Goal: Task Accomplishment & Management: Use online tool/utility

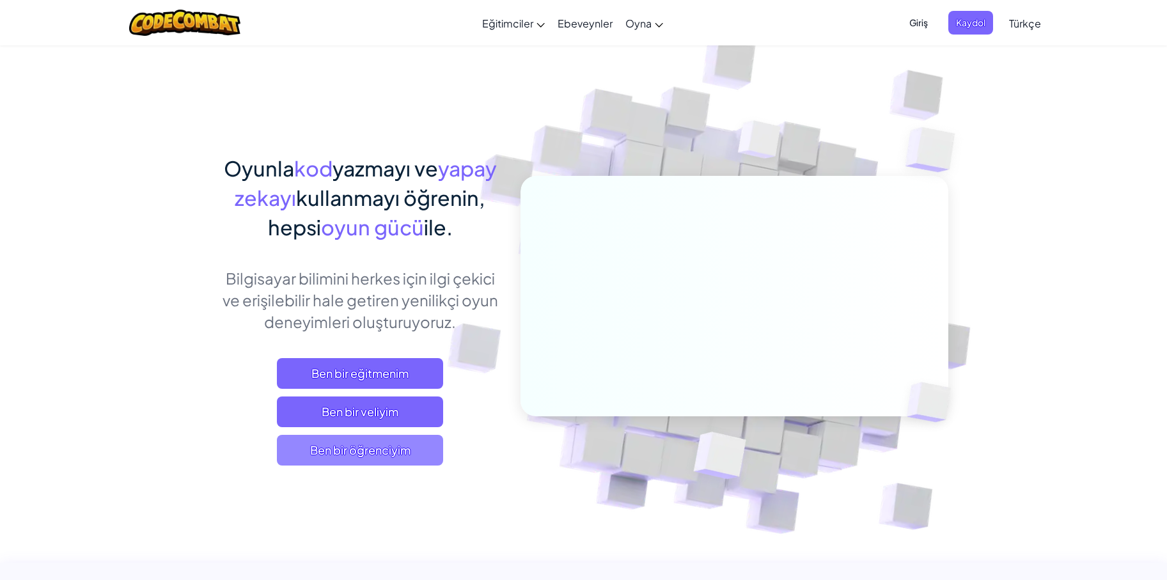
click at [395, 453] on span "Ben bir öğrenciyim" at bounding box center [360, 450] width 166 height 31
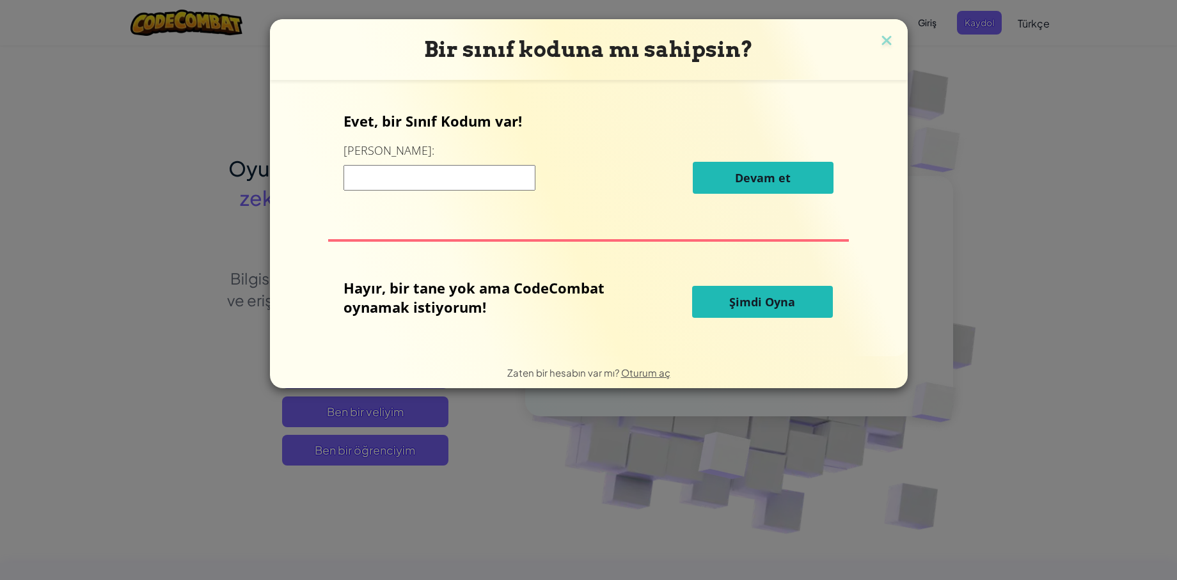
click at [727, 300] on button "Şimdi Oyna" at bounding box center [762, 302] width 141 height 32
click at [719, 296] on button "Şimdi Oyna" at bounding box center [762, 302] width 141 height 32
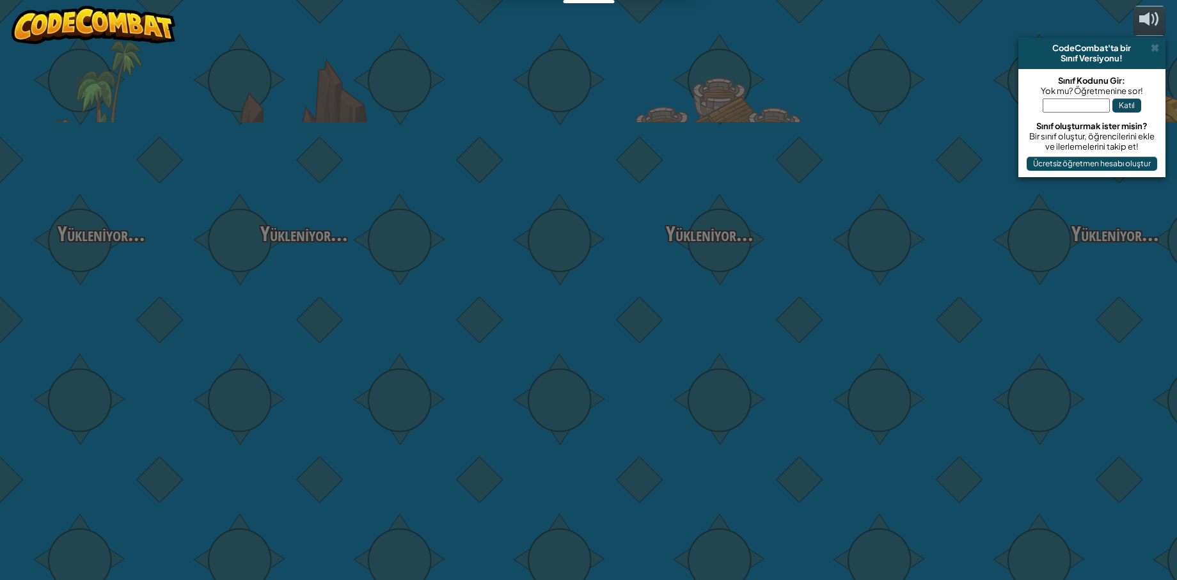
select select "tr"
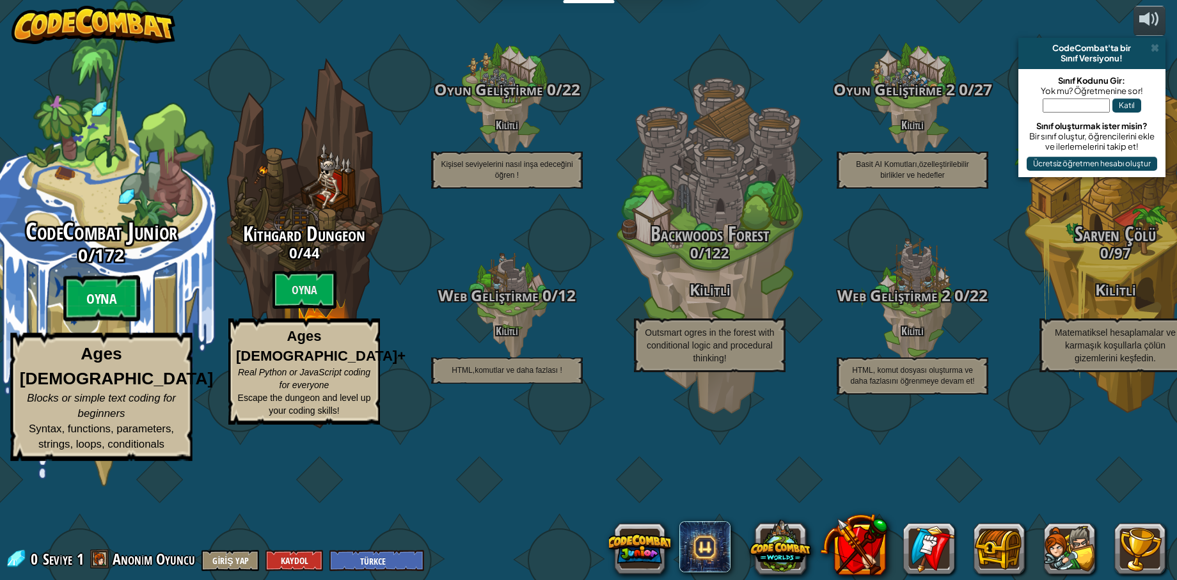
click at [104, 322] on btn "Oyna" at bounding box center [101, 299] width 77 height 46
select select "tr"
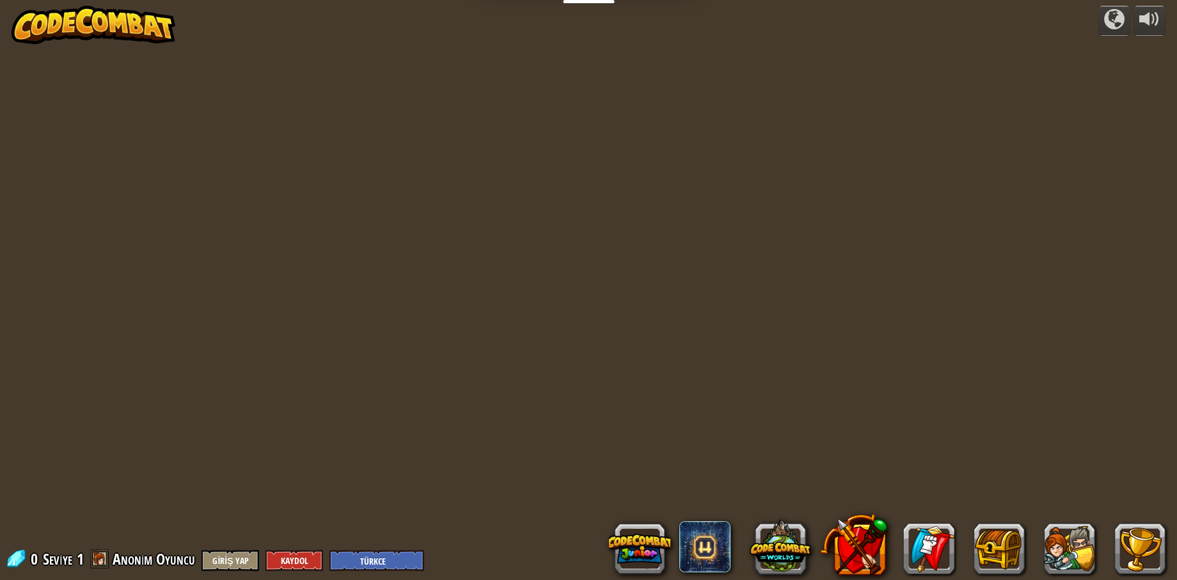
select select "tr"
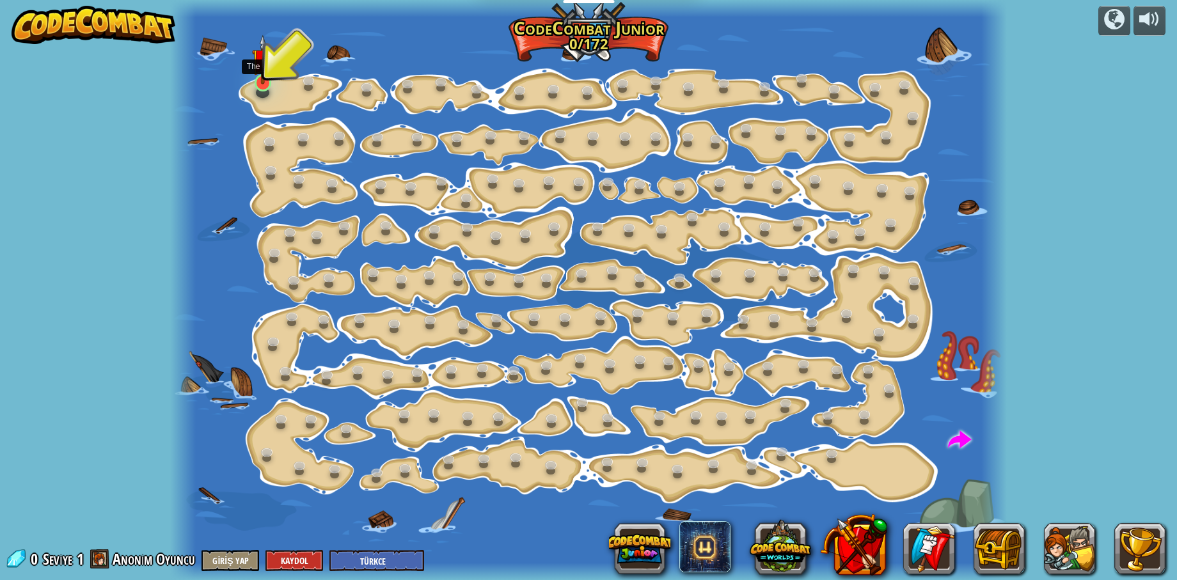
click at [262, 75] on img at bounding box center [263, 60] width 22 height 51
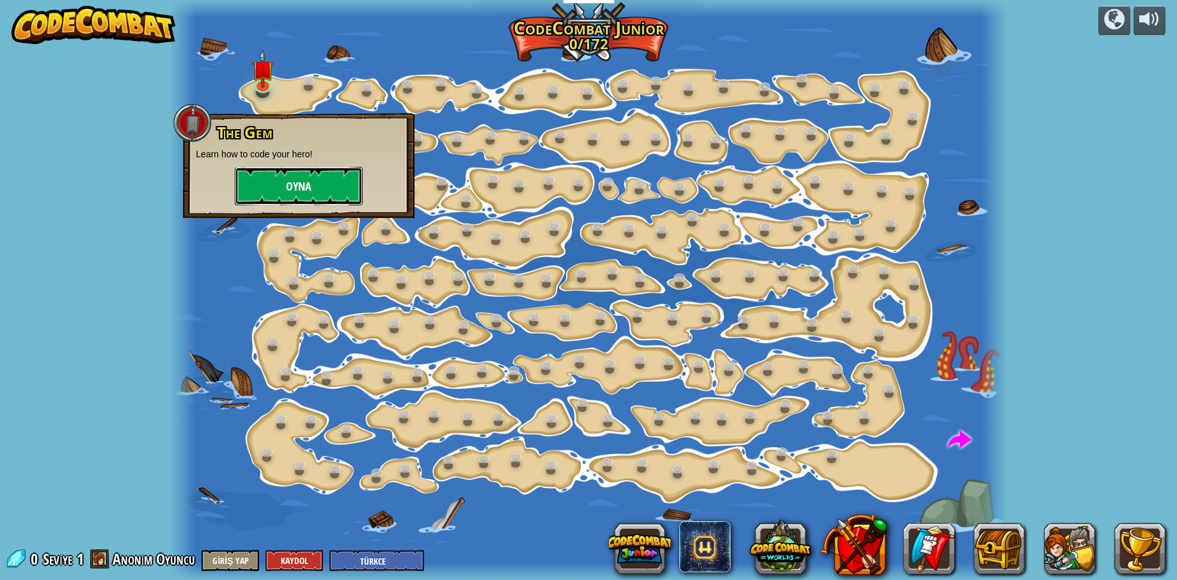
click at [301, 180] on button "Oyna" at bounding box center [299, 186] width 128 height 38
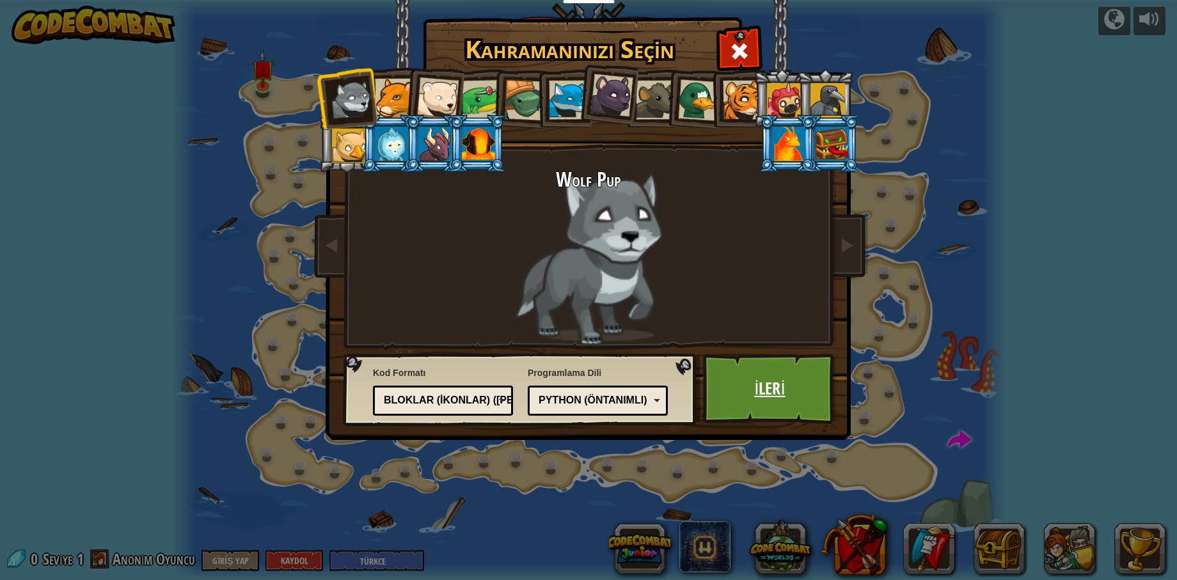
click at [786, 374] on link "İleri" at bounding box center [770, 389] width 134 height 70
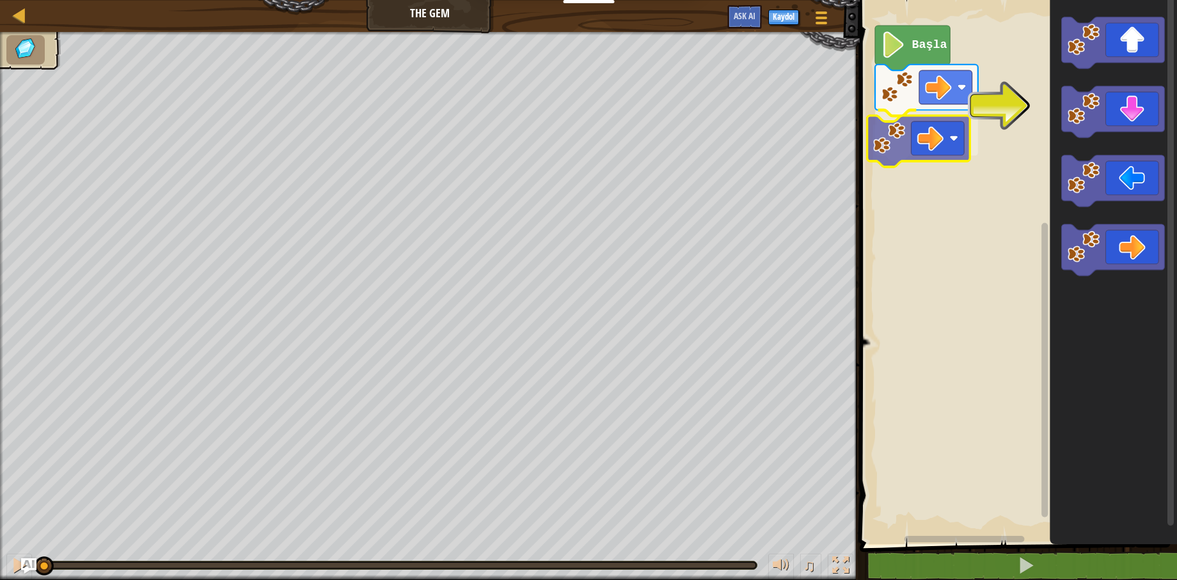
click at [892, 128] on div "Başla" at bounding box center [1016, 269] width 321 height 551
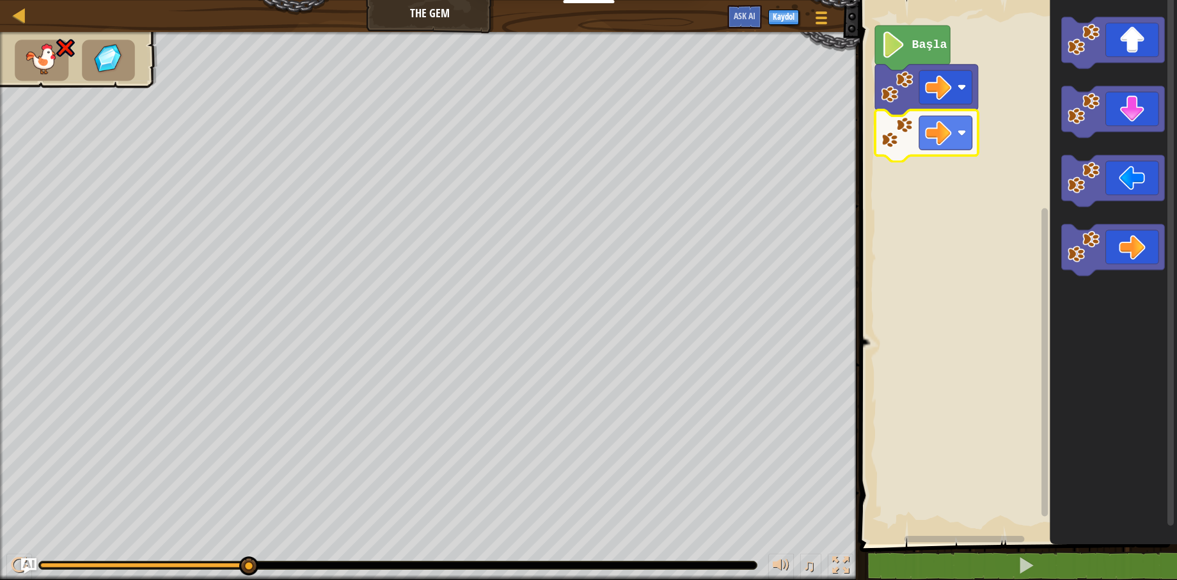
click at [654, 513] on div "♫ Wolf Pup" at bounding box center [588, 306] width 1177 height 548
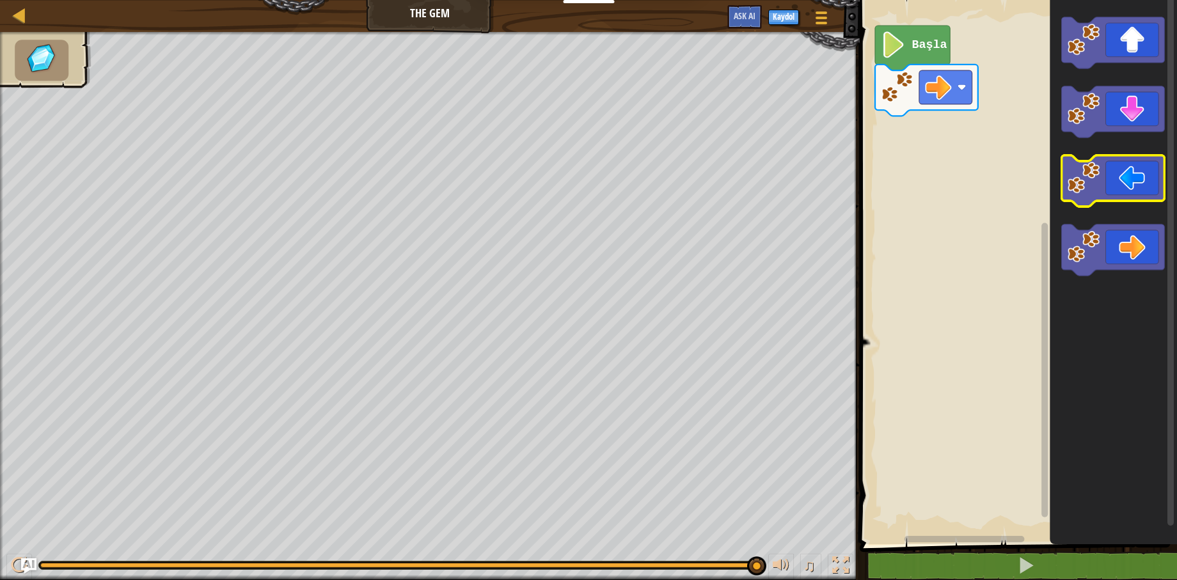
click at [1094, 154] on icon "Blockly Çalışma Alanı" at bounding box center [1113, 269] width 127 height 551
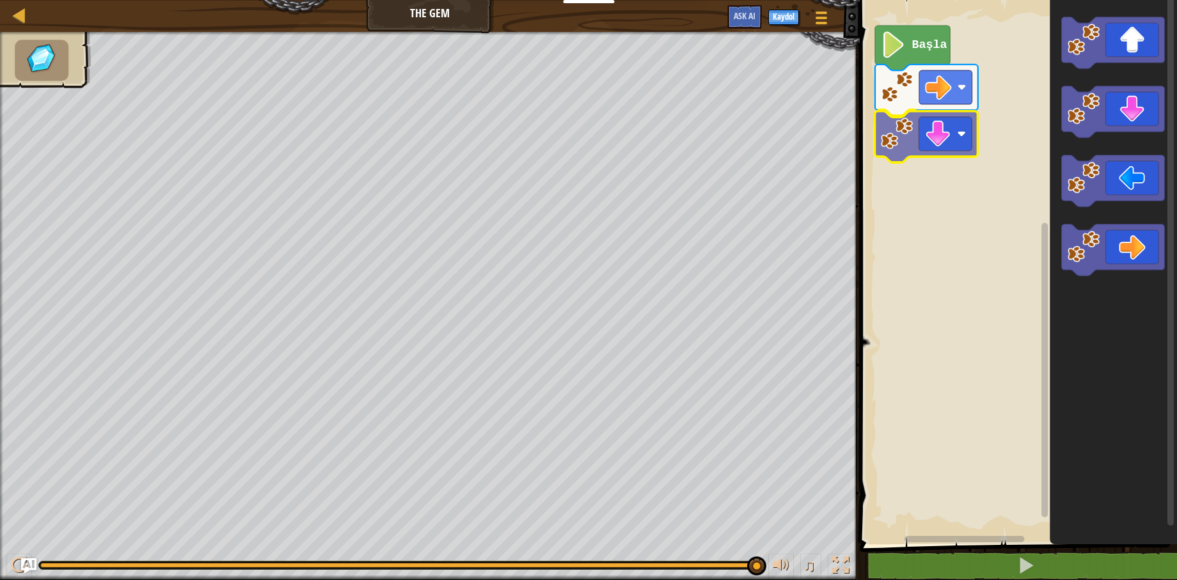
click at [914, 141] on div "Başla" at bounding box center [1016, 269] width 321 height 551
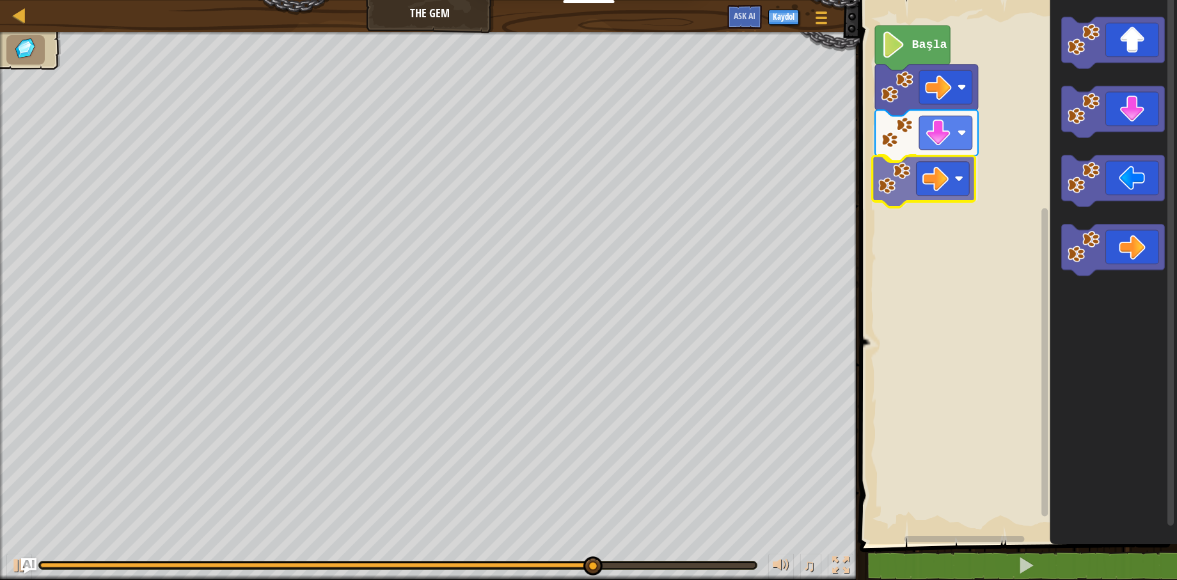
click at [943, 182] on div "Başla" at bounding box center [1016, 269] width 321 height 551
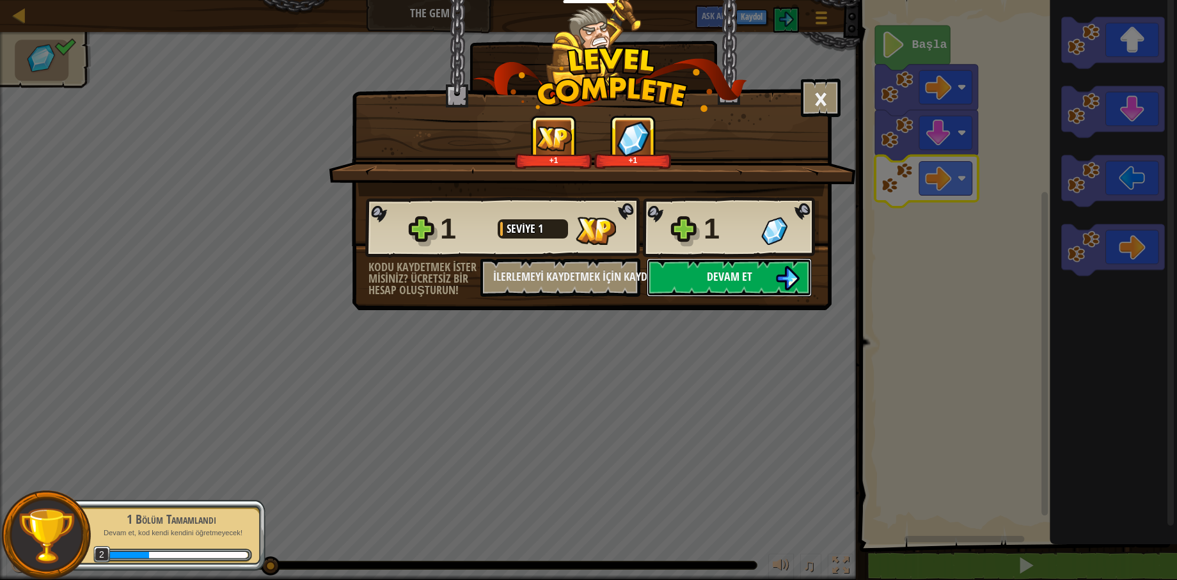
click at [745, 273] on span "Devam et" at bounding box center [729, 277] width 45 height 16
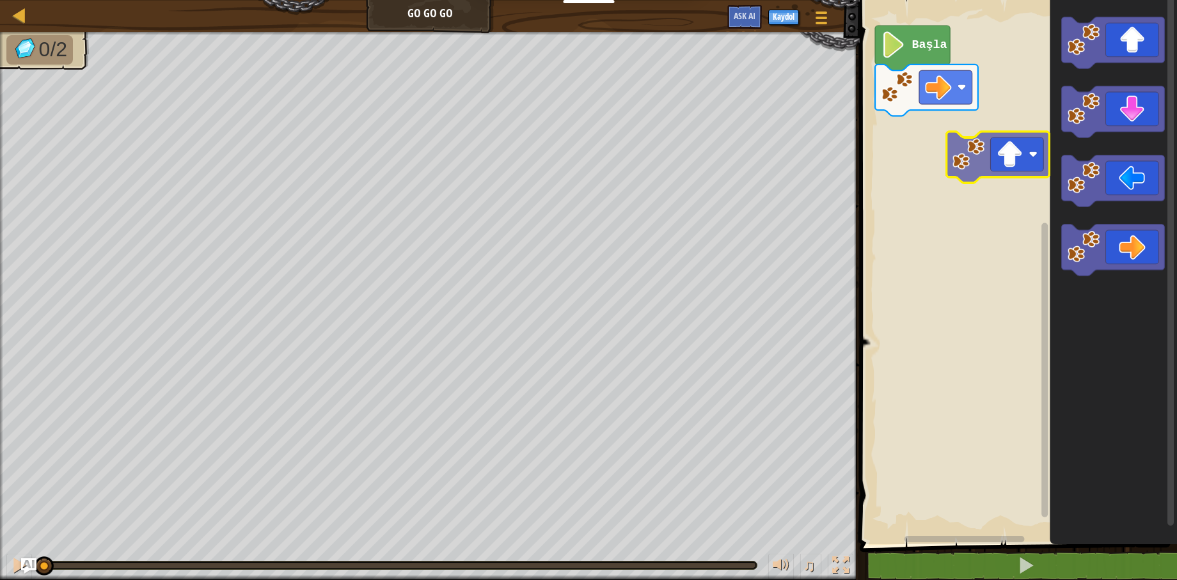
click at [1035, 166] on div "Başla" at bounding box center [1016, 269] width 321 height 551
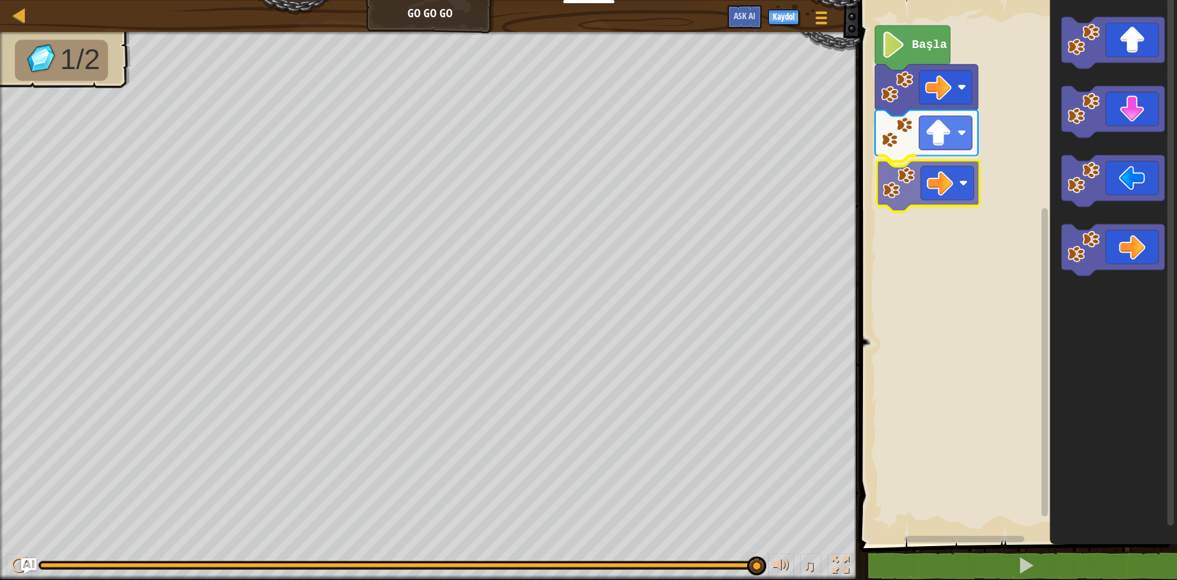
click at [921, 191] on div "Başla" at bounding box center [1016, 269] width 321 height 551
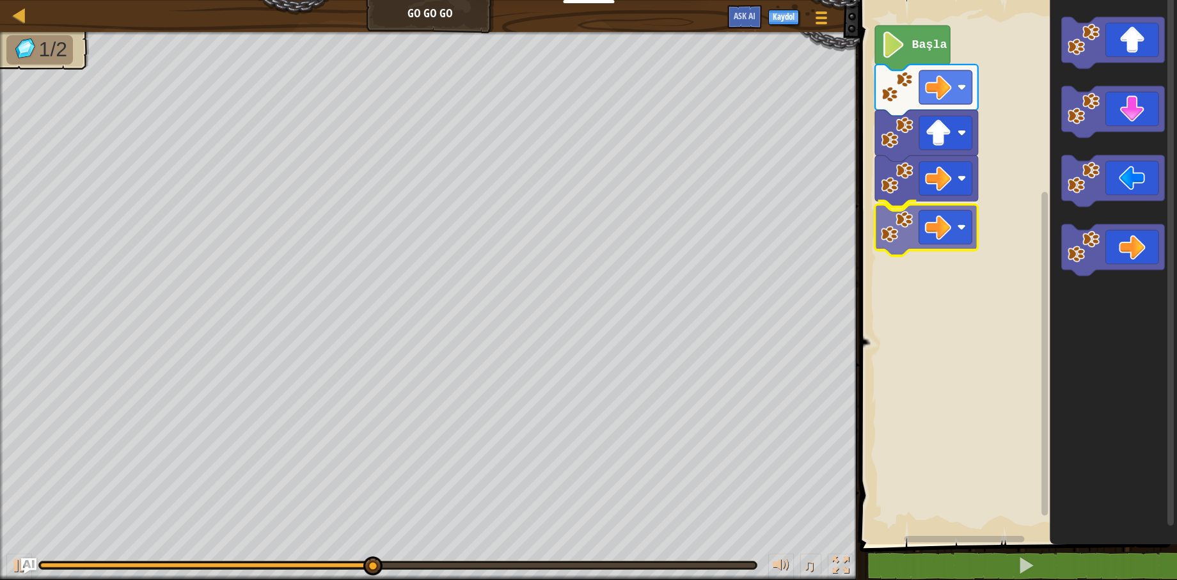
click at [880, 228] on div "Başla" at bounding box center [1016, 269] width 321 height 551
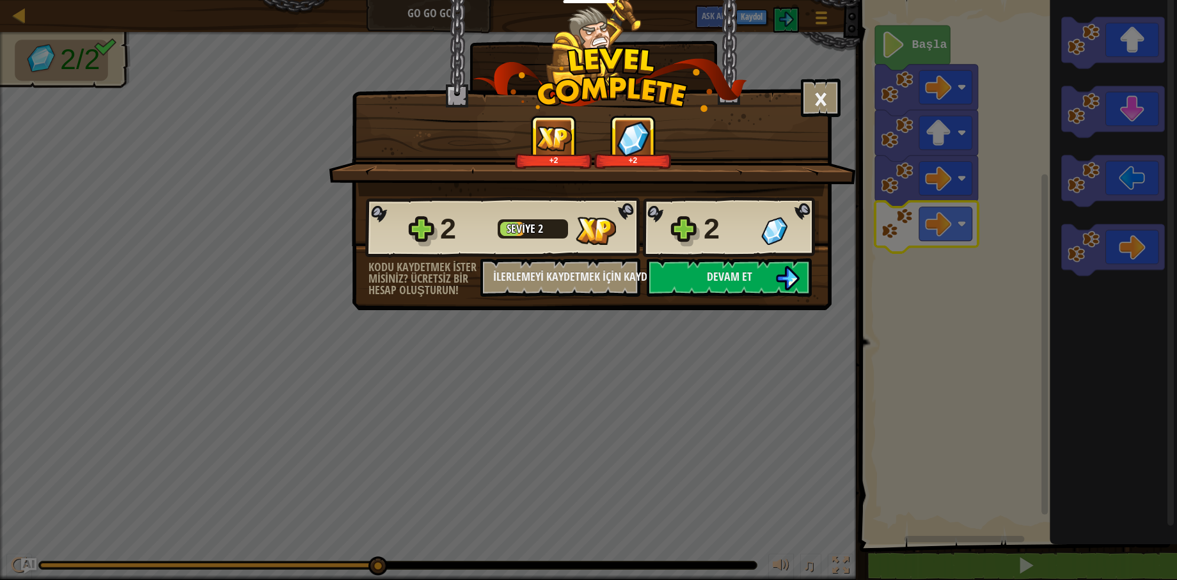
click at [938, 465] on div "× Seviyeyi oyla: +2 +2 Reticulating Splines... 2 Seviye 2 2 Kodu kaydetmek iste…" at bounding box center [588, 290] width 1177 height 580
click at [761, 274] on button "Devam et" at bounding box center [729, 277] width 165 height 38
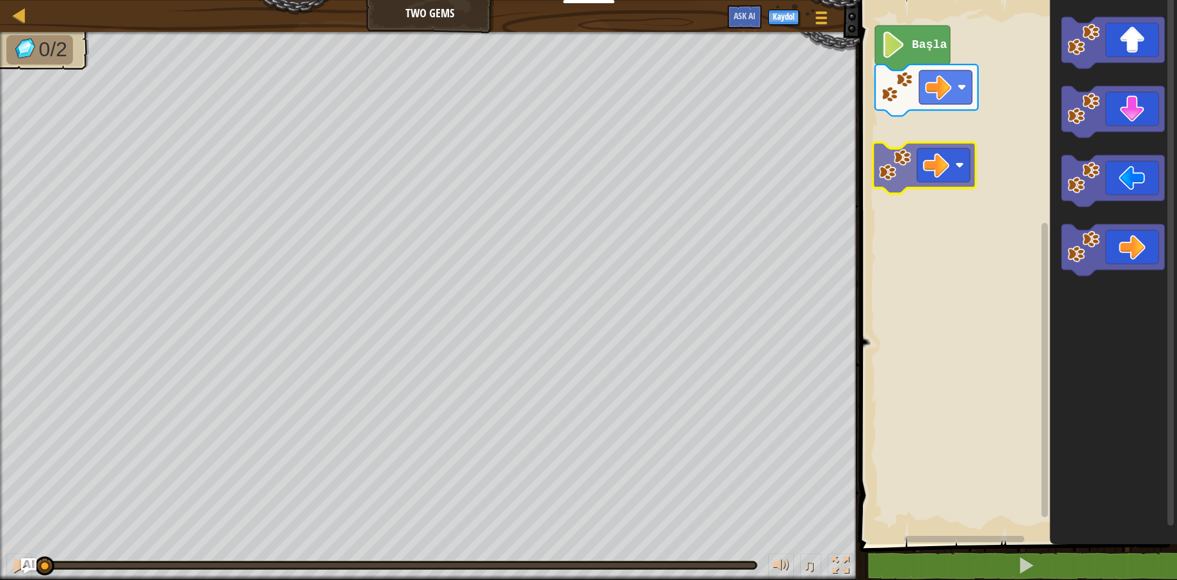
click at [945, 156] on div "Başla" at bounding box center [1016, 269] width 321 height 551
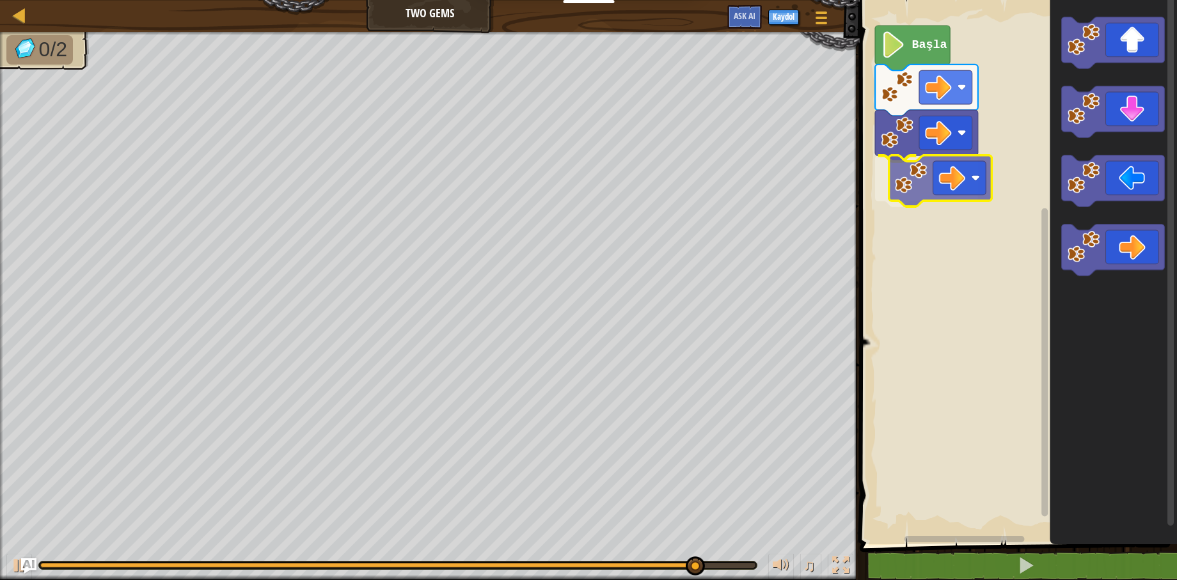
click at [951, 183] on div "Başla" at bounding box center [1016, 269] width 321 height 551
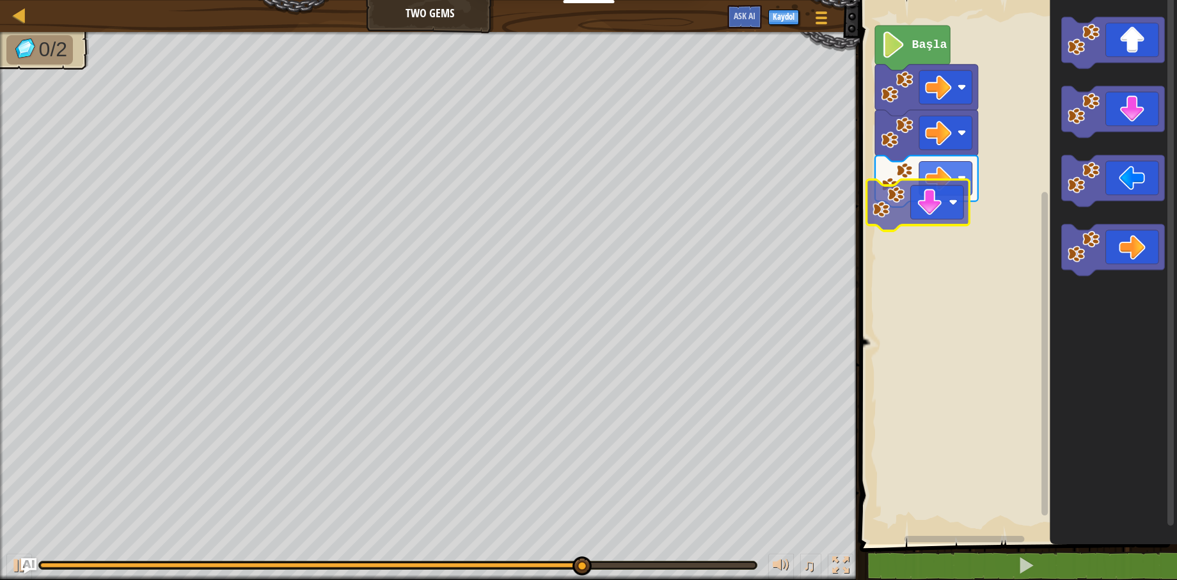
click at [921, 221] on div "Başla" at bounding box center [1016, 269] width 321 height 551
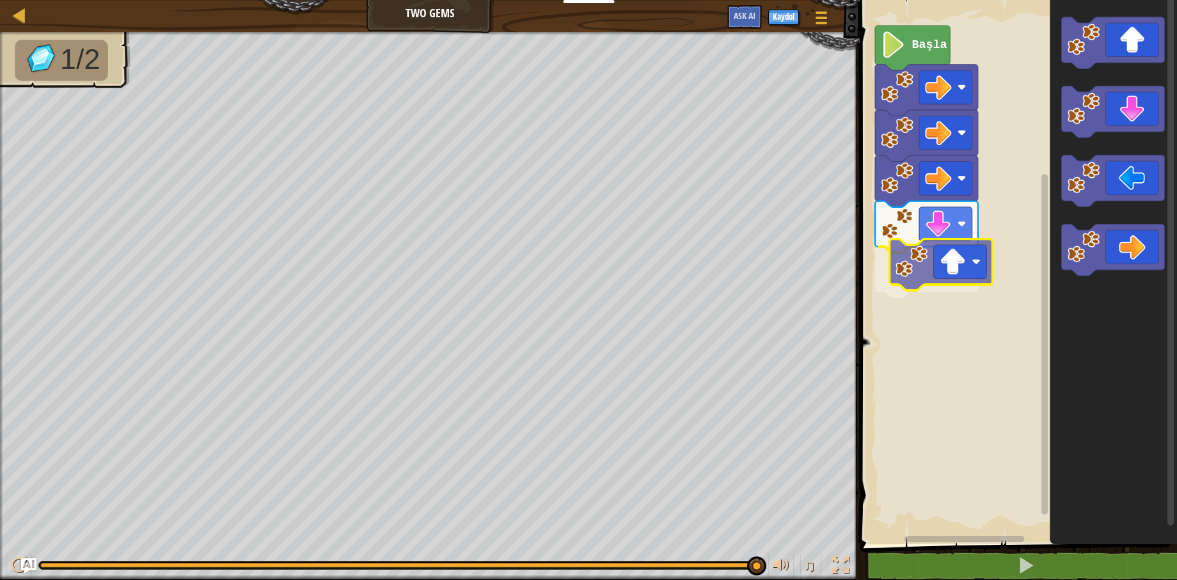
click at [914, 276] on div "Başla" at bounding box center [1016, 269] width 321 height 551
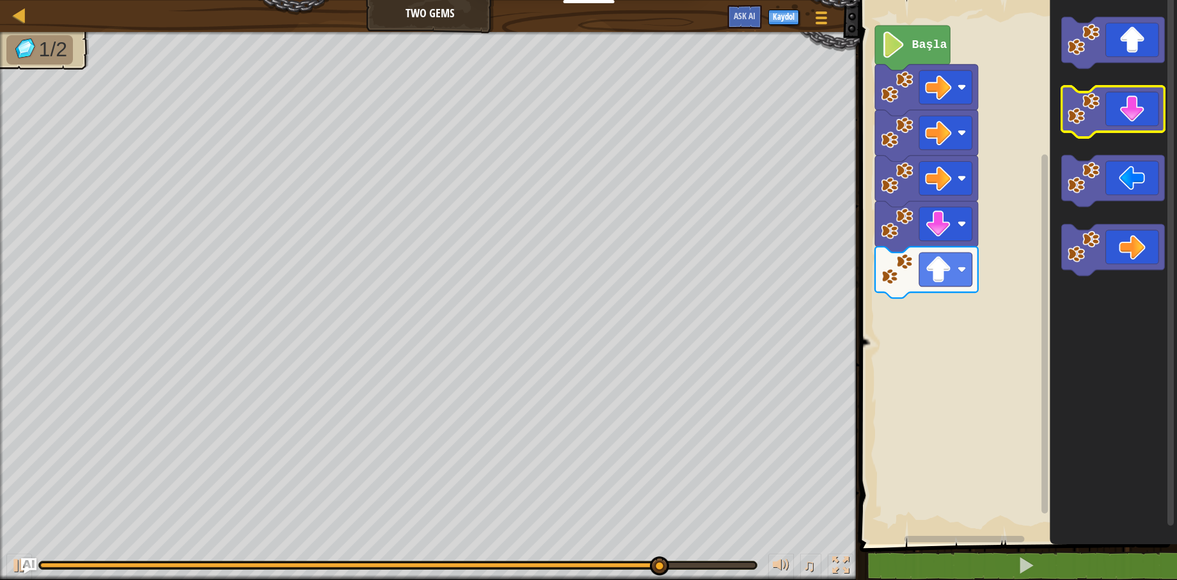
click at [1134, 79] on icon "Blockly Çalışma Alanı" at bounding box center [1113, 269] width 127 height 551
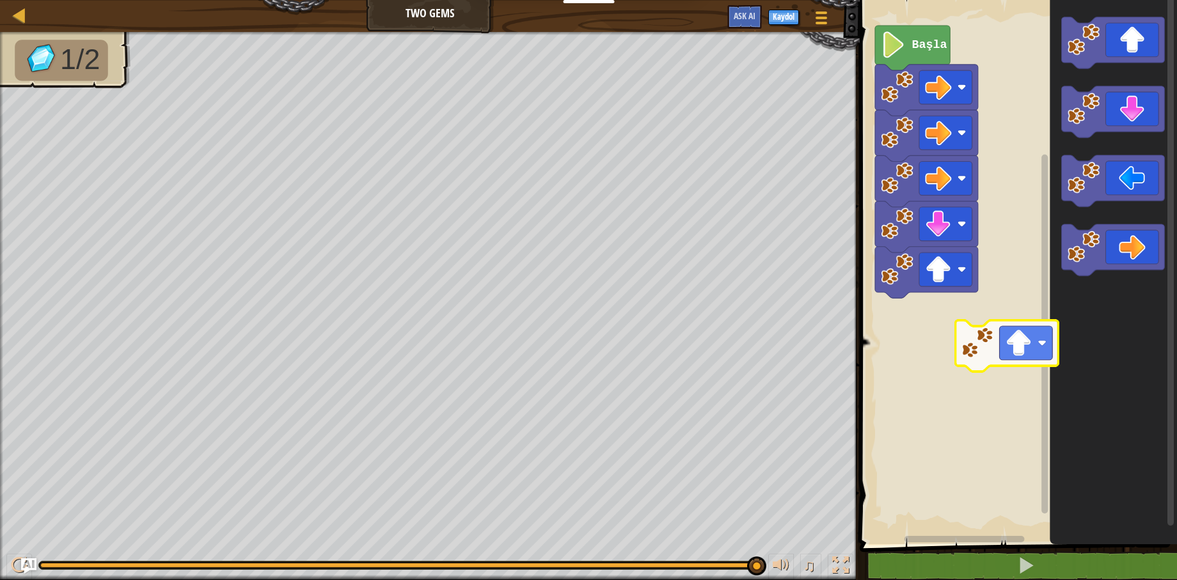
click at [1035, 343] on div "Başla" at bounding box center [1016, 269] width 321 height 551
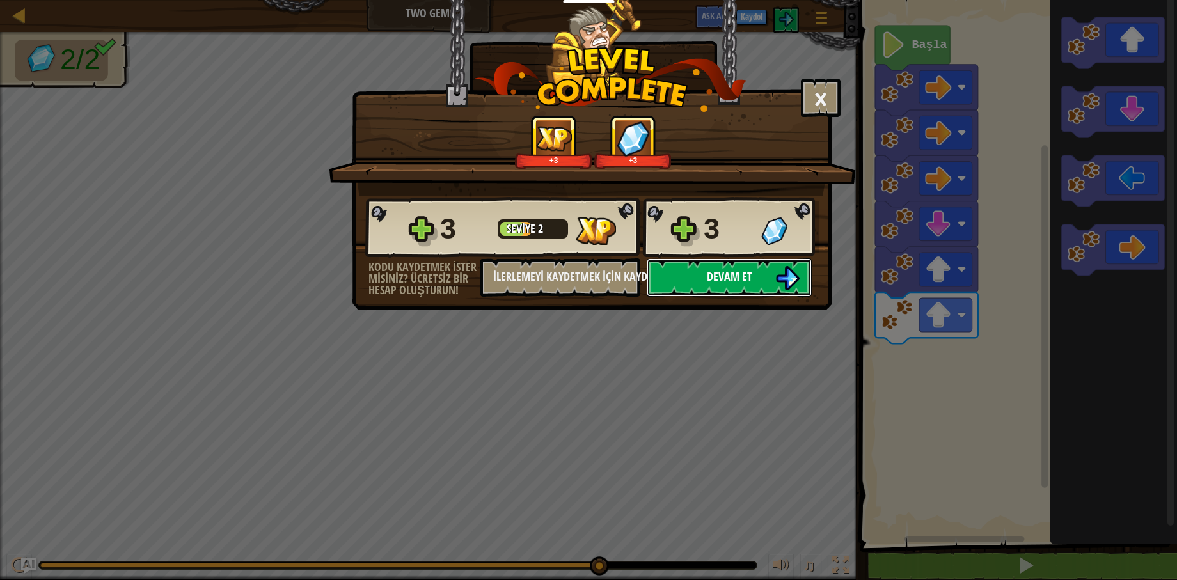
click at [704, 269] on button "Devam et" at bounding box center [729, 277] width 165 height 38
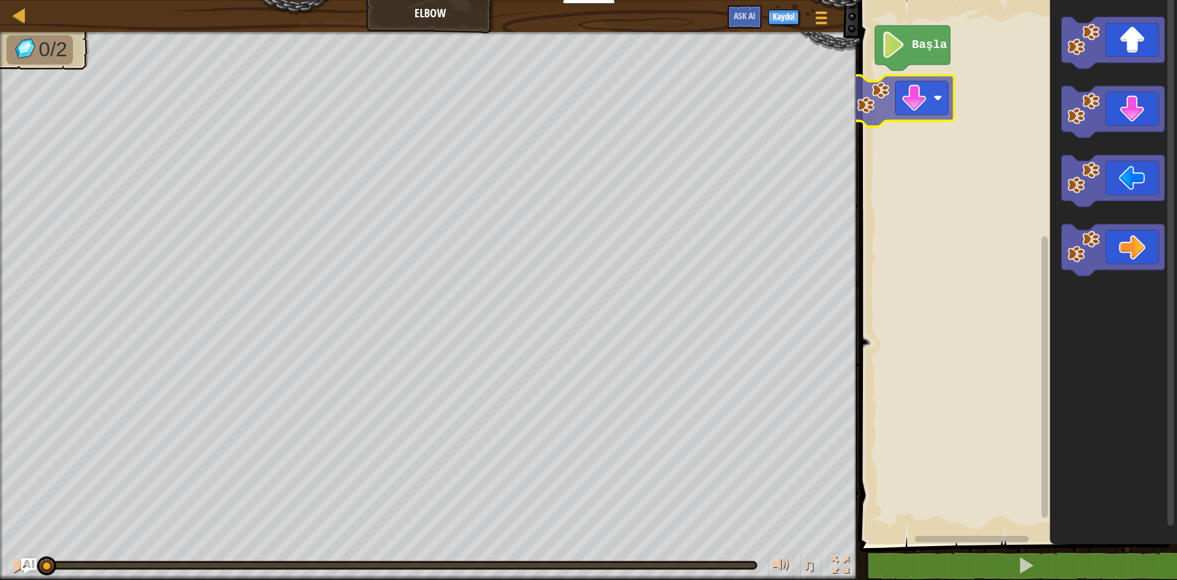
click at [868, 85] on div "Başla" at bounding box center [1016, 269] width 321 height 551
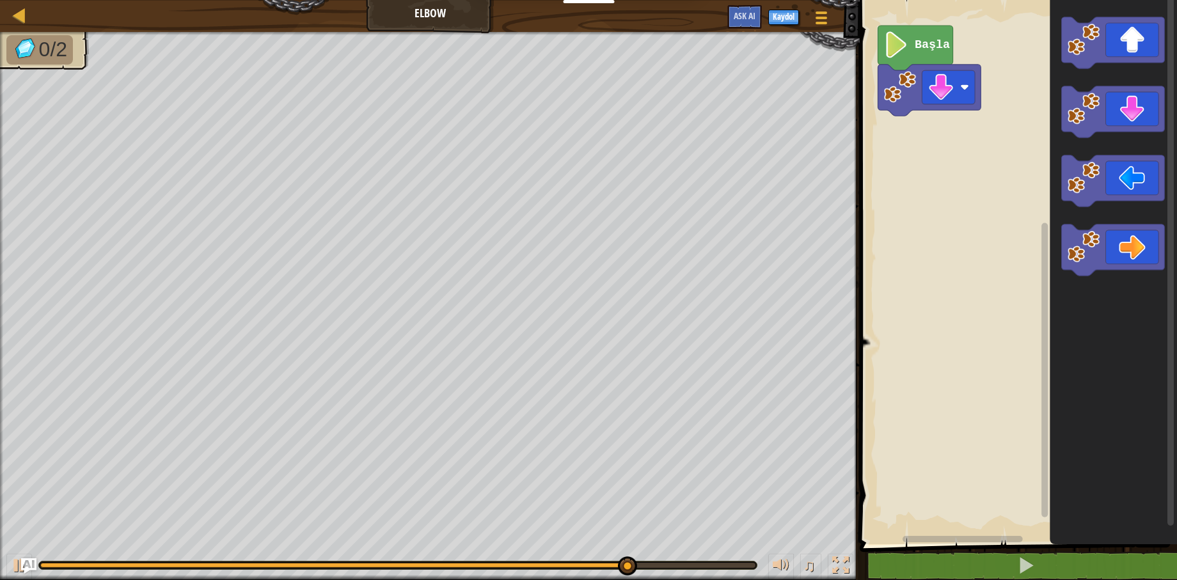
click at [779, 296] on div "Harita Elbow Oyun Menüsü Kaydol Ask AI 1 הההההההההההההההההההההההההההההההההההההה…" at bounding box center [588, 290] width 1177 height 580
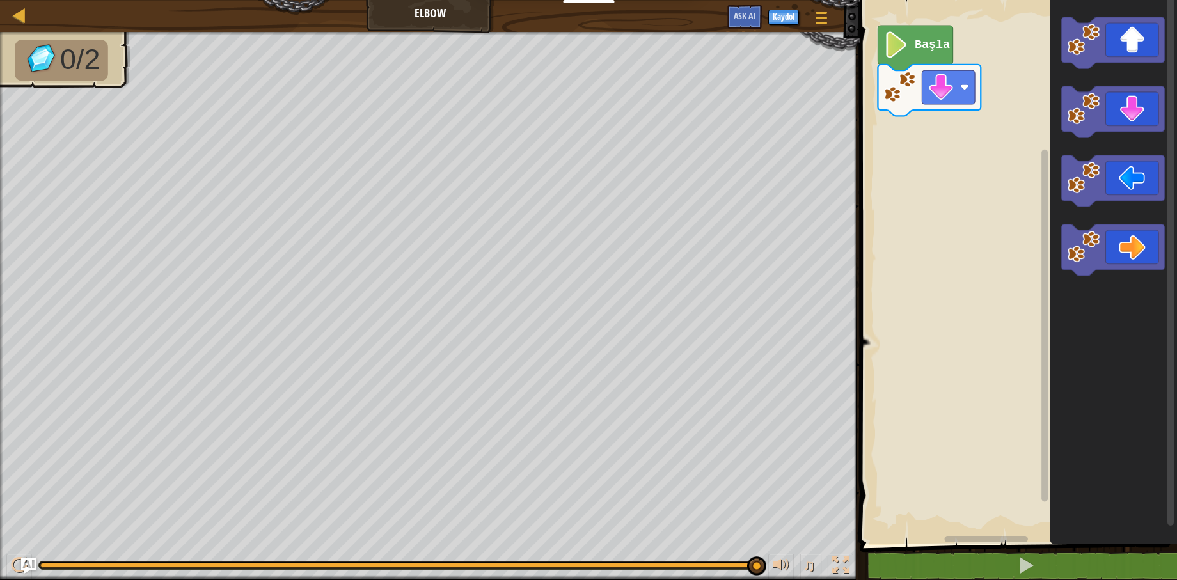
click at [897, 148] on div "Başla" at bounding box center [1016, 269] width 321 height 551
click at [939, 164] on div "Başla" at bounding box center [1016, 269] width 321 height 551
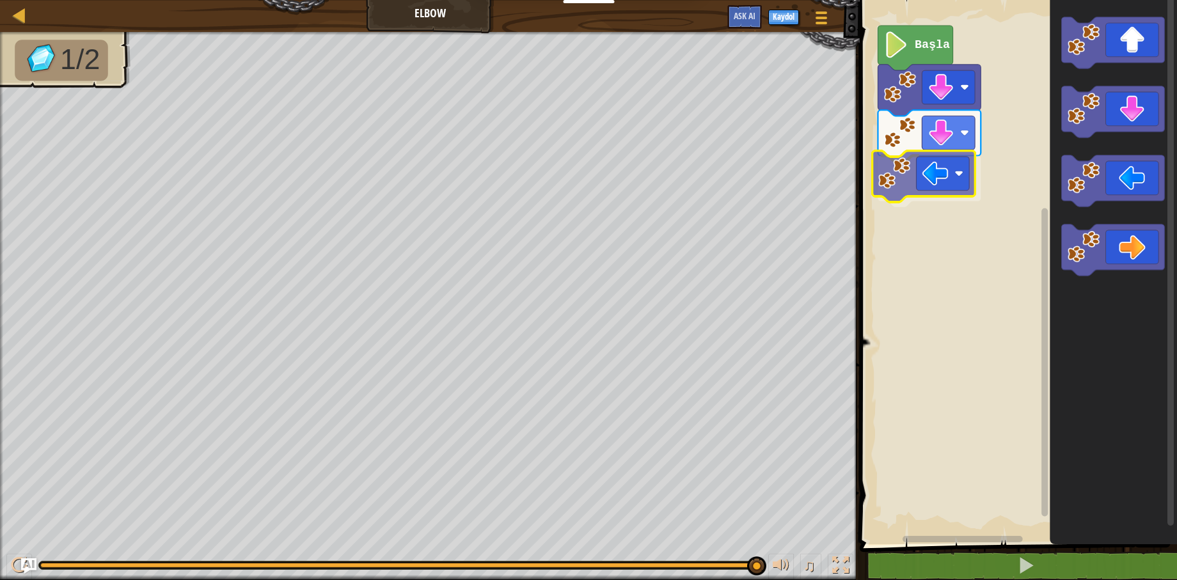
click at [930, 182] on div "Başla" at bounding box center [1016, 269] width 321 height 551
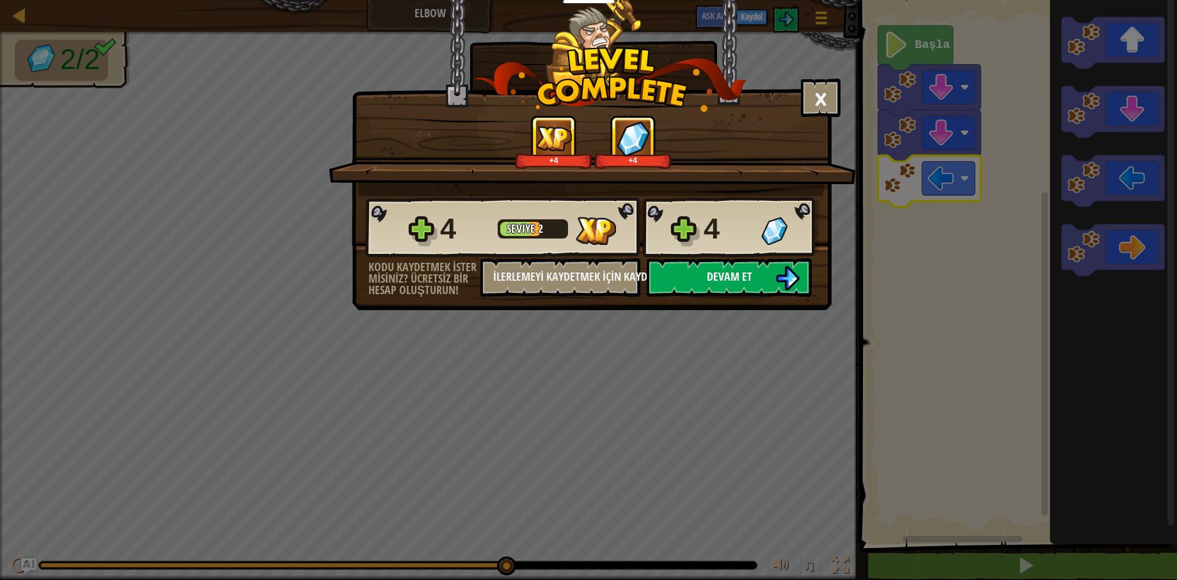
click at [748, 266] on button "Devam et" at bounding box center [729, 277] width 165 height 38
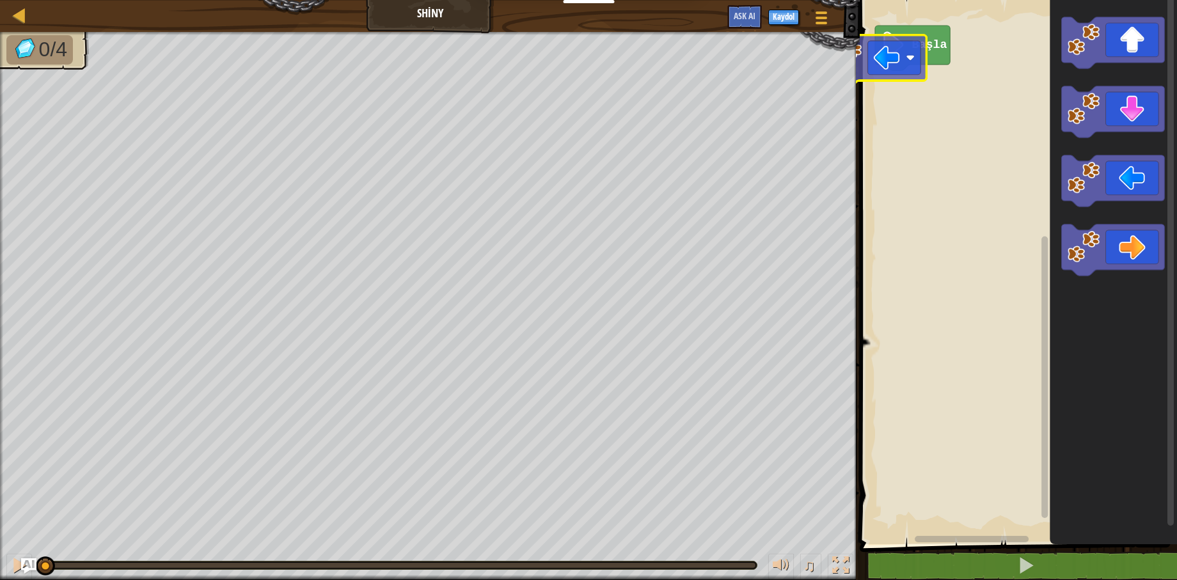
click at [870, 70] on div "Başla" at bounding box center [1016, 269] width 321 height 551
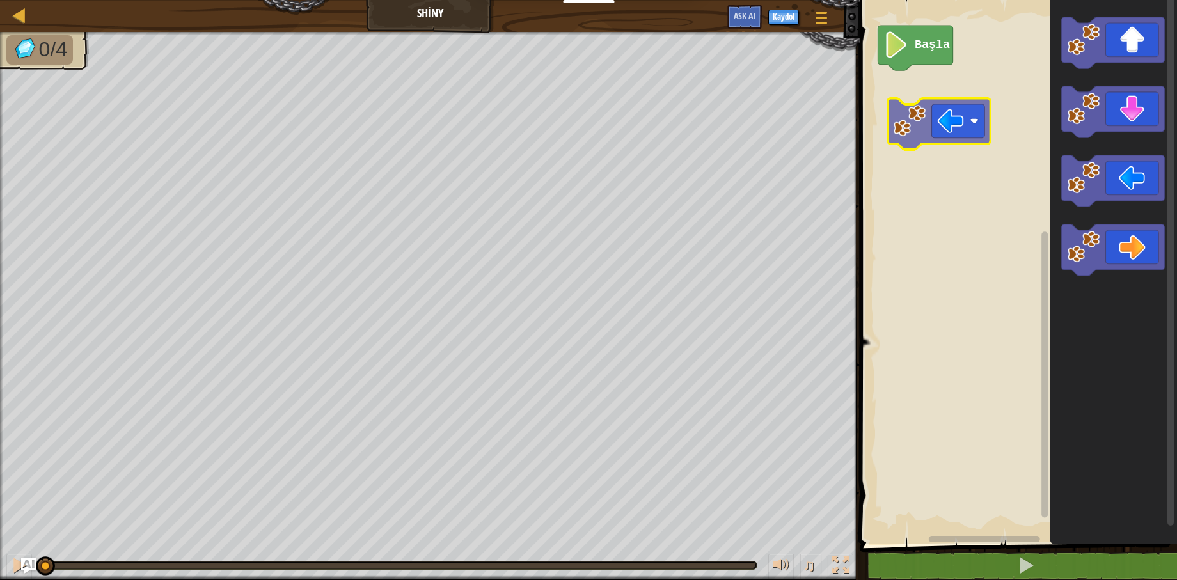
click at [939, 93] on div "Başla" at bounding box center [1016, 269] width 321 height 551
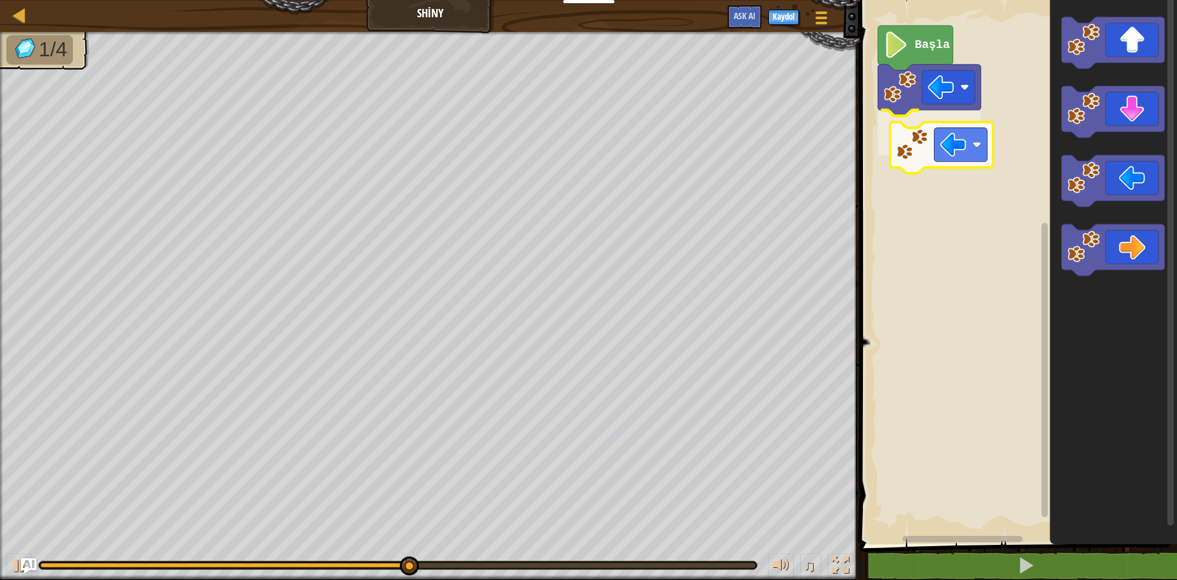
click at [922, 162] on div "Başla" at bounding box center [1016, 269] width 321 height 551
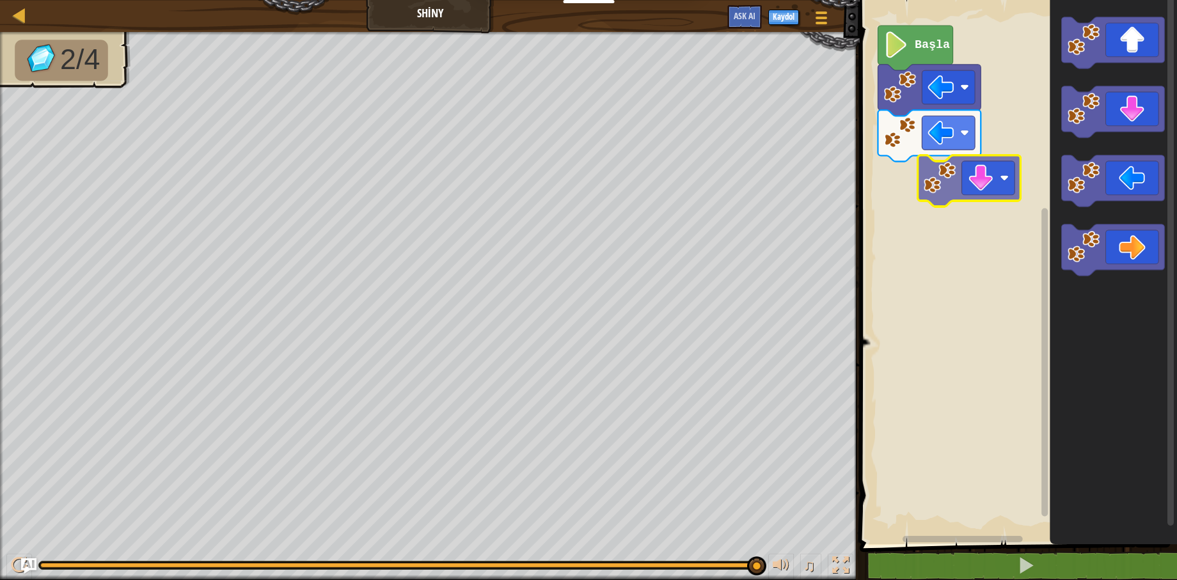
click at [989, 189] on div "Başla" at bounding box center [1016, 269] width 321 height 551
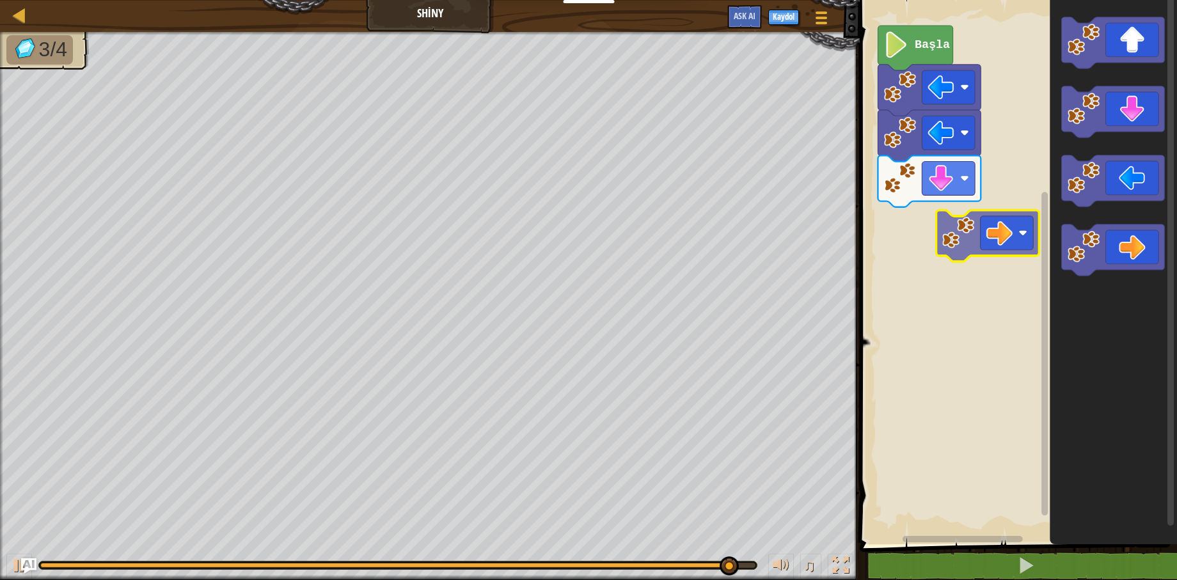
click at [993, 232] on div "Başla" at bounding box center [1016, 269] width 321 height 551
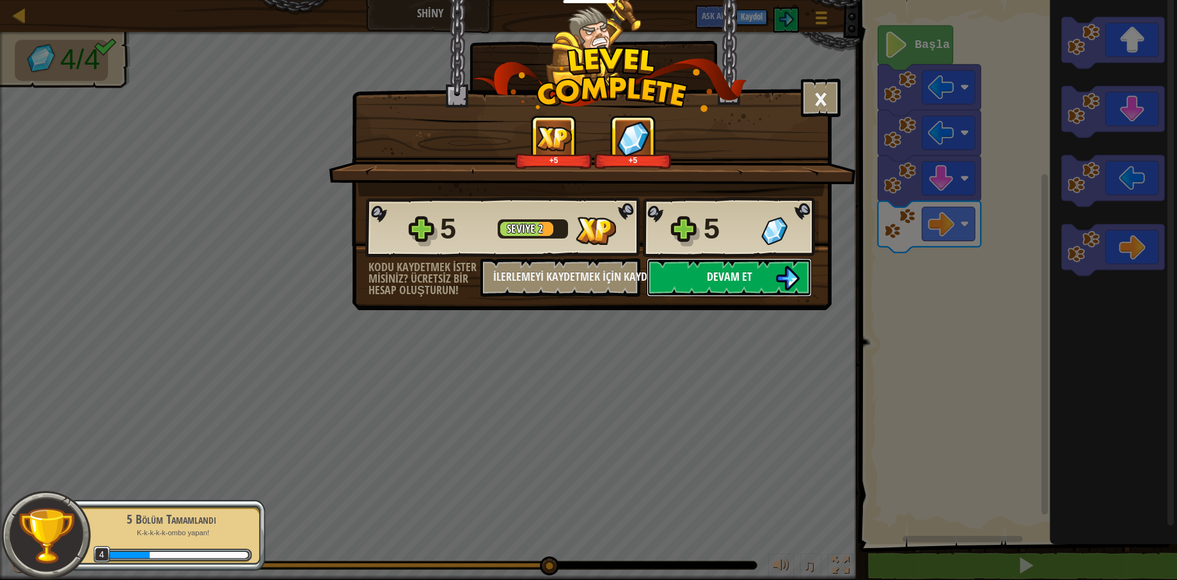
click at [754, 270] on button "Devam et" at bounding box center [729, 277] width 165 height 38
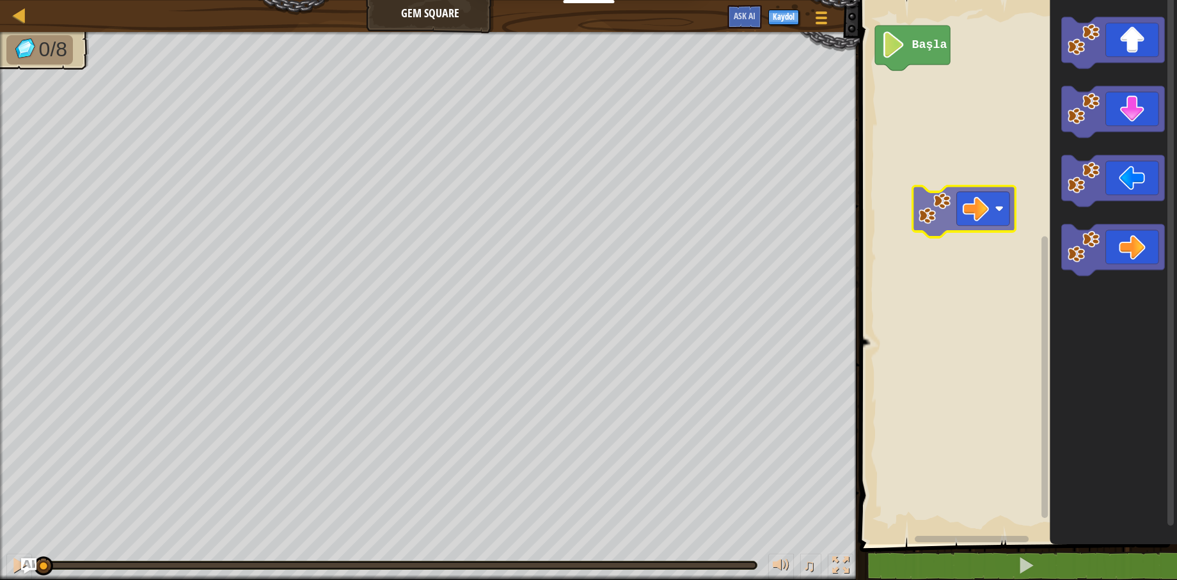
click at [948, 175] on div "Başla" at bounding box center [1016, 269] width 321 height 551
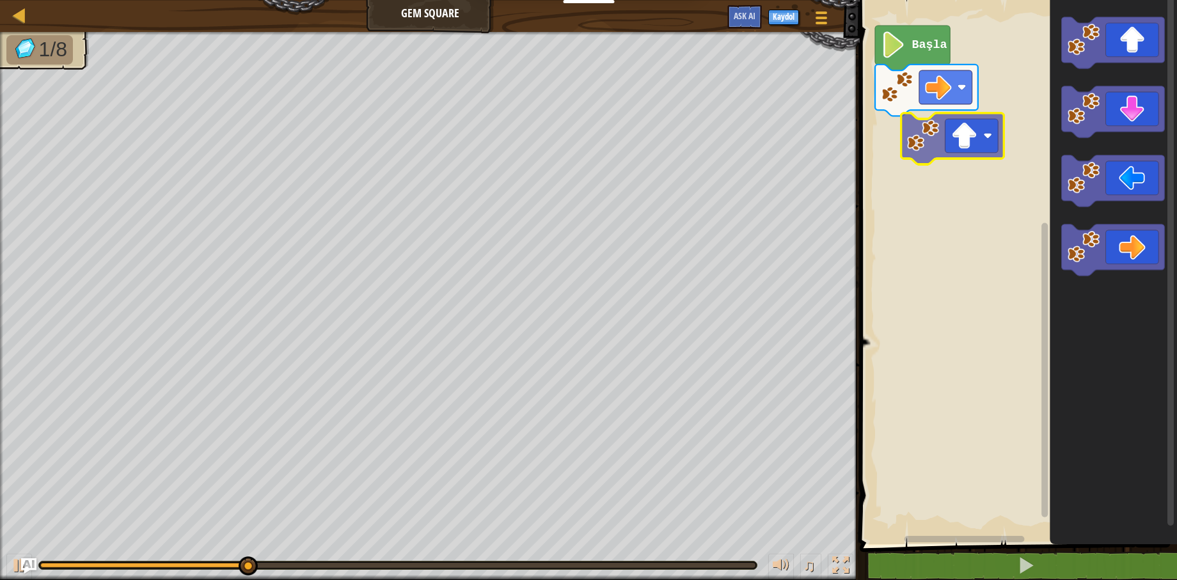
click at [961, 135] on div "Başla" at bounding box center [1016, 269] width 321 height 551
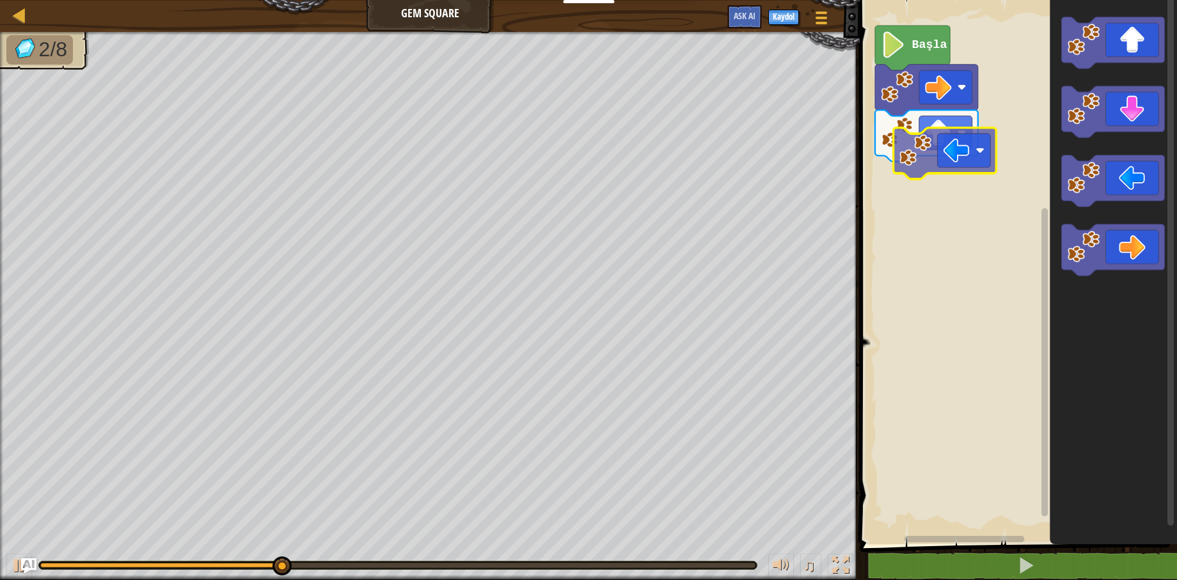
click at [954, 159] on div "Başla" at bounding box center [1016, 269] width 321 height 551
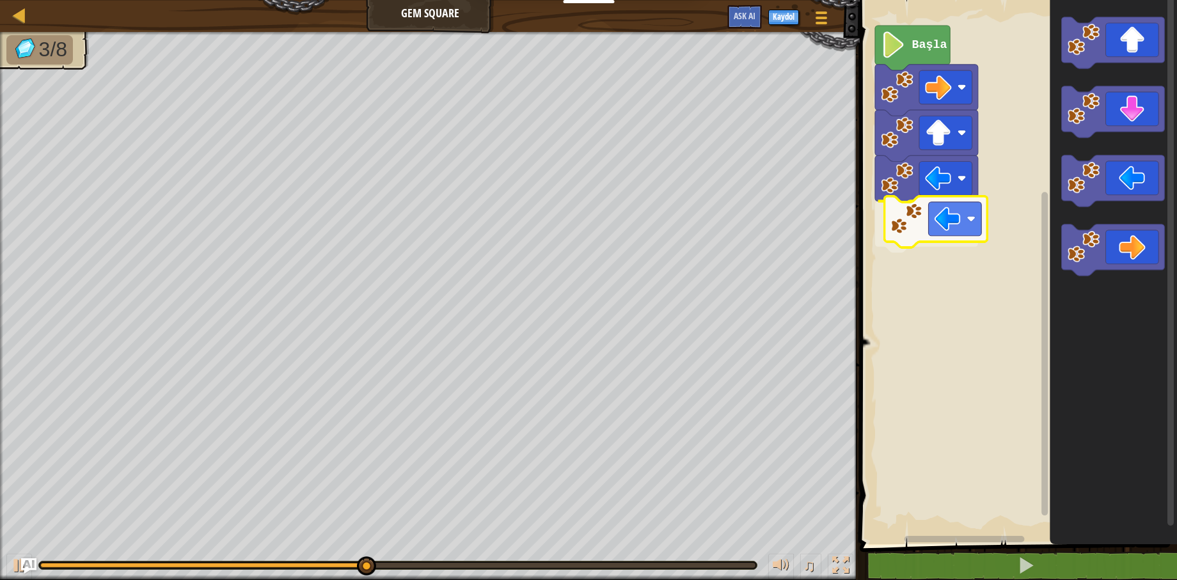
click at [931, 229] on div "Başla" at bounding box center [1016, 269] width 321 height 551
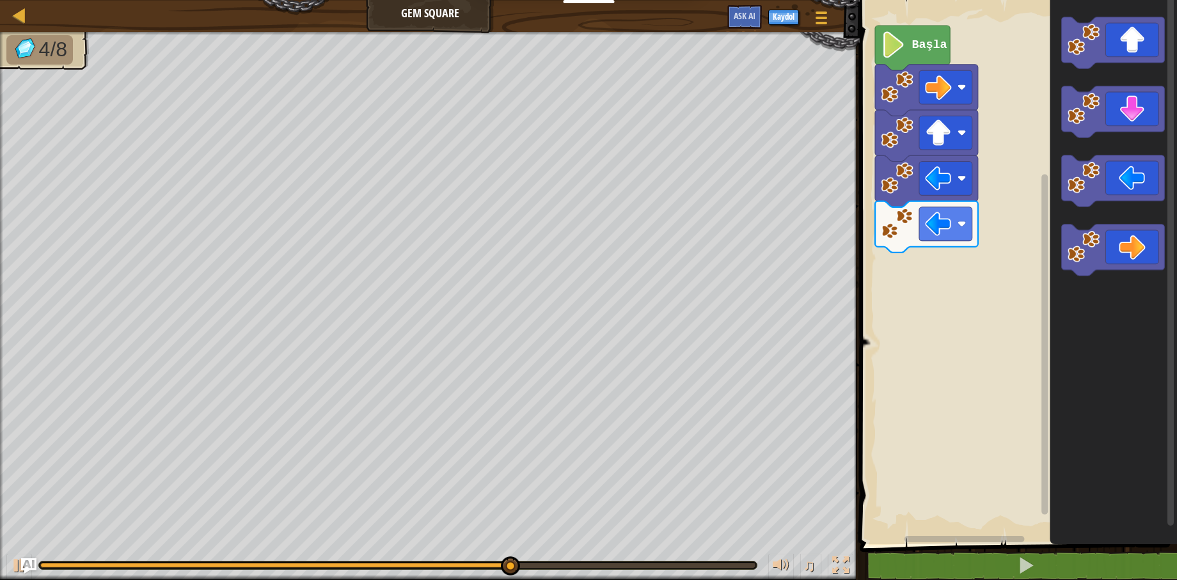
click at [1064, 172] on g "Blockly Çalışma Alanı" at bounding box center [1113, 146] width 103 height 258
click at [1082, 179] on g "Blockly Çalışma Alanı" at bounding box center [1113, 146] width 103 height 258
click at [1096, 136] on g "Blockly Çalışma Alanı" at bounding box center [1113, 146] width 103 height 258
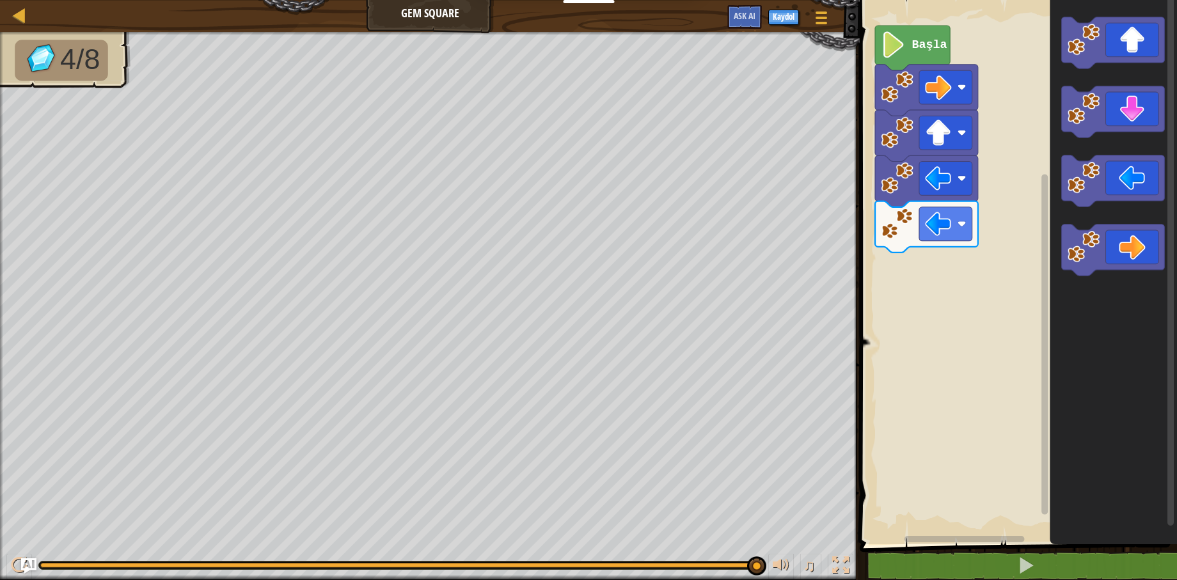
click at [1098, 141] on icon "Blockly Çalışma Alanı" at bounding box center [1113, 269] width 127 height 551
click at [1087, 122] on g "Blockly Çalışma Alanı" at bounding box center [1113, 111] width 103 height 51
click at [963, 276] on div "Başla" at bounding box center [1016, 269] width 321 height 551
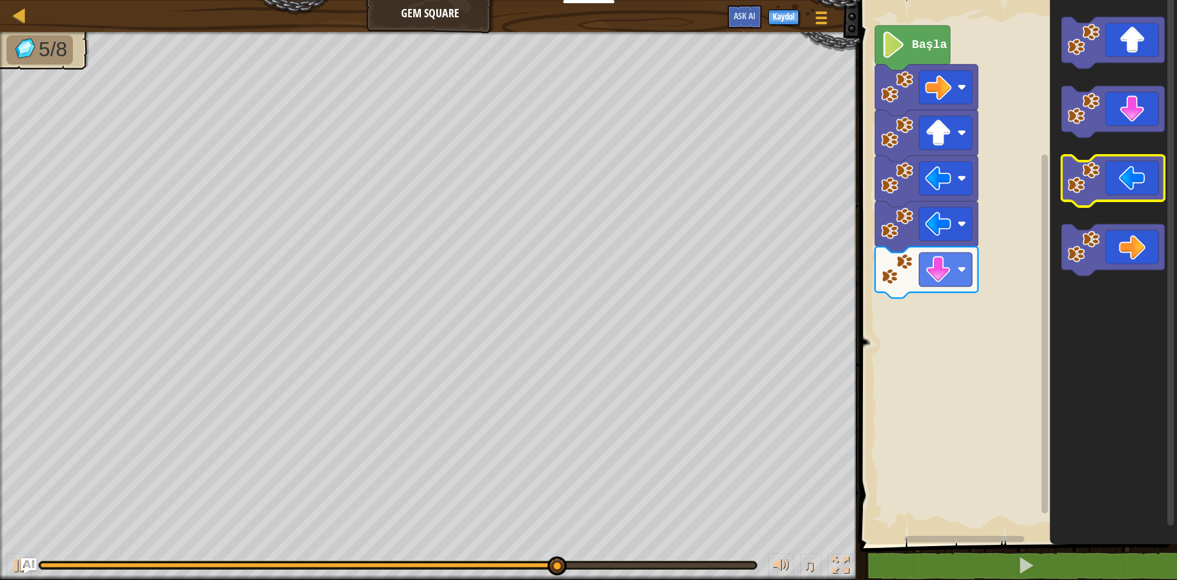
click at [1090, 168] on g "Blockly Çalışma Alanı" at bounding box center [1113, 146] width 103 height 258
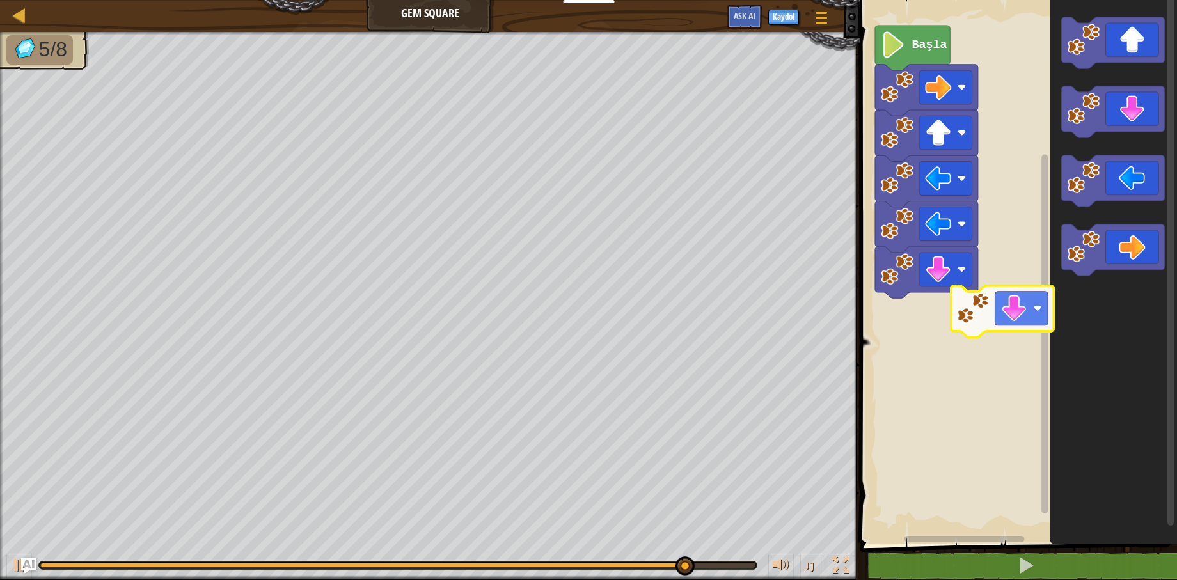
click at [977, 309] on div "Başla" at bounding box center [1016, 269] width 321 height 551
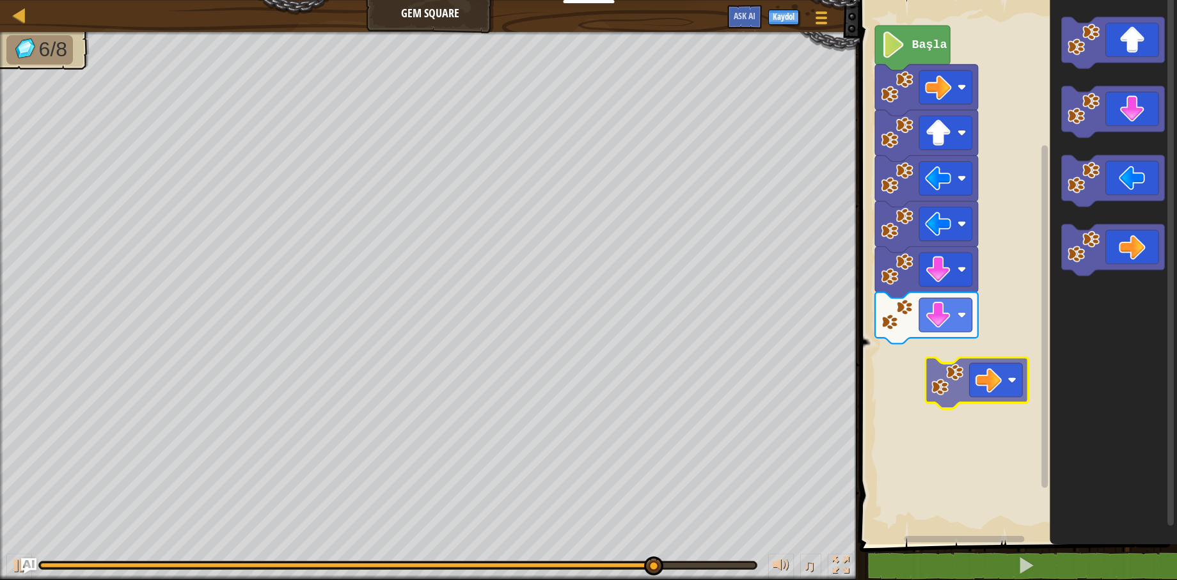
click at [1003, 376] on div "Başla" at bounding box center [1016, 269] width 321 height 551
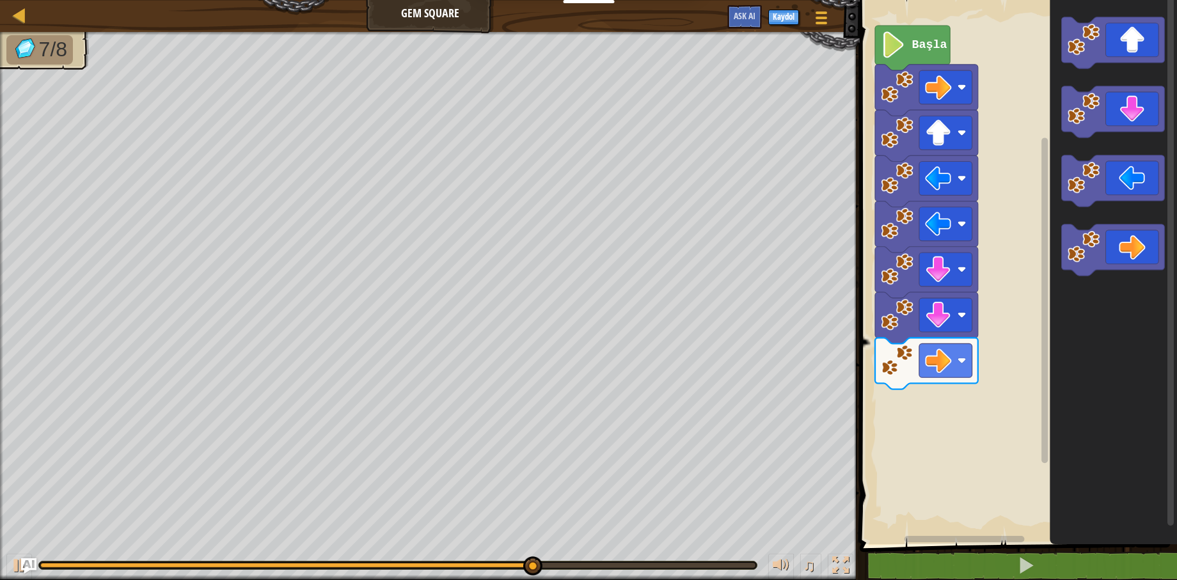
click at [1074, 366] on icon "Blockly Çalışma Alanı" at bounding box center [1113, 269] width 127 height 551
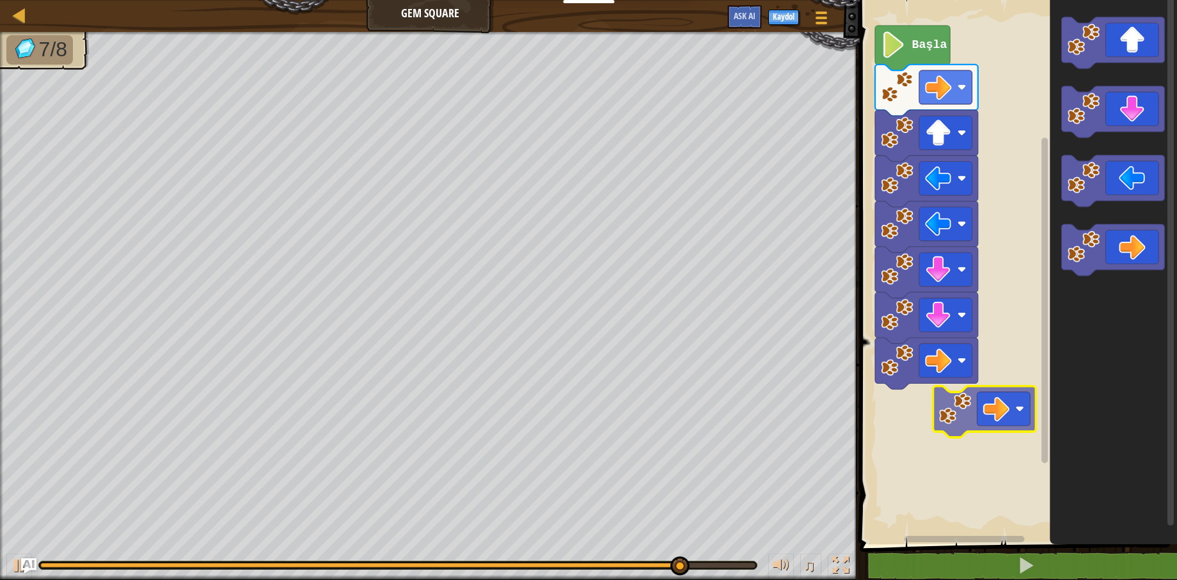
click at [979, 407] on div "Başla" at bounding box center [1016, 269] width 321 height 551
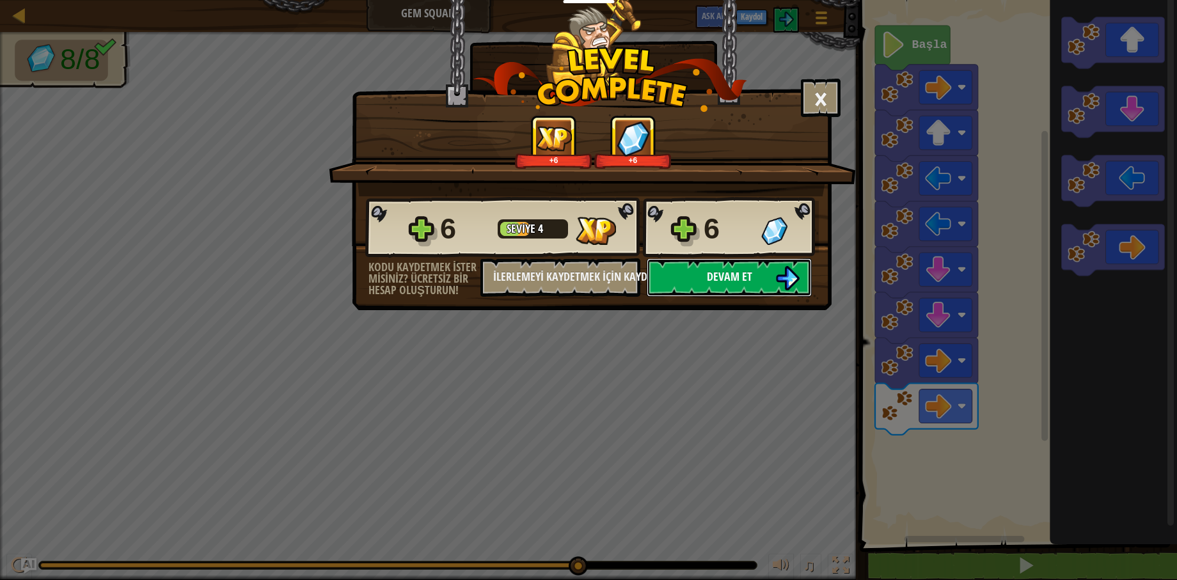
click at [771, 276] on button "Devam et" at bounding box center [729, 277] width 165 height 38
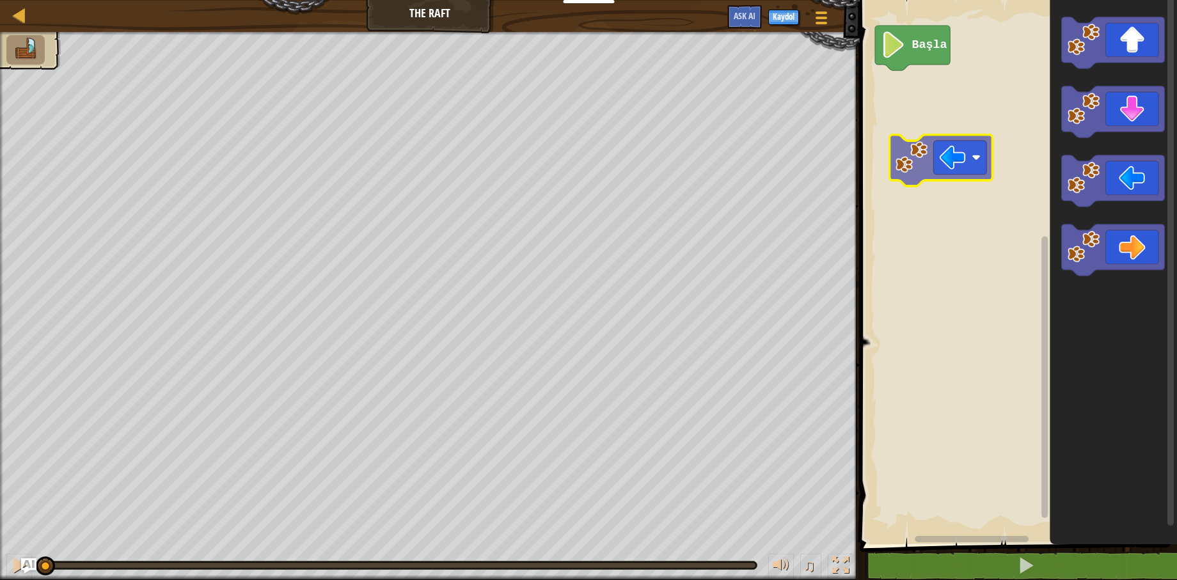
click at [963, 145] on div "Başla" at bounding box center [1016, 269] width 321 height 551
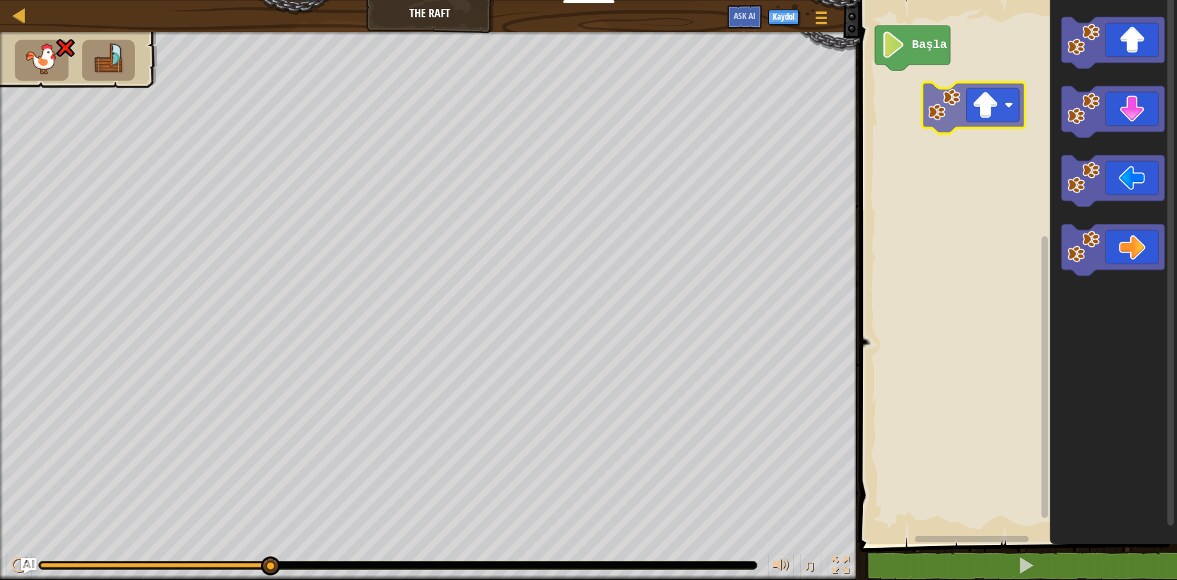
click at [931, 88] on div "Başla" at bounding box center [1016, 269] width 321 height 551
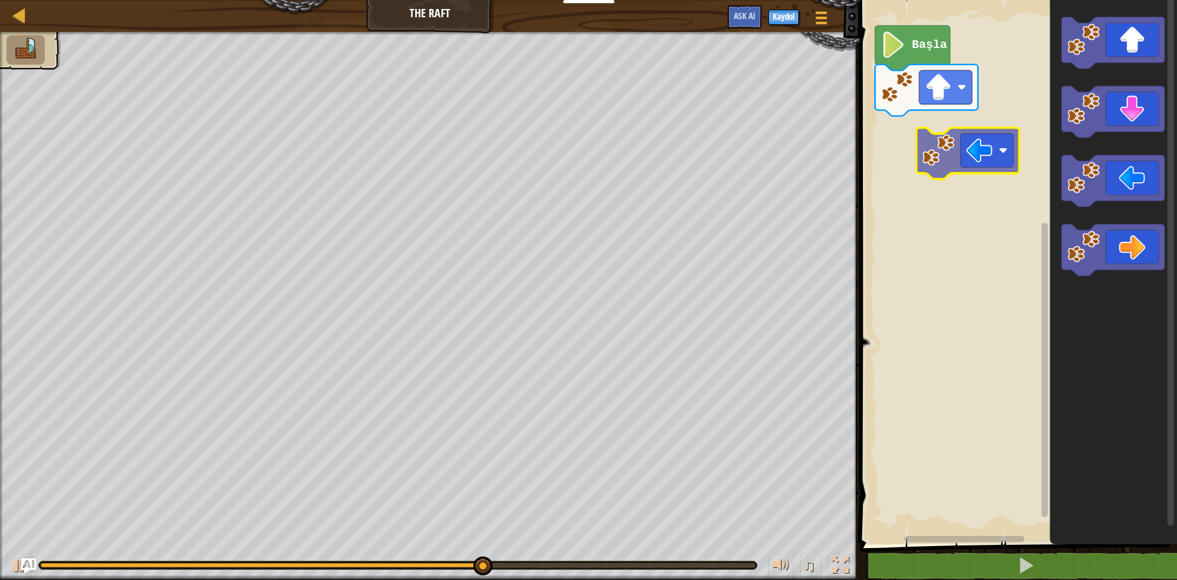
click at [956, 161] on div "Başla" at bounding box center [1016, 269] width 321 height 551
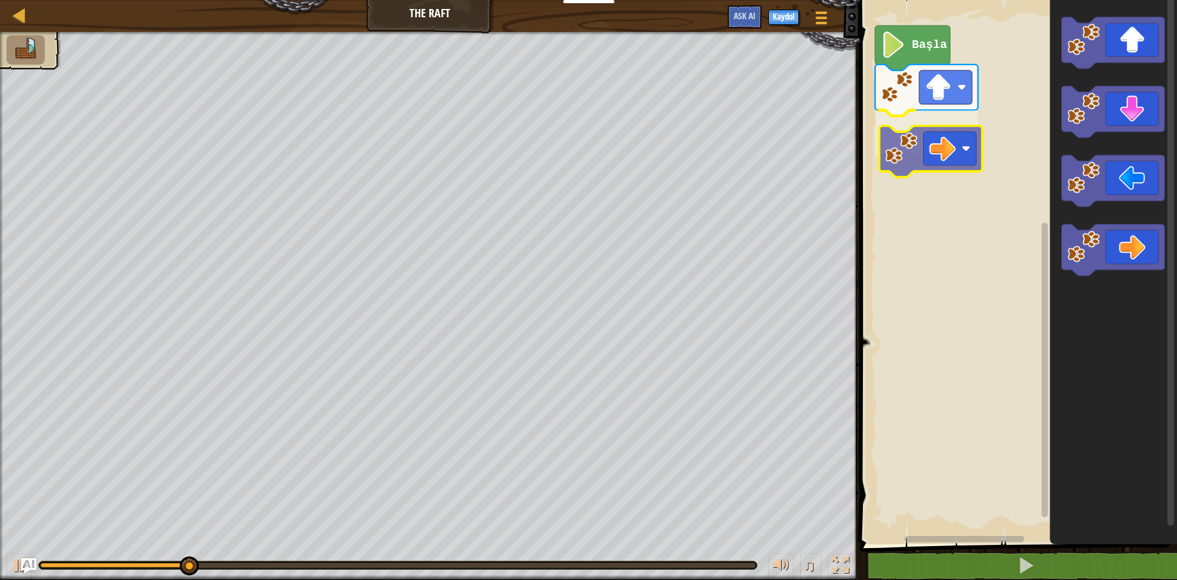
click at [946, 134] on div "Başla" at bounding box center [1016, 269] width 321 height 551
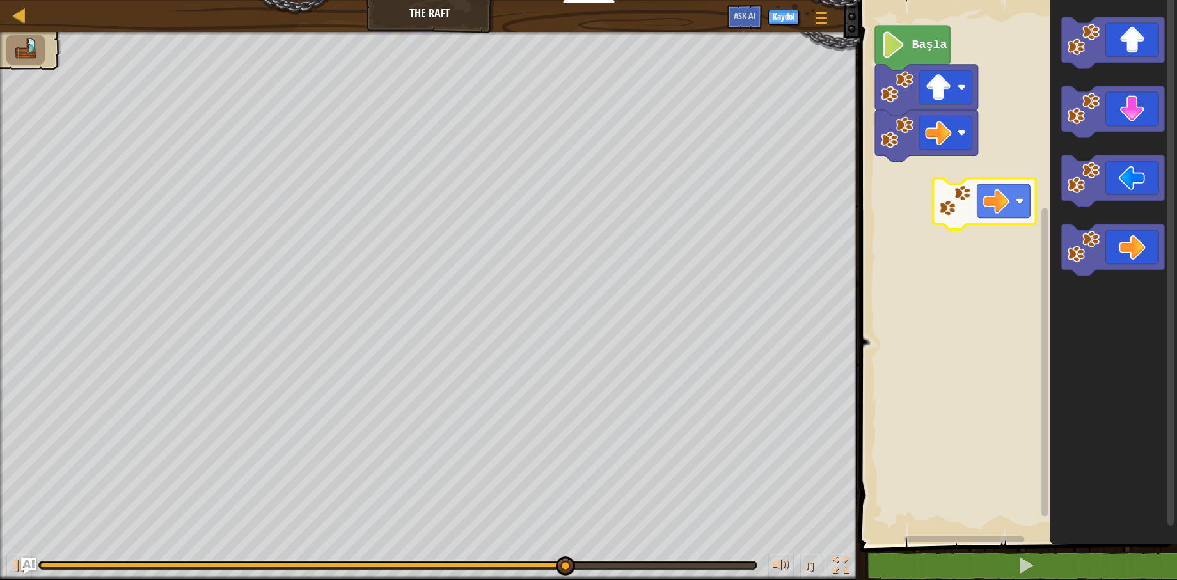
click at [945, 168] on div "Başla" at bounding box center [1016, 269] width 321 height 551
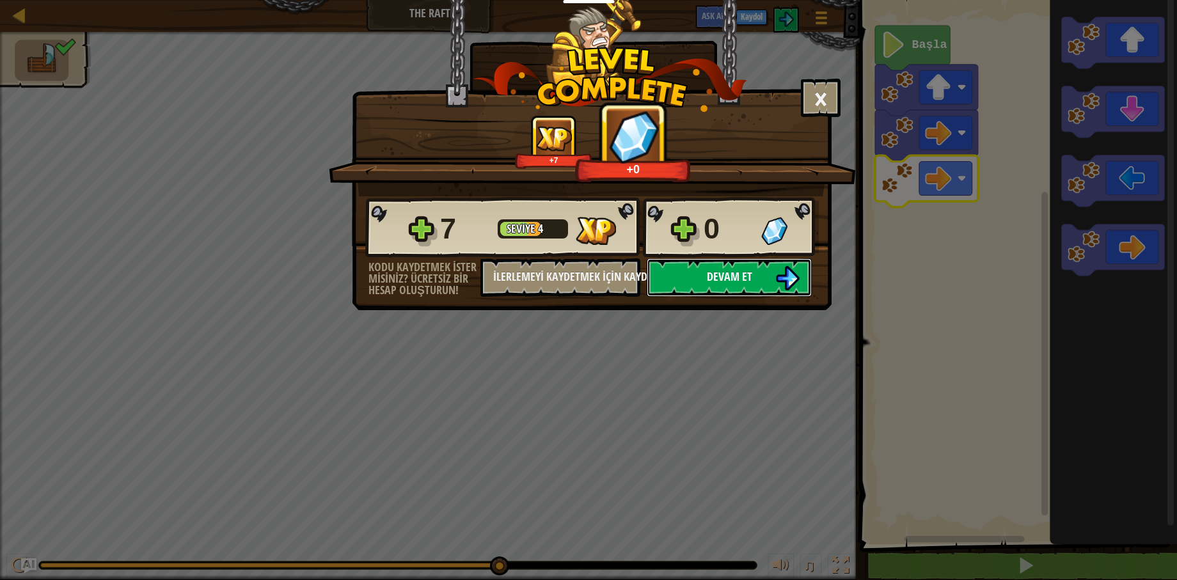
click at [743, 266] on button "Devam et" at bounding box center [729, 277] width 165 height 38
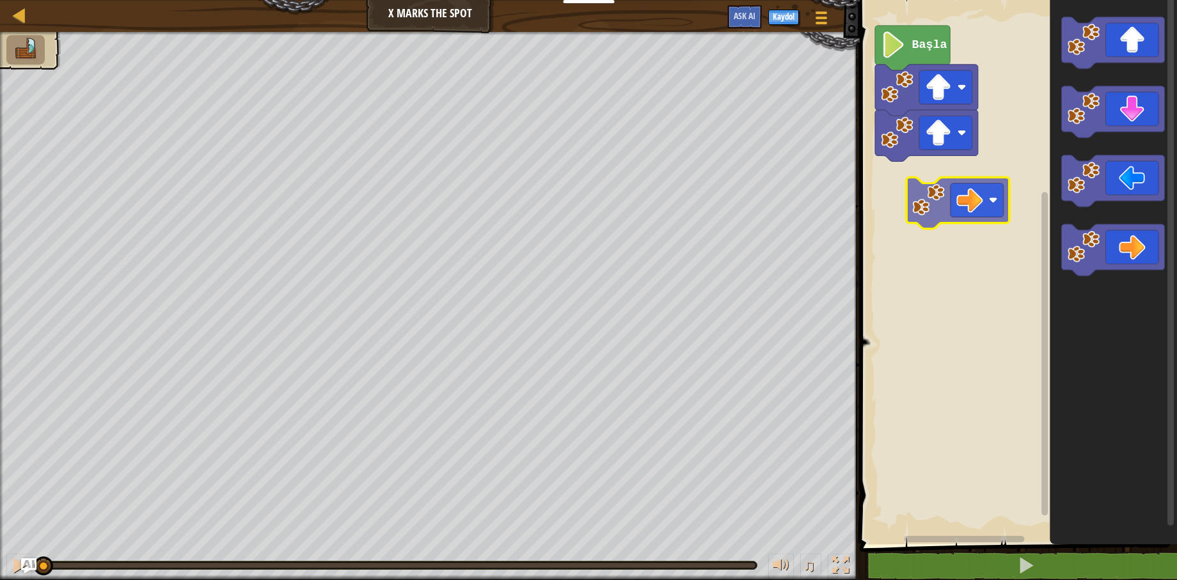
click at [942, 196] on rect "Blockly Çalışma Alanı" at bounding box center [1016, 269] width 321 height 551
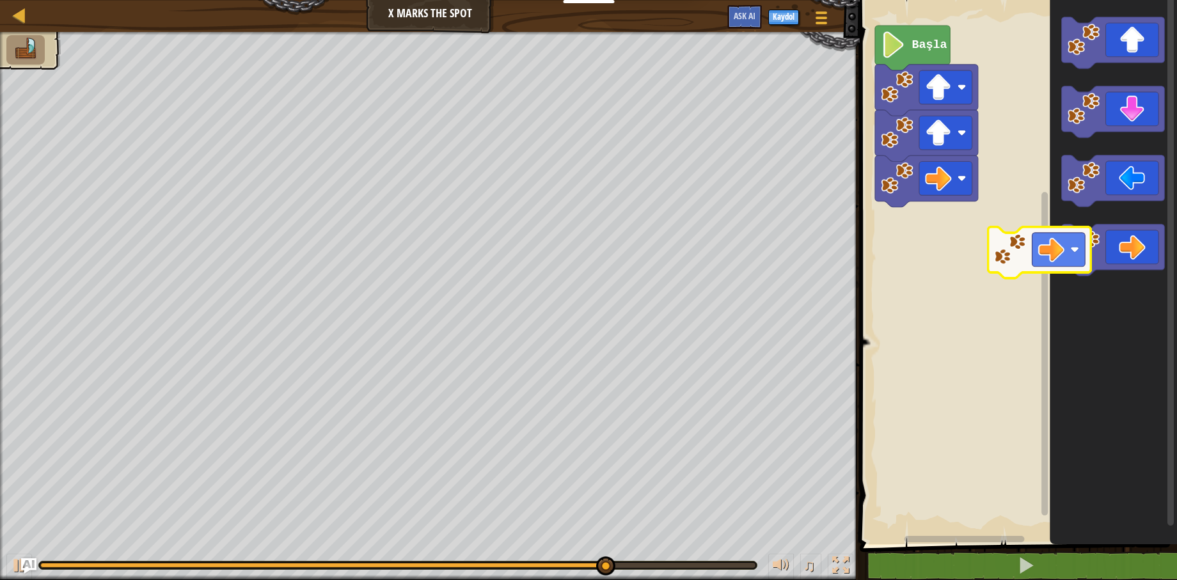
click at [1059, 257] on icon "Blockly Çalışma Alanı" at bounding box center [1113, 269] width 127 height 551
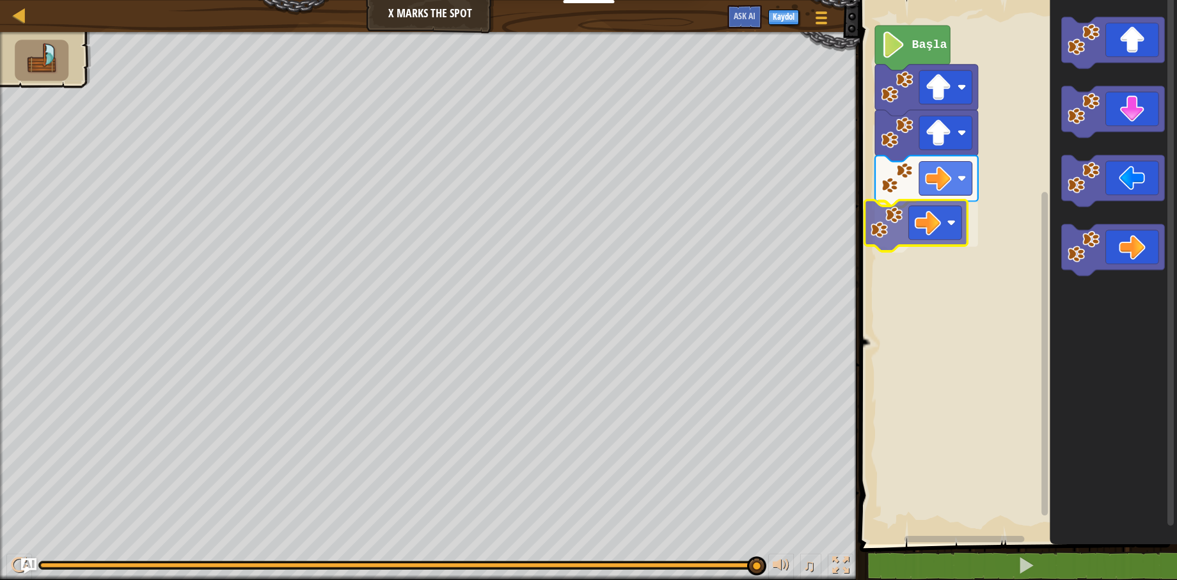
click at [944, 219] on div "Başla" at bounding box center [1016, 269] width 321 height 551
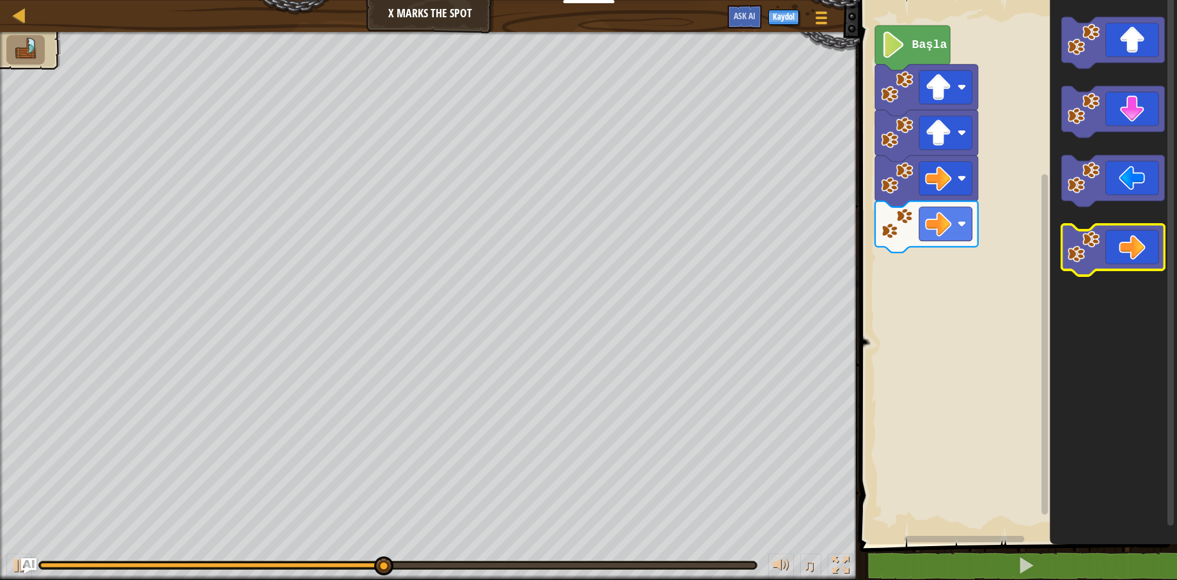
click at [1133, 257] on icon "Blockly Çalışma Alanı" at bounding box center [1113, 250] width 103 height 51
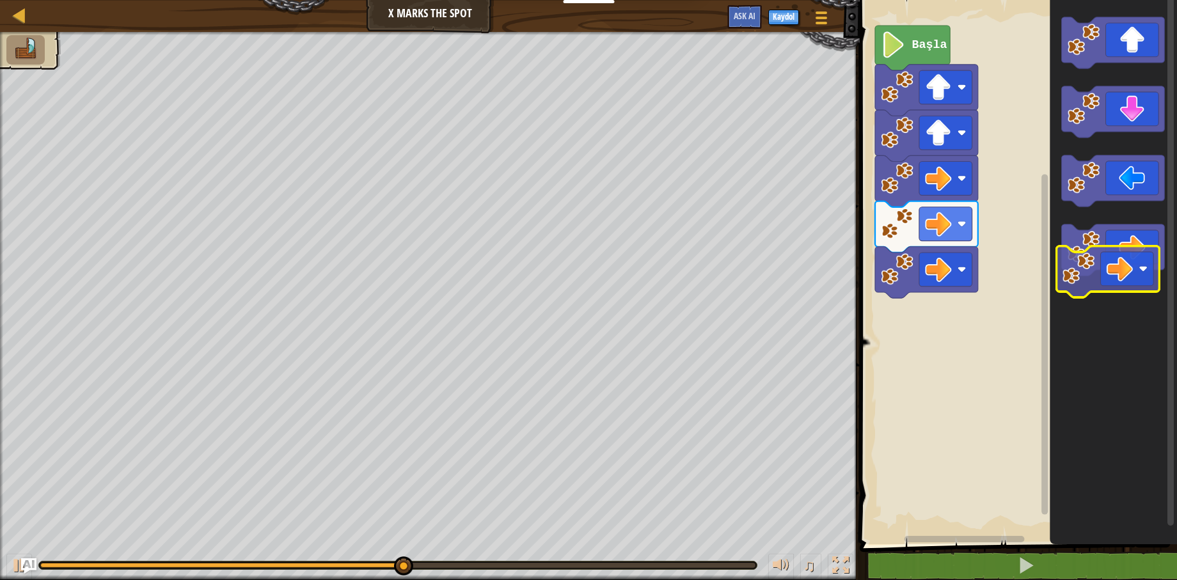
click at [1129, 276] on g "Blockly Çalışma Alanı" at bounding box center [1113, 146] width 103 height 258
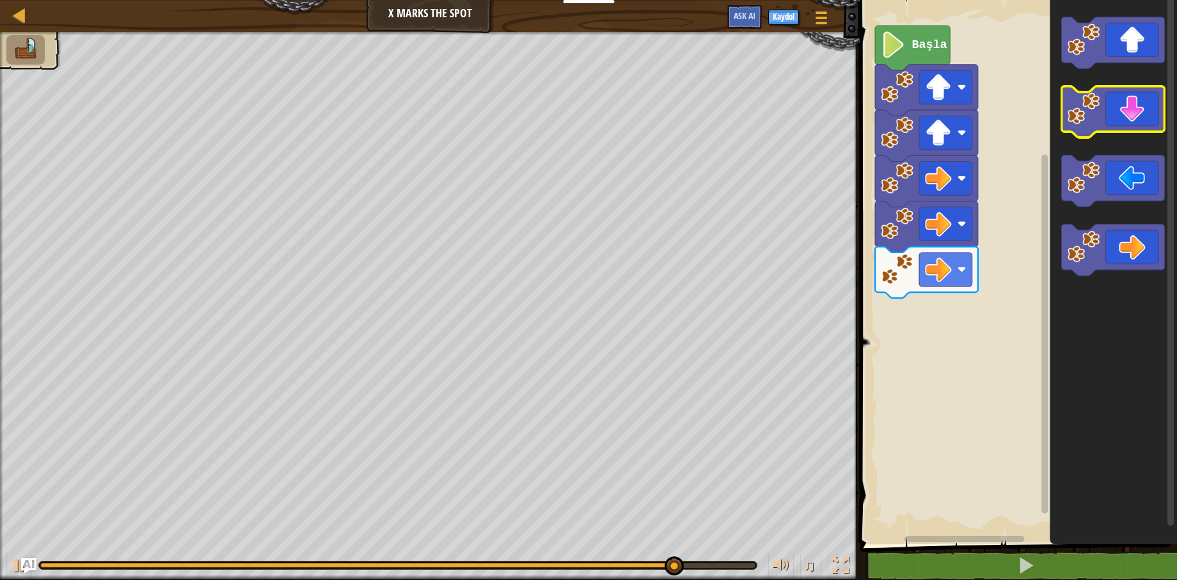
click at [1143, 115] on icon "Blockly Çalışma Alanı" at bounding box center [1113, 111] width 103 height 51
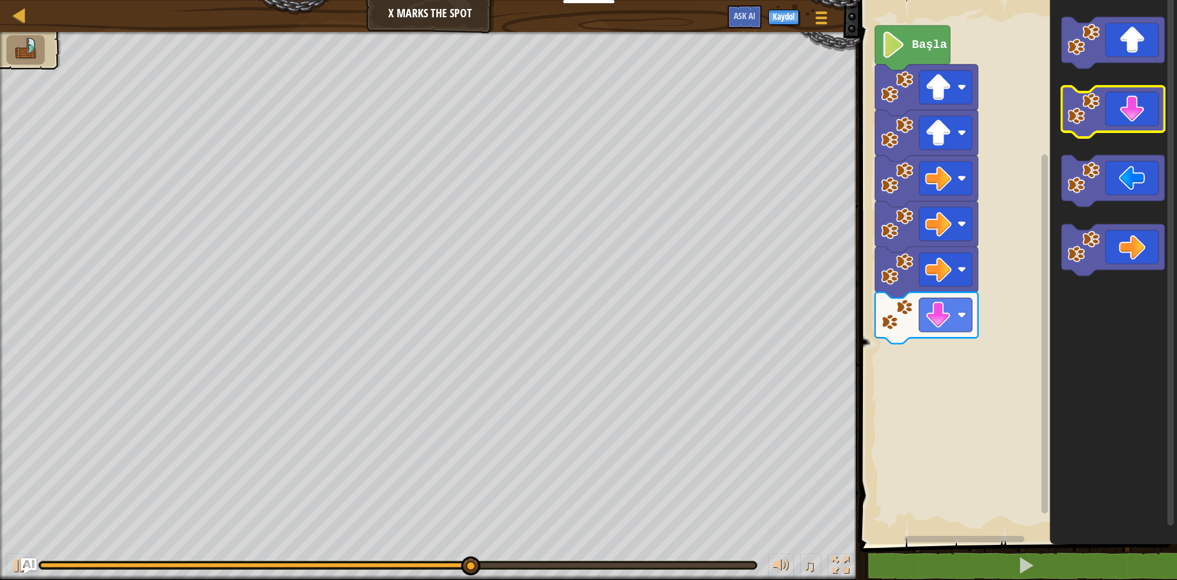
click at [1141, 119] on icon "Blockly Çalışma Alanı" at bounding box center [1113, 111] width 103 height 51
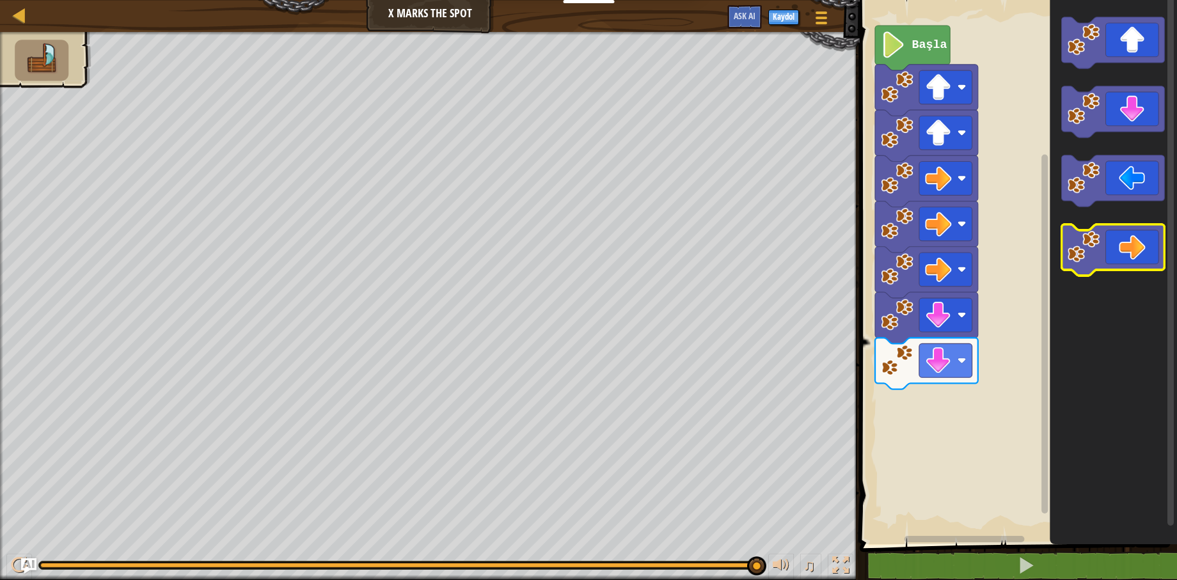
click at [1133, 242] on icon "Blockly Çalışma Alanı" at bounding box center [1113, 250] width 103 height 51
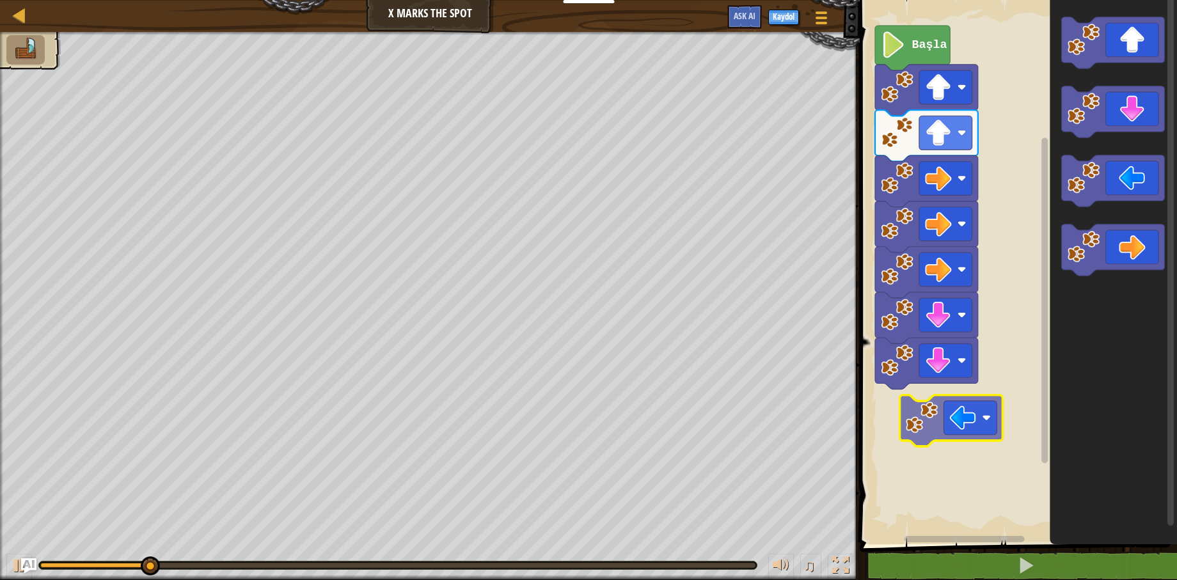
click at [976, 424] on div "Başla" at bounding box center [1016, 269] width 321 height 551
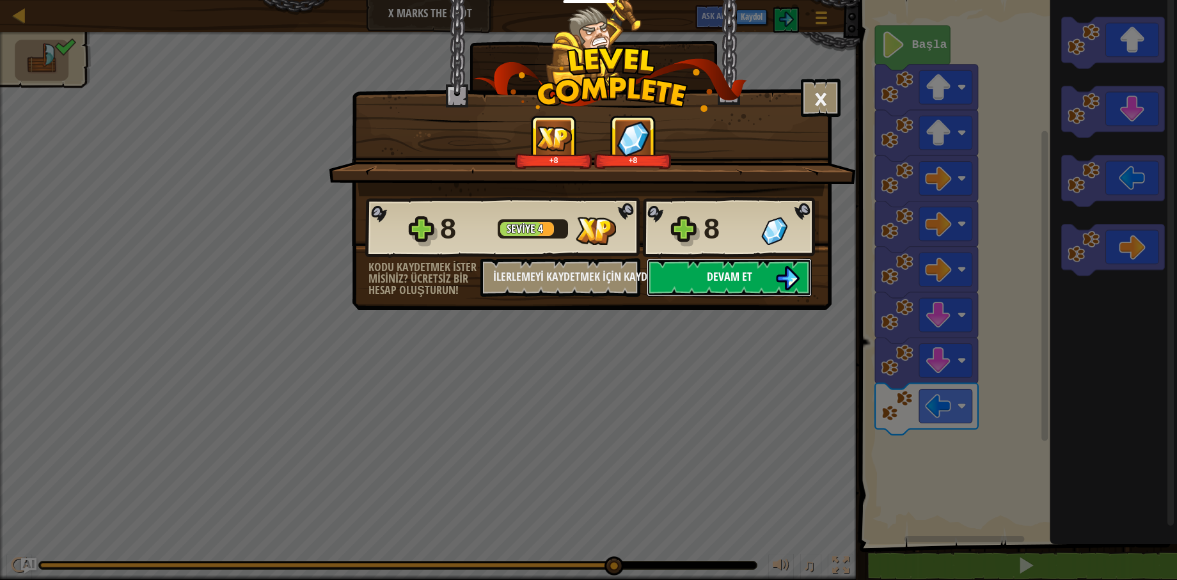
click at [751, 273] on span "Devam et" at bounding box center [729, 277] width 45 height 16
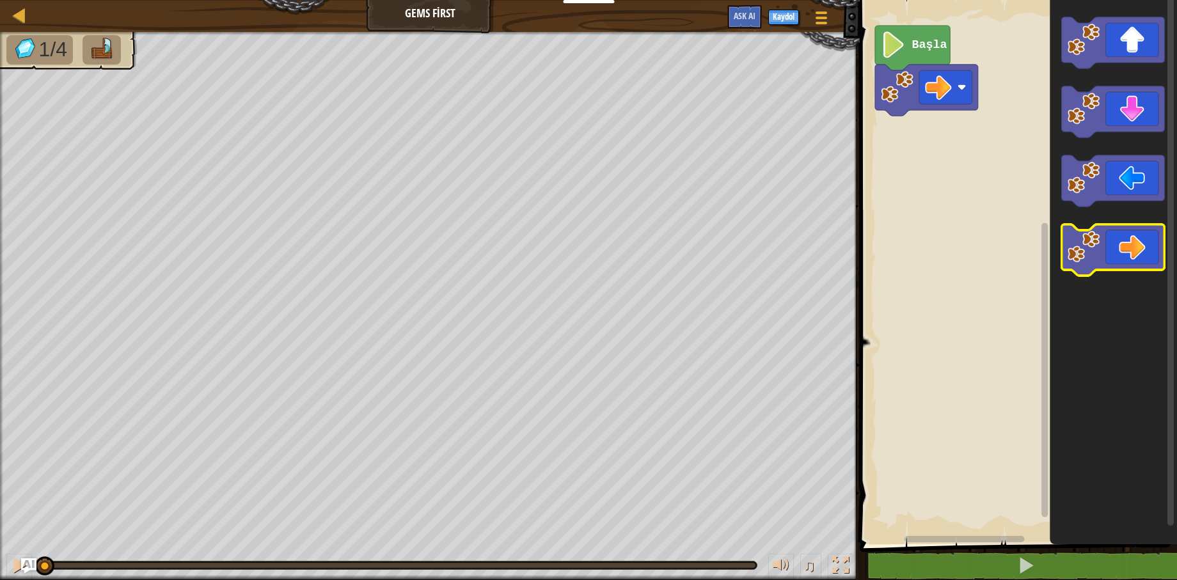
click at [1135, 247] on icon "Blockly Çalışma Alanı" at bounding box center [1113, 250] width 103 height 51
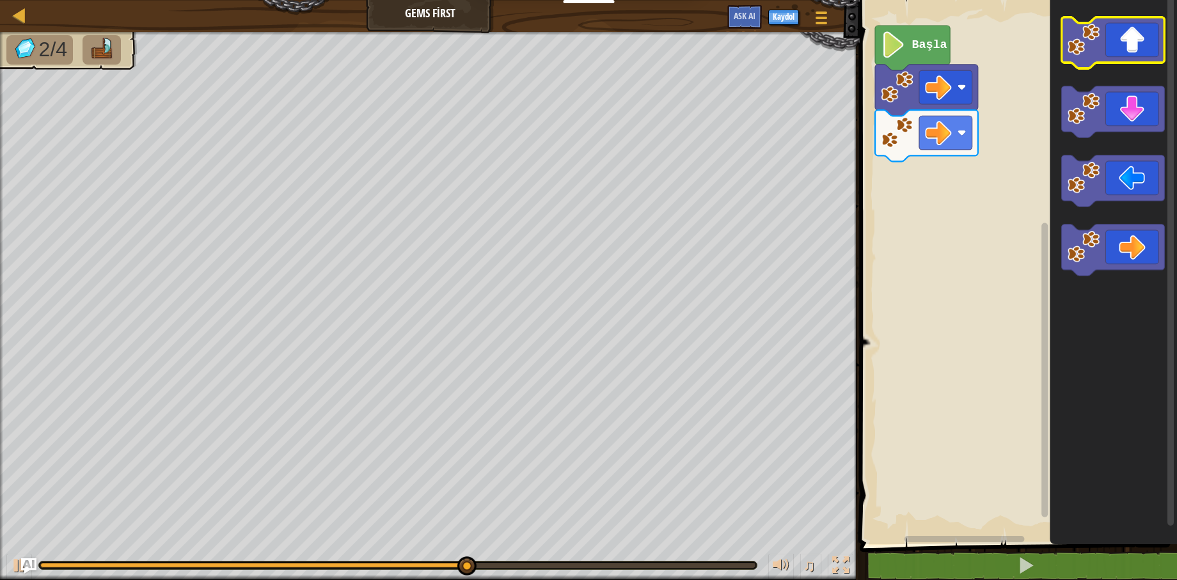
click at [1123, 43] on icon "Blockly Çalışma Alanı" at bounding box center [1113, 42] width 103 height 51
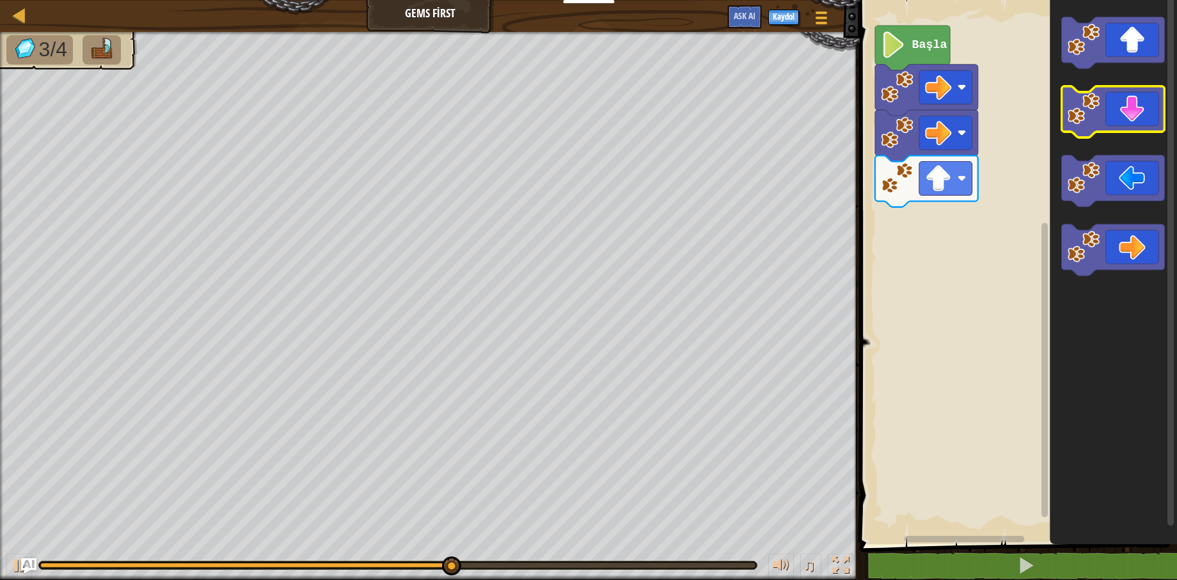
click at [1123, 99] on icon "Blockly Çalışma Alanı" at bounding box center [1113, 111] width 103 height 51
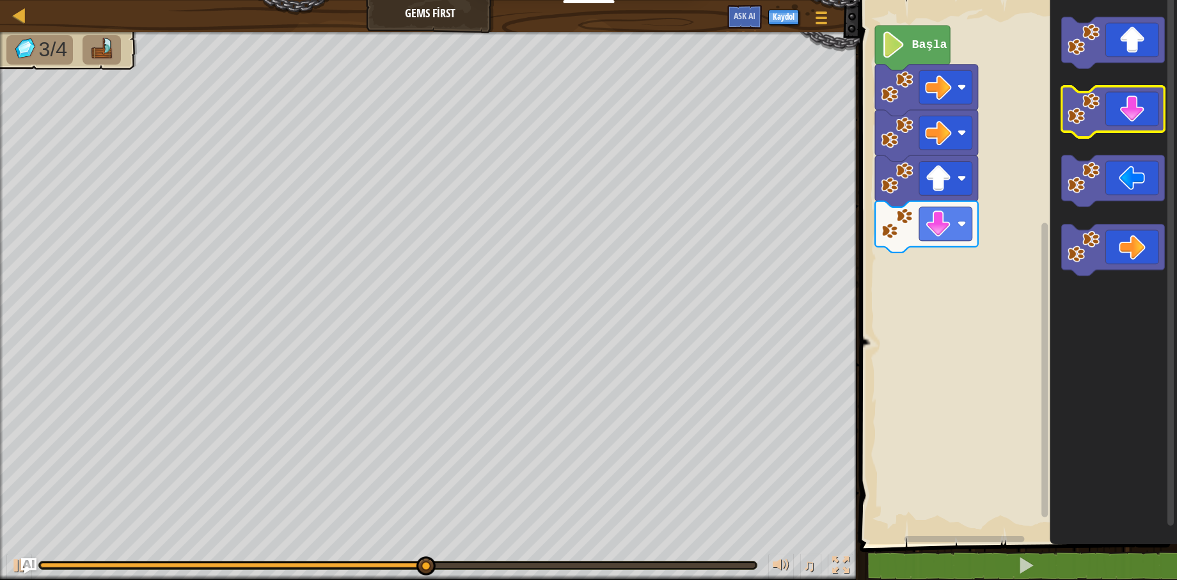
click at [1125, 105] on icon "Blockly Çalışma Alanı" at bounding box center [1113, 111] width 103 height 51
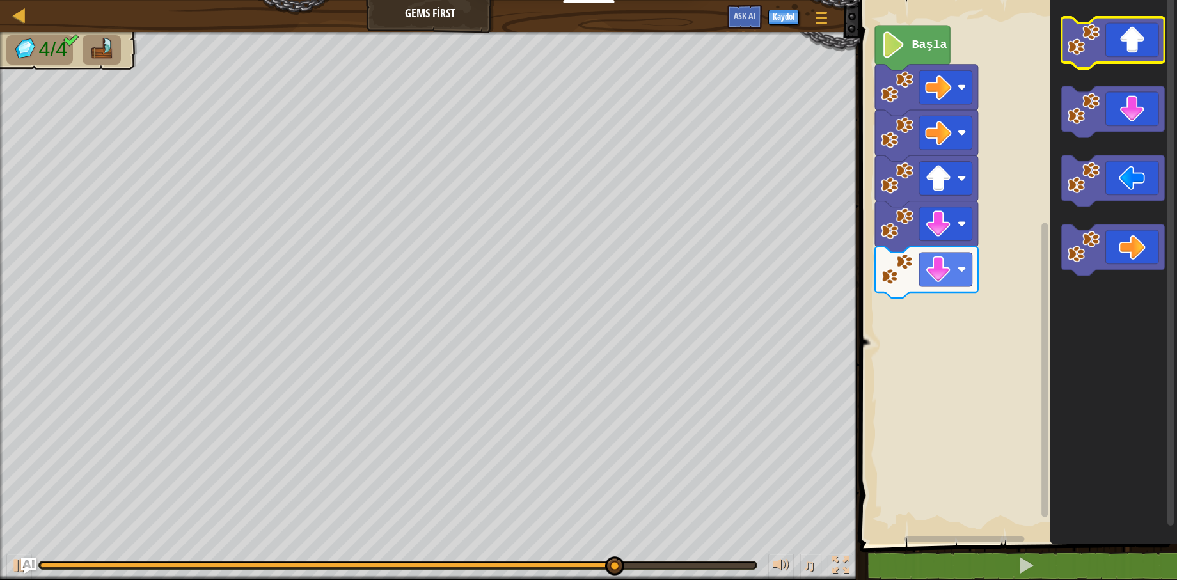
click at [1128, 52] on icon "Blockly Çalışma Alanı" at bounding box center [1113, 42] width 103 height 51
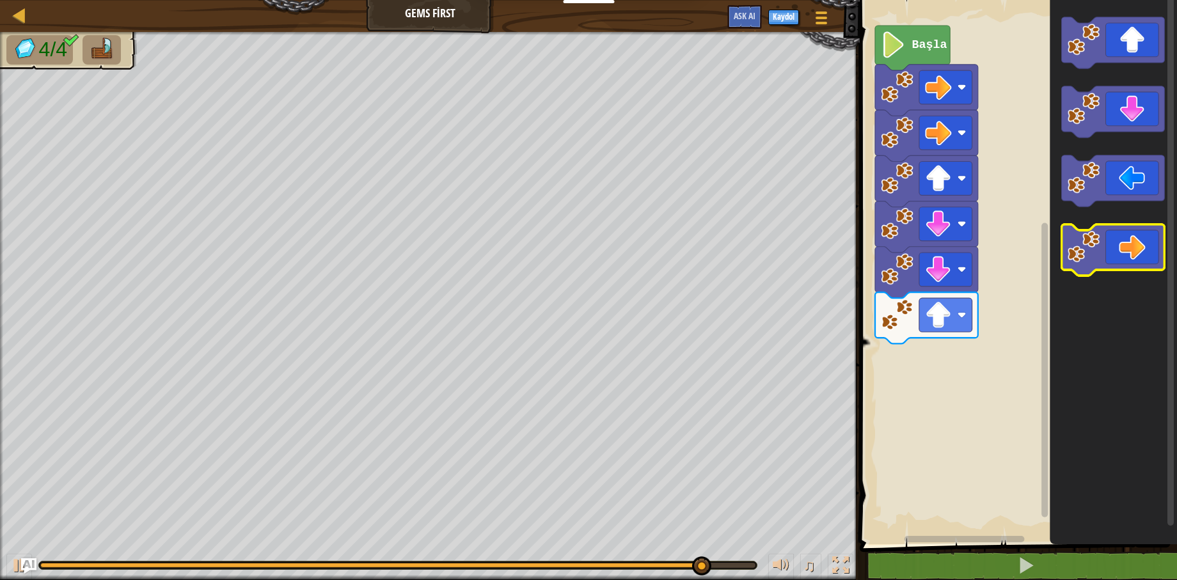
click at [1144, 243] on icon "Blockly Çalışma Alanı" at bounding box center [1113, 250] width 103 height 51
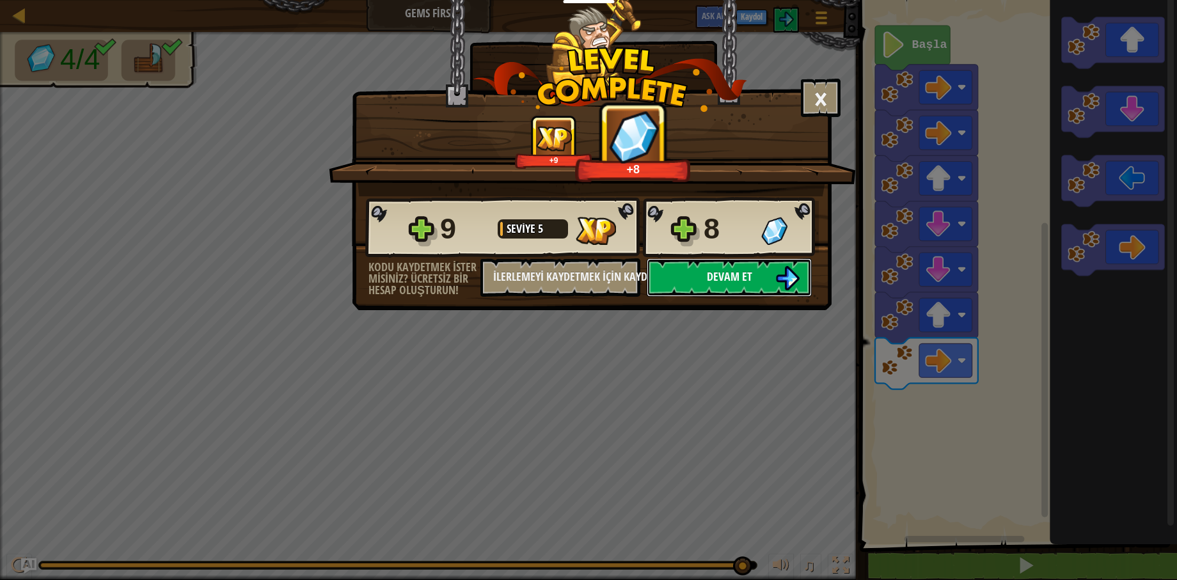
click at [770, 271] on button "Devam et" at bounding box center [729, 277] width 165 height 38
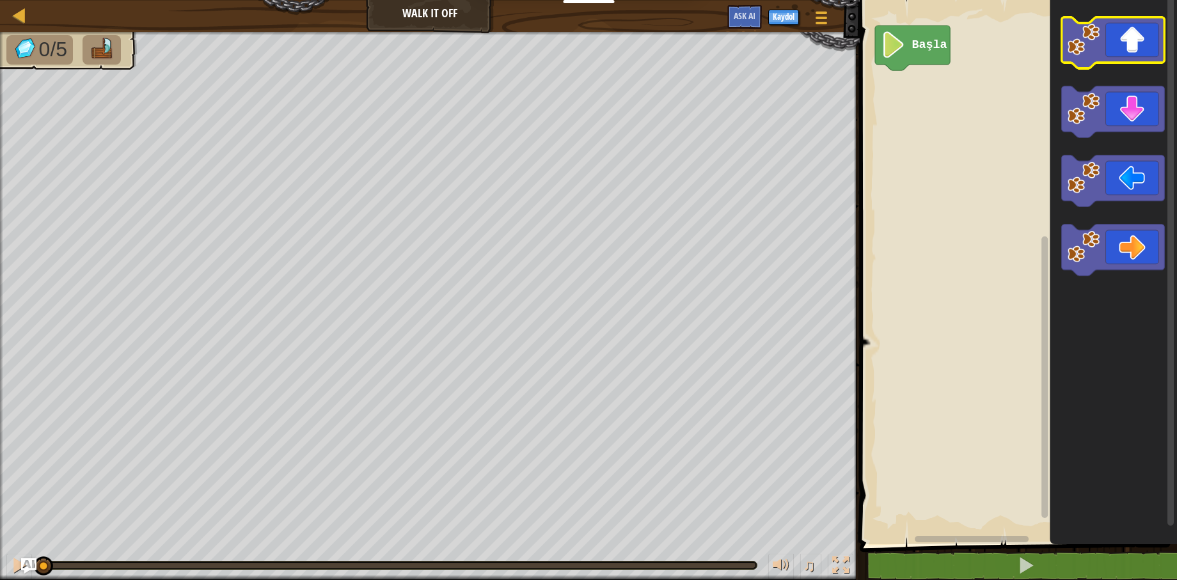
click at [1098, 32] on image "Blockly Çalışma Alanı" at bounding box center [1084, 40] width 33 height 33
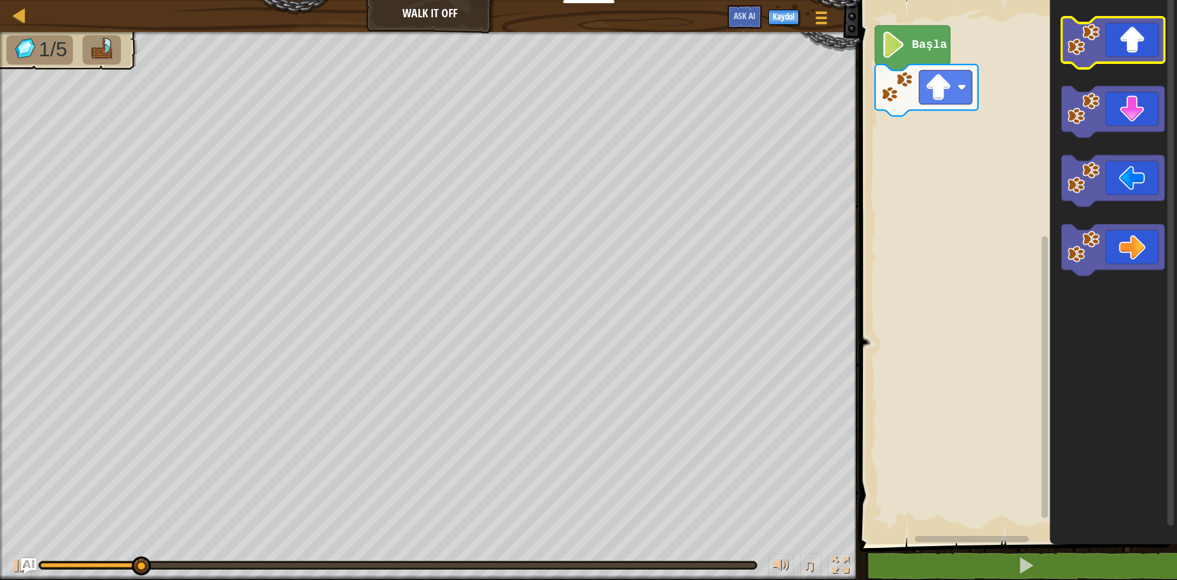
click at [1100, 29] on icon "Blockly Çalışma Alanı" at bounding box center [1113, 42] width 103 height 51
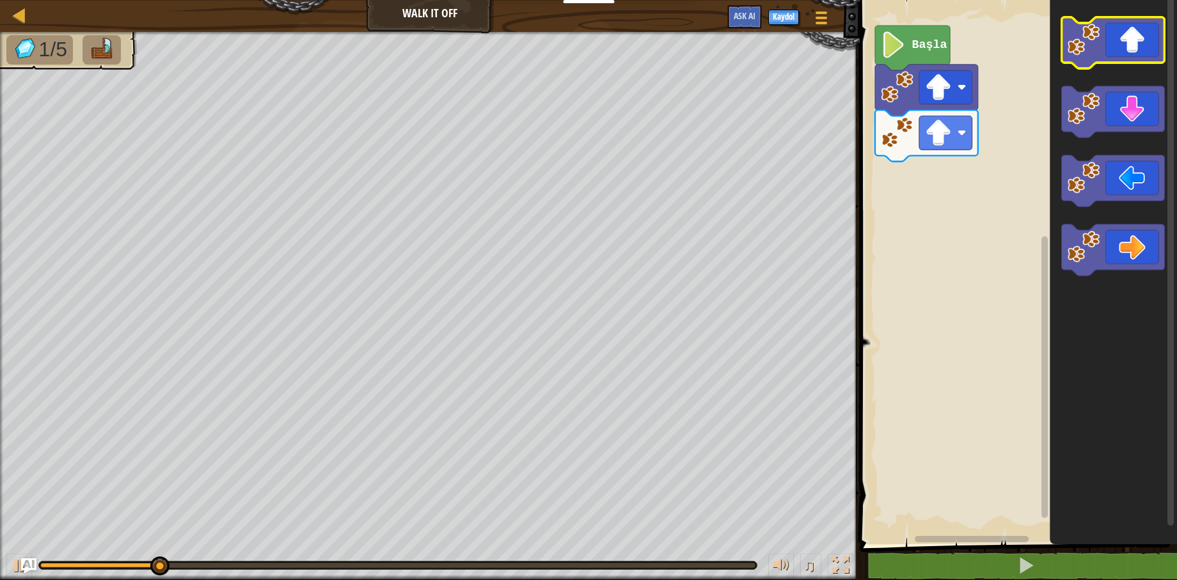
click at [1100, 29] on icon "Blockly Çalışma Alanı" at bounding box center [1113, 42] width 103 height 51
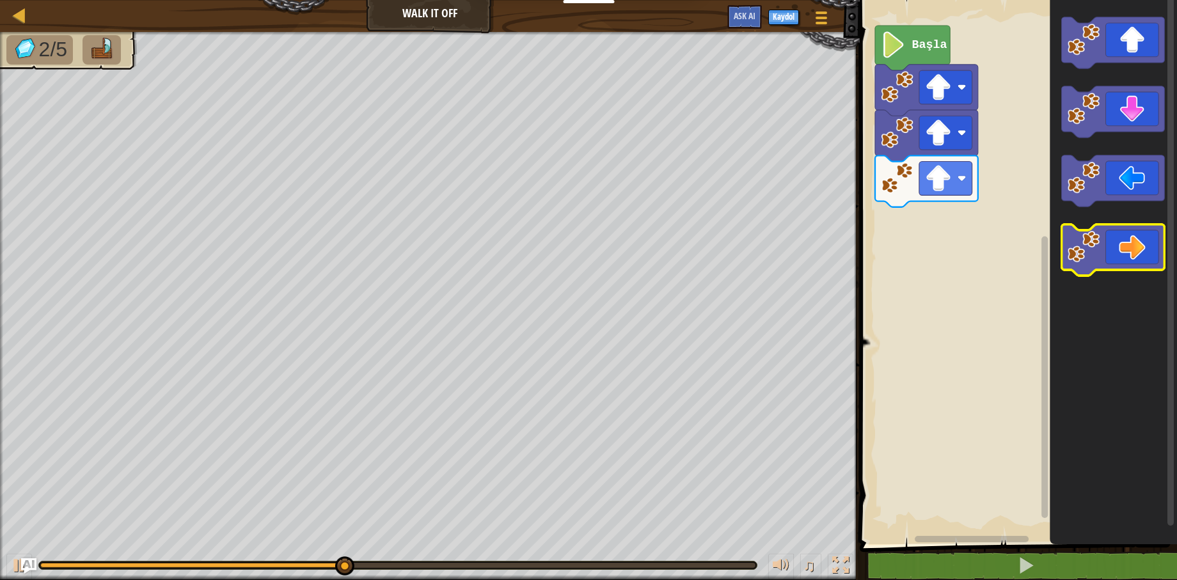
click at [1132, 247] on icon "Blockly Çalışma Alanı" at bounding box center [1113, 250] width 103 height 51
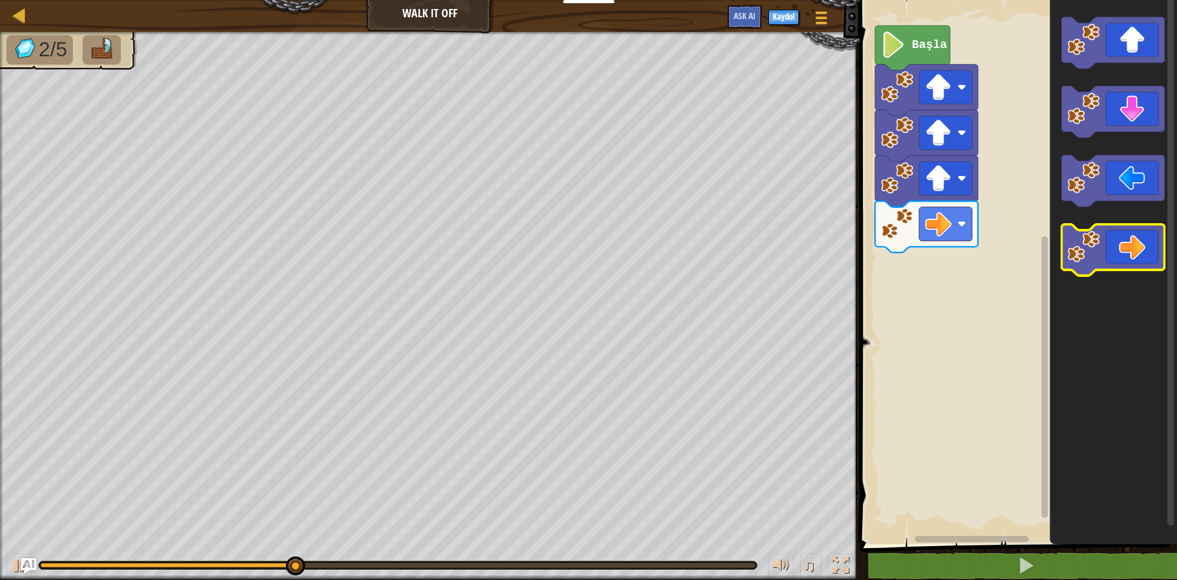
click at [1134, 249] on icon "Blockly Çalışma Alanı" at bounding box center [1113, 250] width 103 height 51
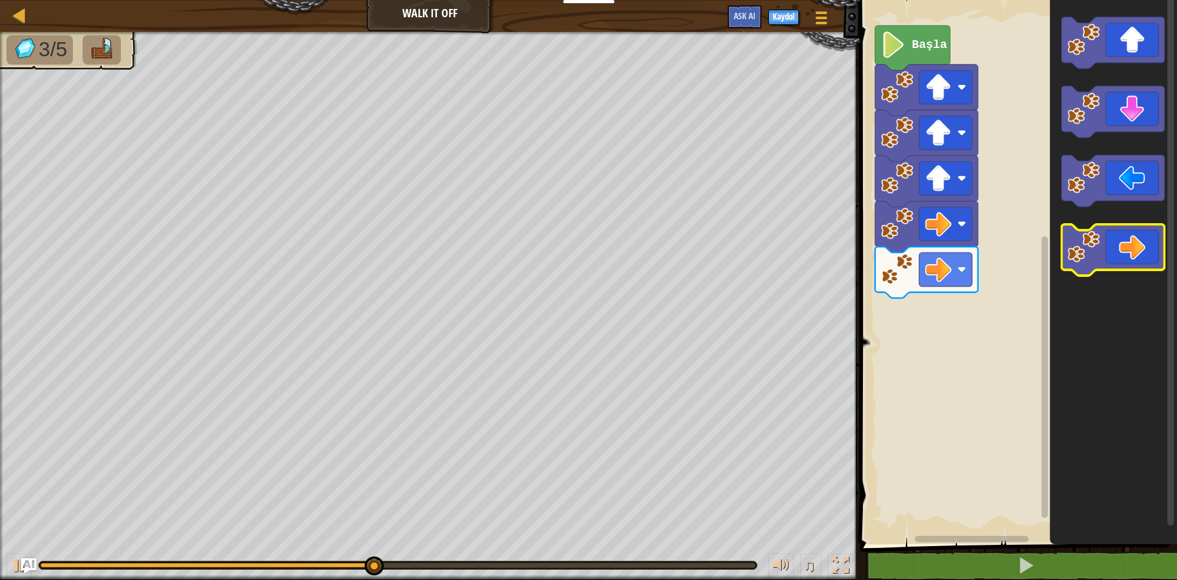
click at [1134, 249] on icon "Blockly Çalışma Alanı" at bounding box center [1113, 250] width 103 height 51
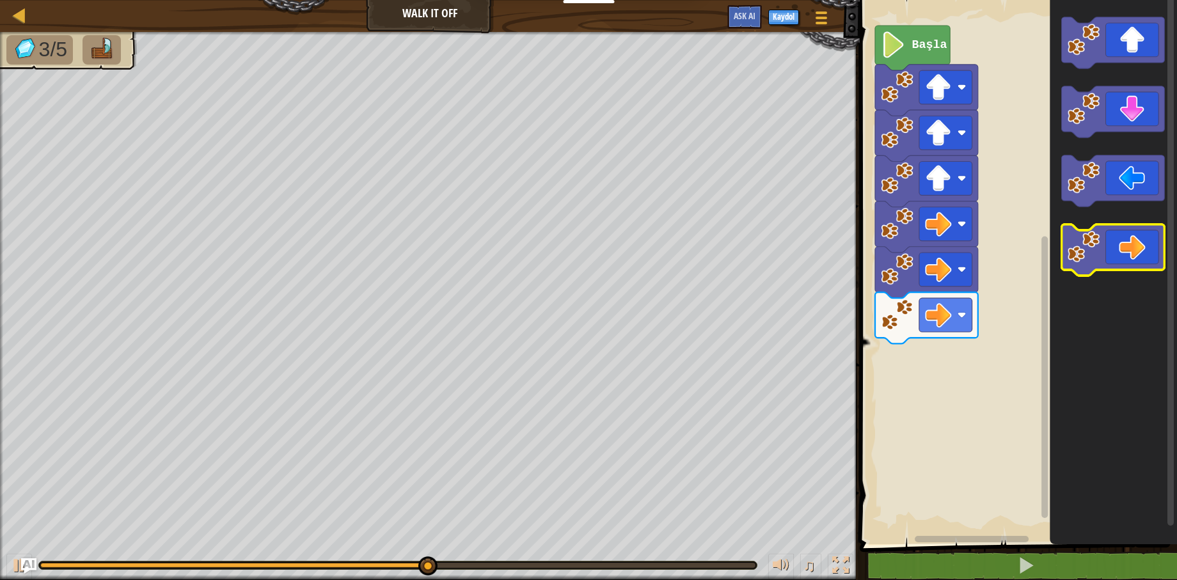
click at [1134, 249] on icon "Blockly Çalışma Alanı" at bounding box center [1113, 250] width 103 height 51
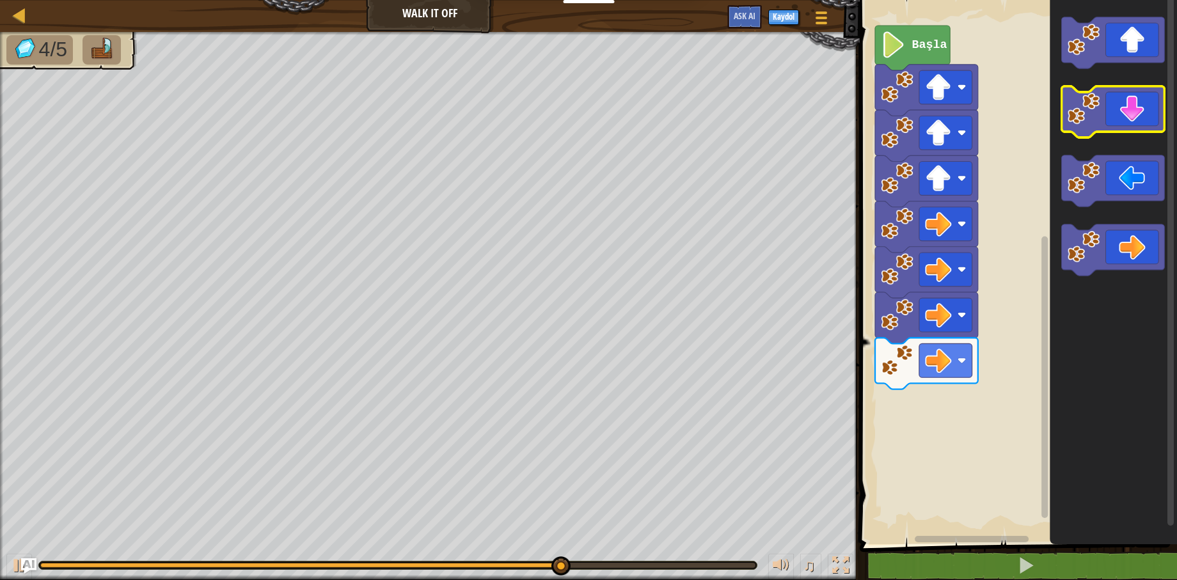
click at [1141, 113] on icon "Blockly Çalışma Alanı" at bounding box center [1113, 111] width 103 height 51
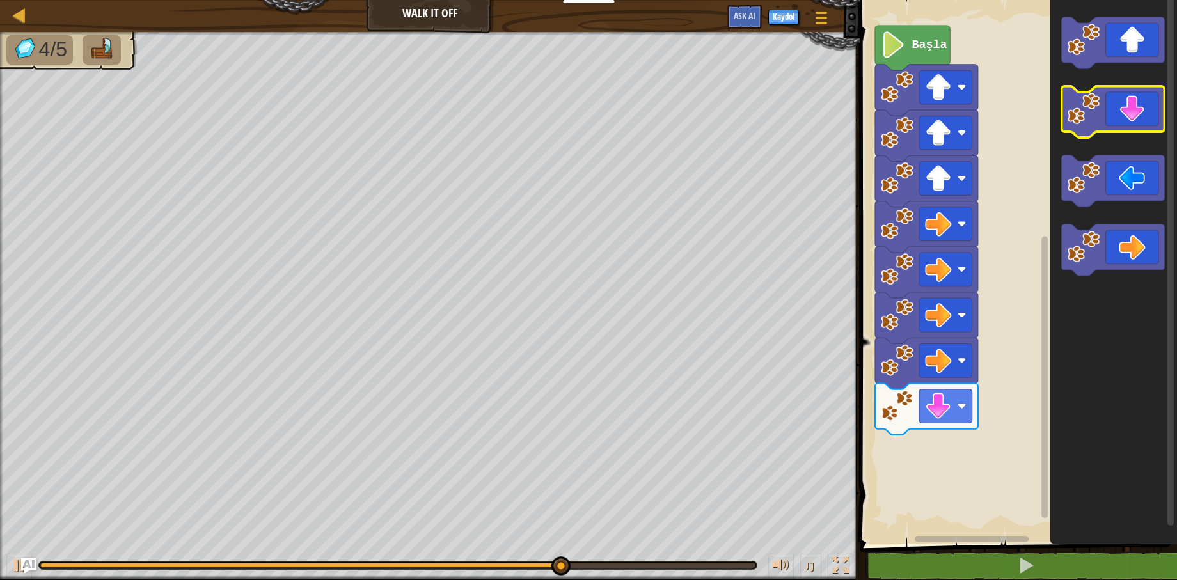
click at [1141, 113] on icon "Blockly Çalışma Alanı" at bounding box center [1113, 111] width 103 height 51
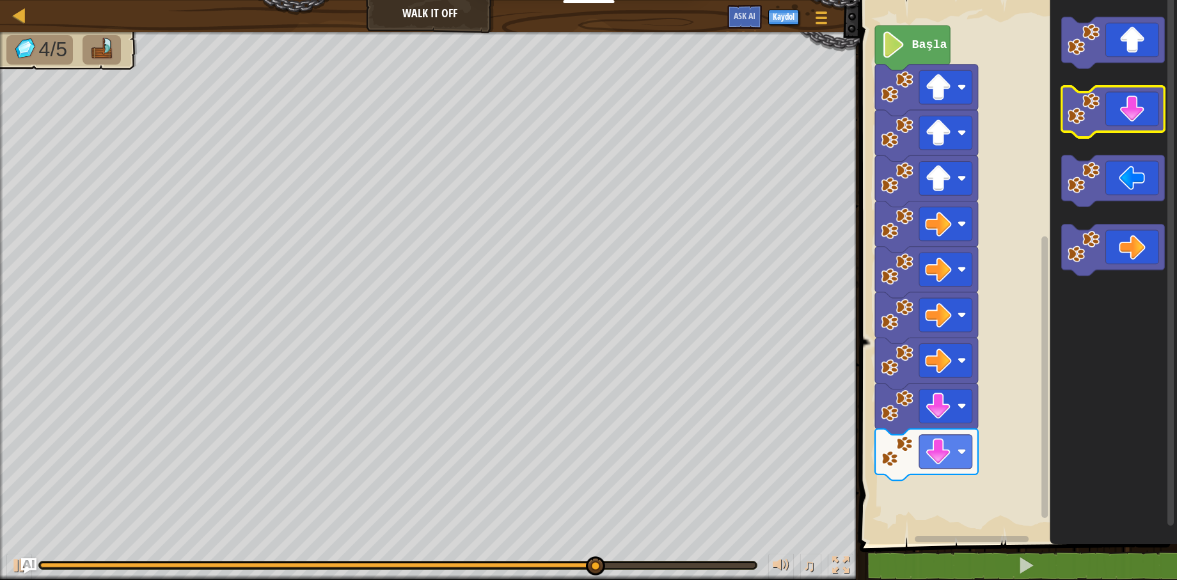
click at [1143, 118] on icon "Blockly Çalışma Alanı" at bounding box center [1113, 111] width 103 height 51
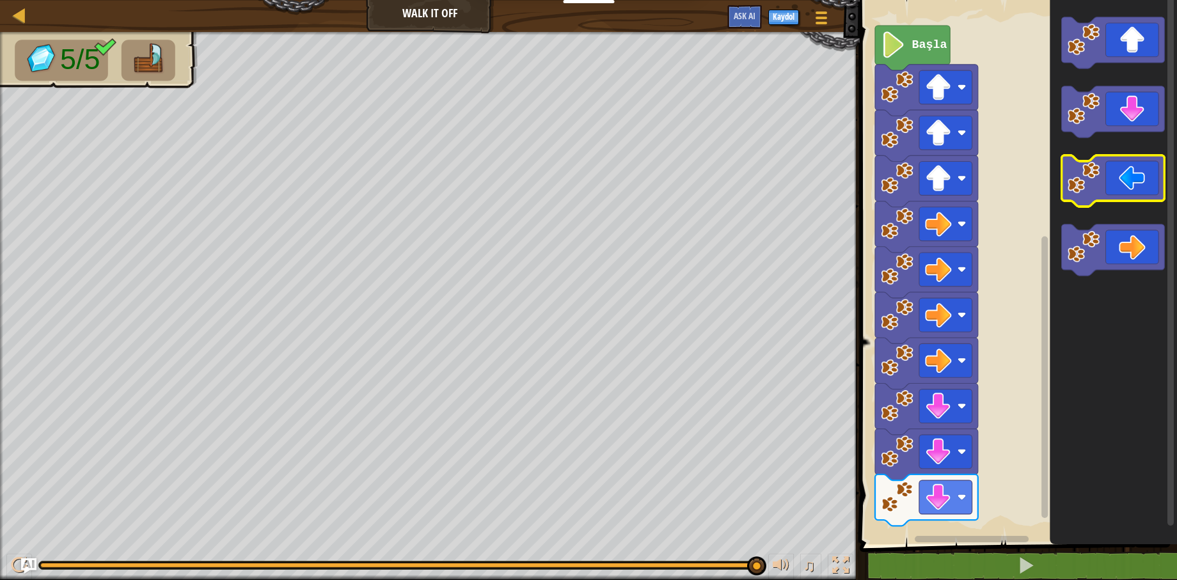
click at [1112, 178] on icon "Blockly Çalışma Alanı" at bounding box center [1113, 180] width 103 height 51
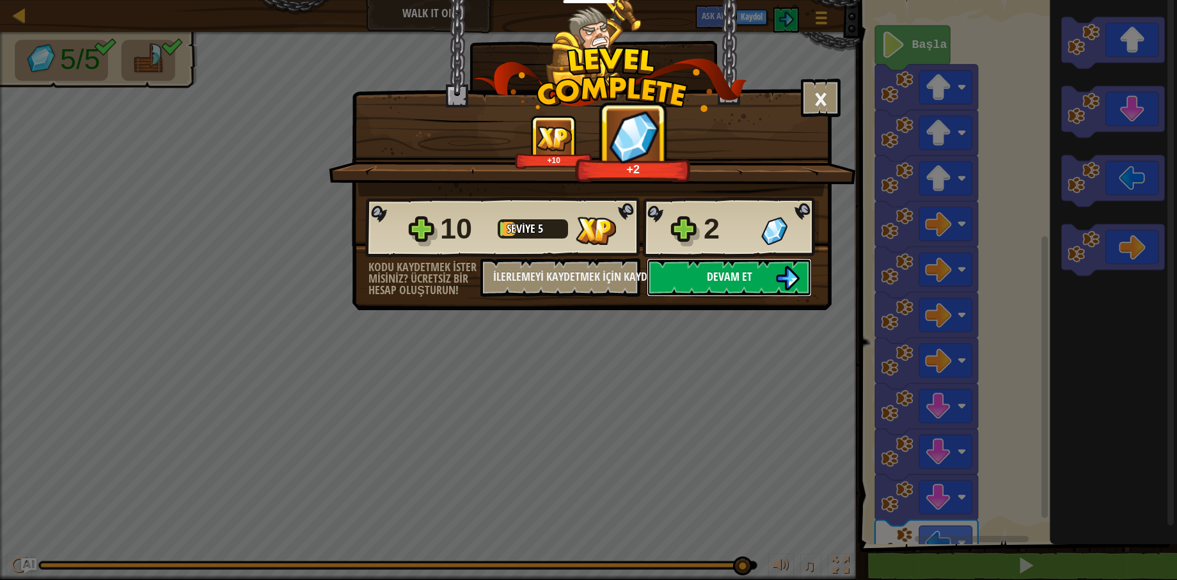
click at [761, 273] on button "Devam et" at bounding box center [729, 277] width 165 height 38
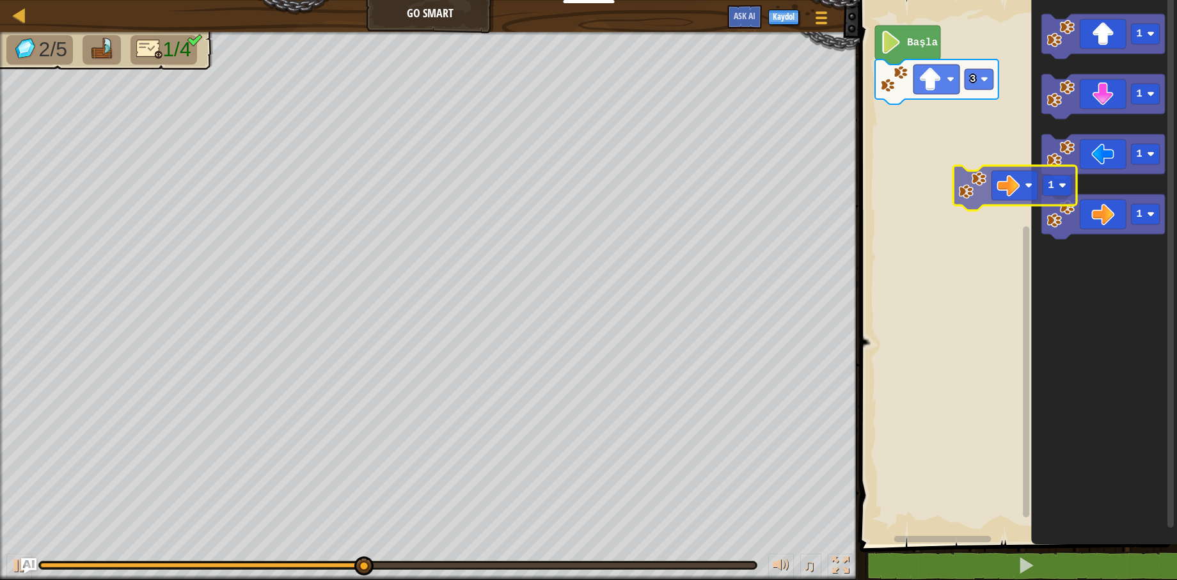
click at [1012, 170] on div "3 Başla 1 1 1 1 1" at bounding box center [1016, 269] width 321 height 551
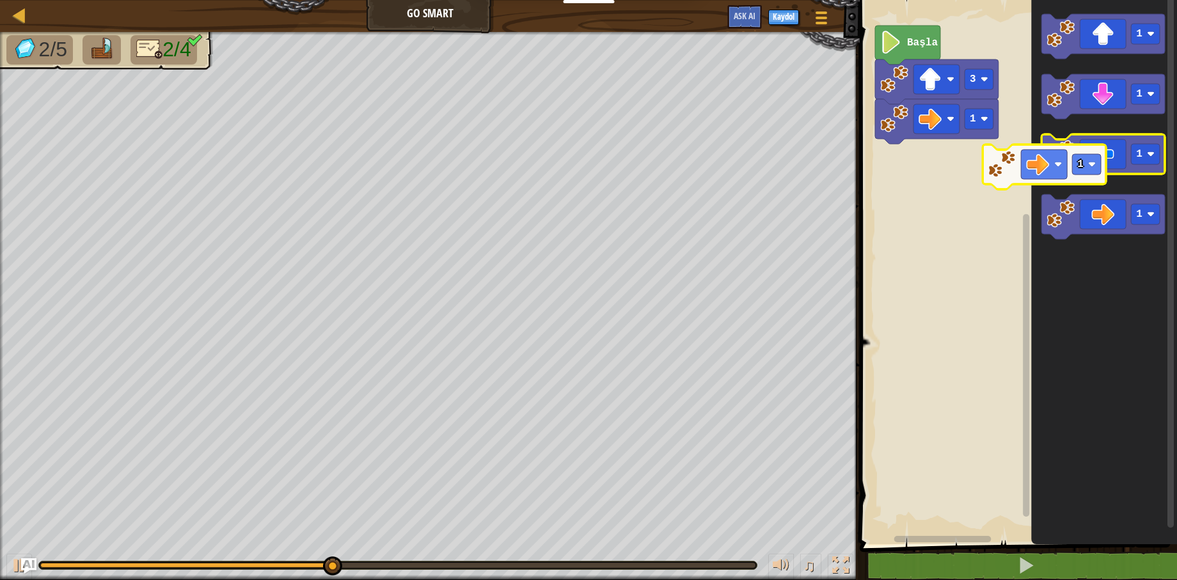
click at [1024, 134] on div "1 3 Başla 1 1 1 1 1" at bounding box center [1016, 269] width 321 height 551
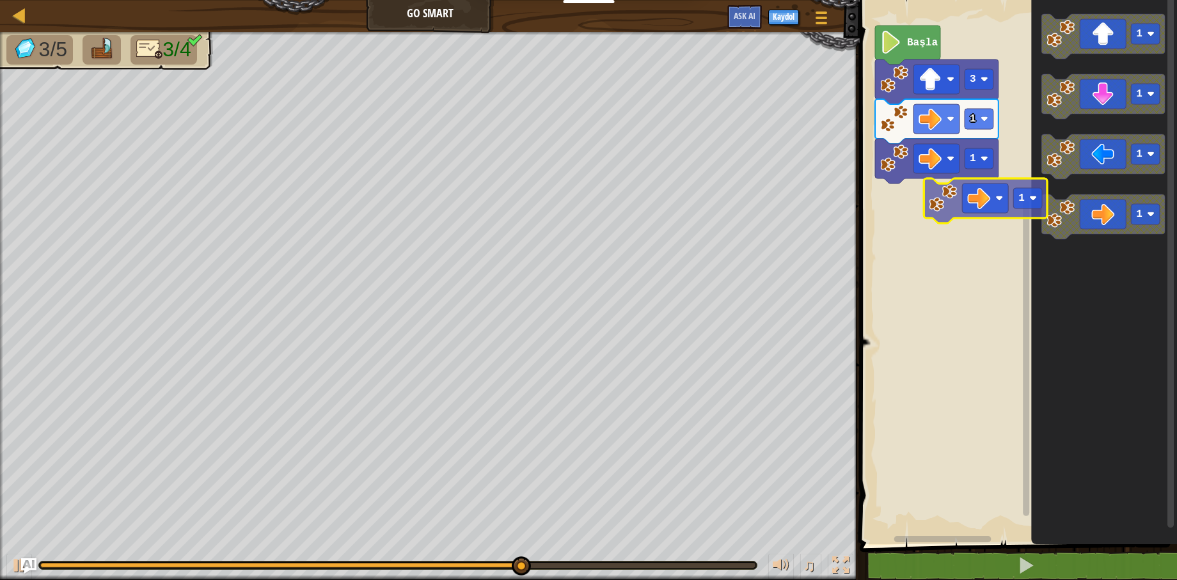
click at [1009, 180] on div "1 1 3 Başla 1 1 1 1 1" at bounding box center [1016, 269] width 321 height 551
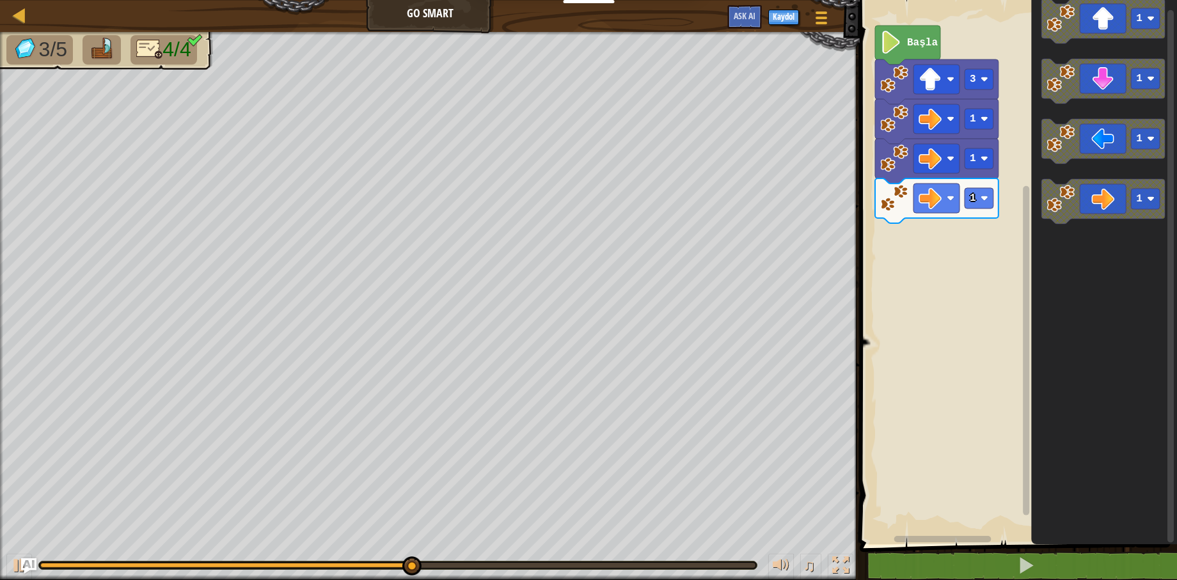
click at [981, 210] on div "1 1 1 3 Başla 1 1 1 1" at bounding box center [1016, 269] width 321 height 551
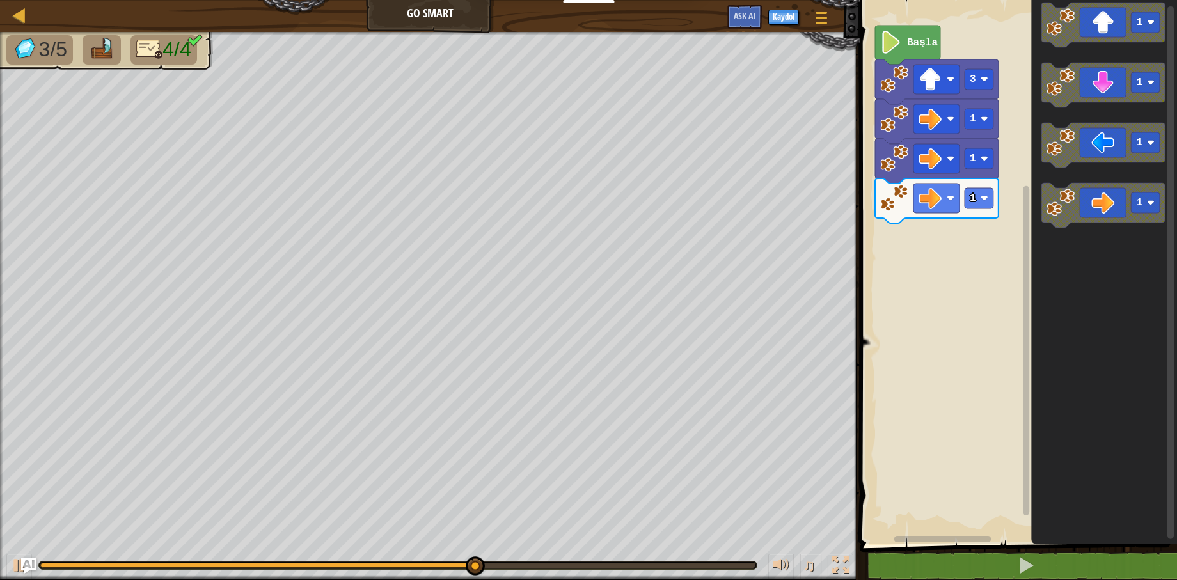
click at [977, 219] on div "1 1 1 3 Başla 1 1 1 1" at bounding box center [1016, 269] width 321 height 551
click at [1079, 209] on icon "Blockly Çalışma Alanı" at bounding box center [1103, 205] width 123 height 45
click at [1150, 18] on rect "Blockly Çalışma Alanı" at bounding box center [1146, 22] width 29 height 20
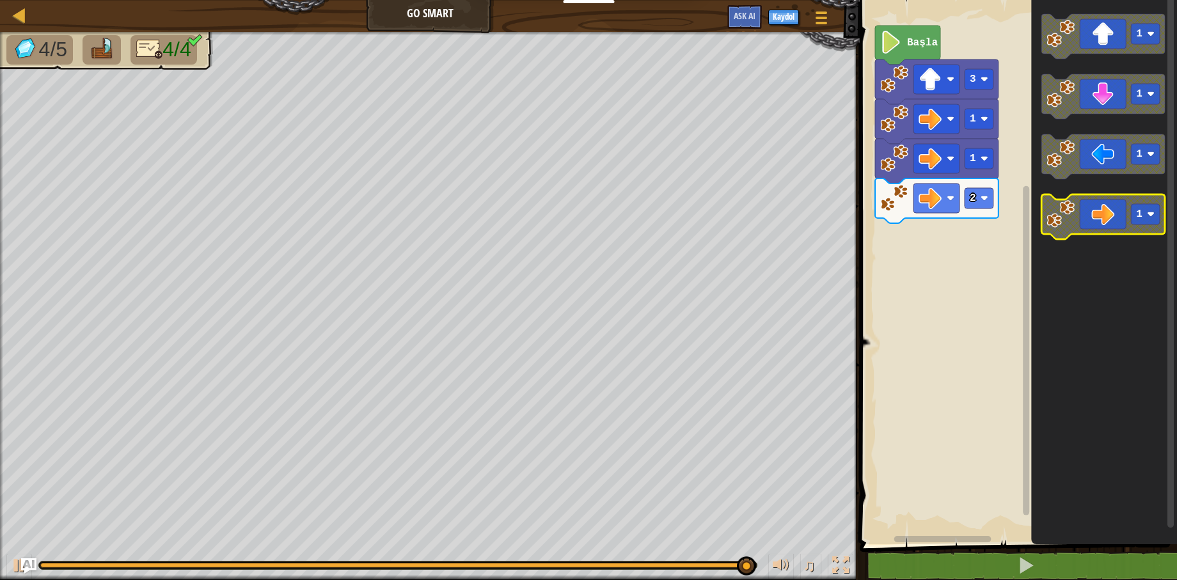
click at [1098, 103] on g "1 1 1 1" at bounding box center [1103, 126] width 123 height 225
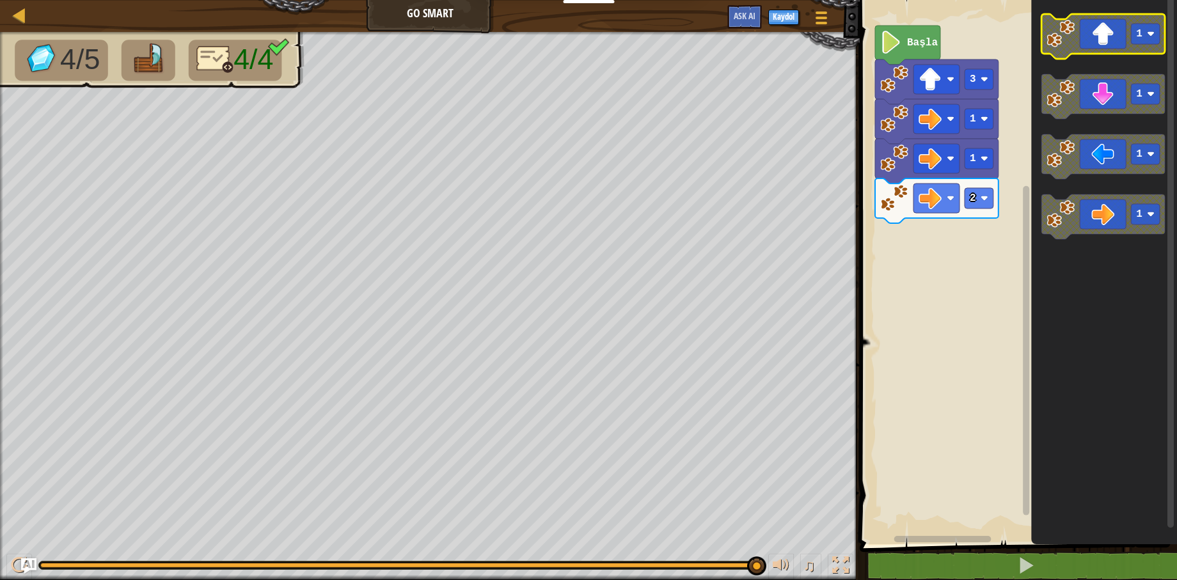
click at [1101, 37] on icon "Blockly Çalışma Alanı" at bounding box center [1103, 36] width 123 height 45
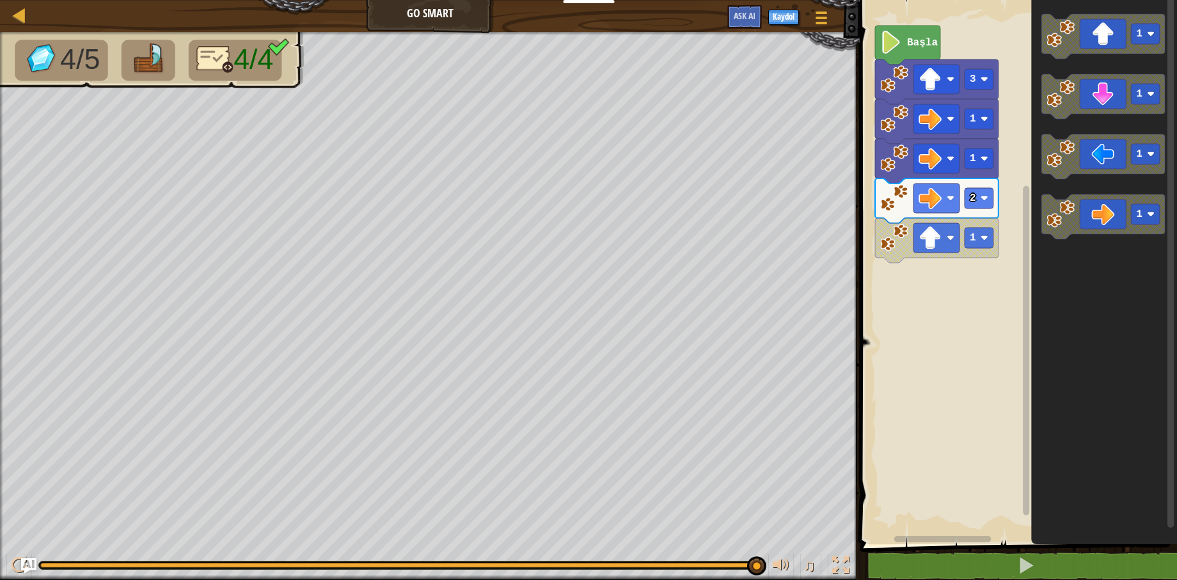
click at [977, 264] on div "Başla 3 1 1 2 1 1 1 1 1" at bounding box center [1016, 269] width 321 height 551
click at [1032, 171] on icon "1 1 1 1" at bounding box center [1105, 269] width 146 height 551
click at [1073, 99] on image "Blockly Çalışma Alanı" at bounding box center [1061, 94] width 28 height 28
click at [947, 282] on rect "Blockly Çalışma Alanı" at bounding box center [937, 277] width 46 height 29
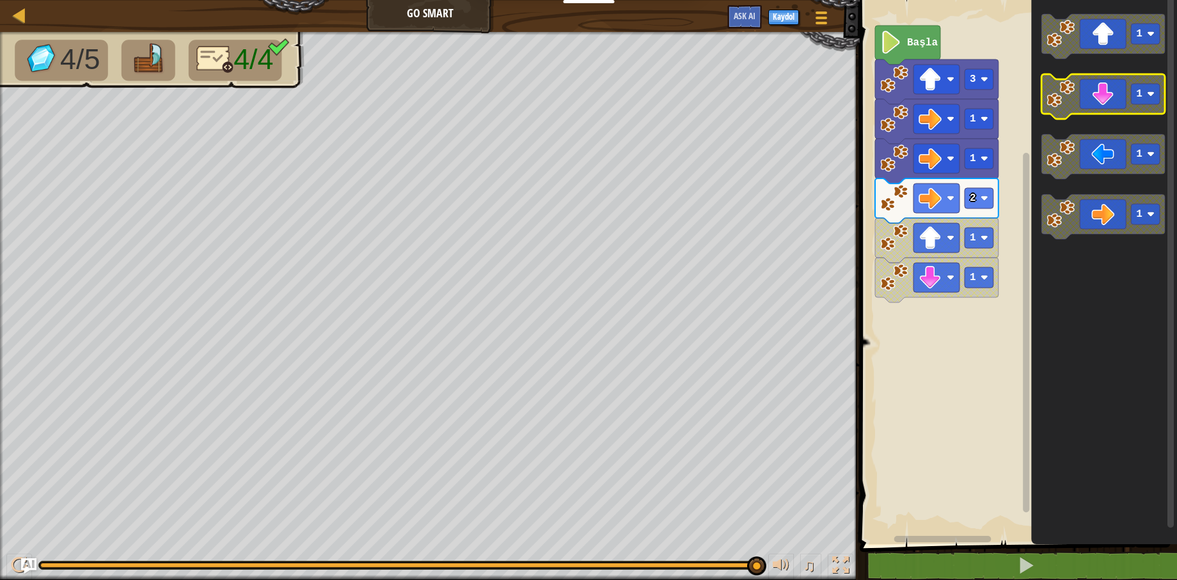
click at [1086, 107] on icon "Blockly Çalışma Alanı" at bounding box center [1103, 96] width 123 height 45
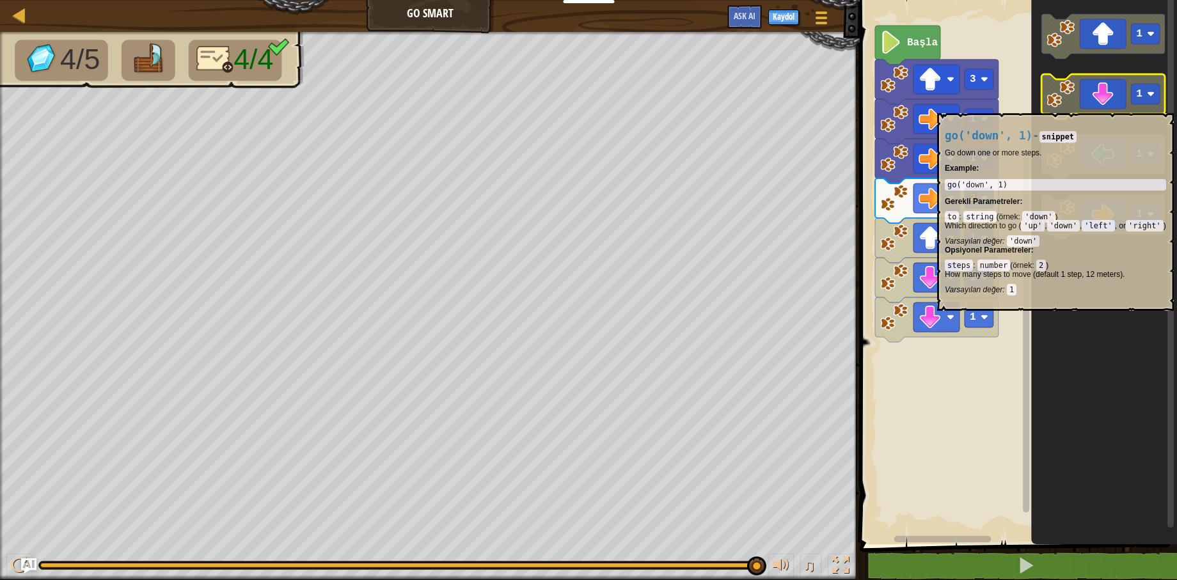
click at [1086, 107] on icon "Blockly Çalışma Alanı" at bounding box center [1103, 96] width 123 height 45
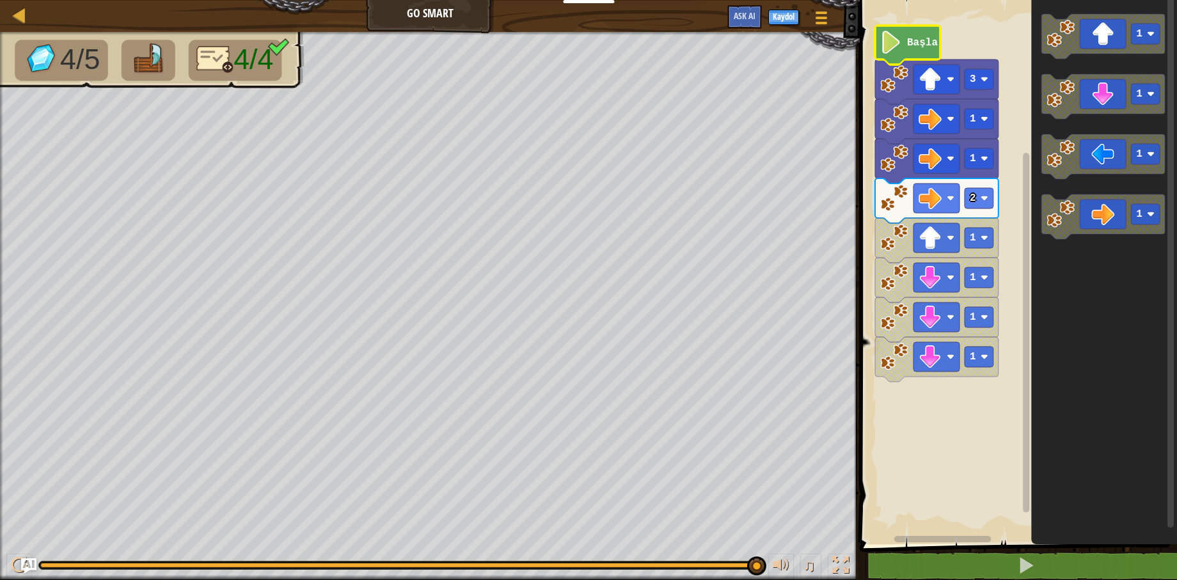
click at [898, 39] on image "Blockly Çalışma Alanı" at bounding box center [891, 42] width 22 height 23
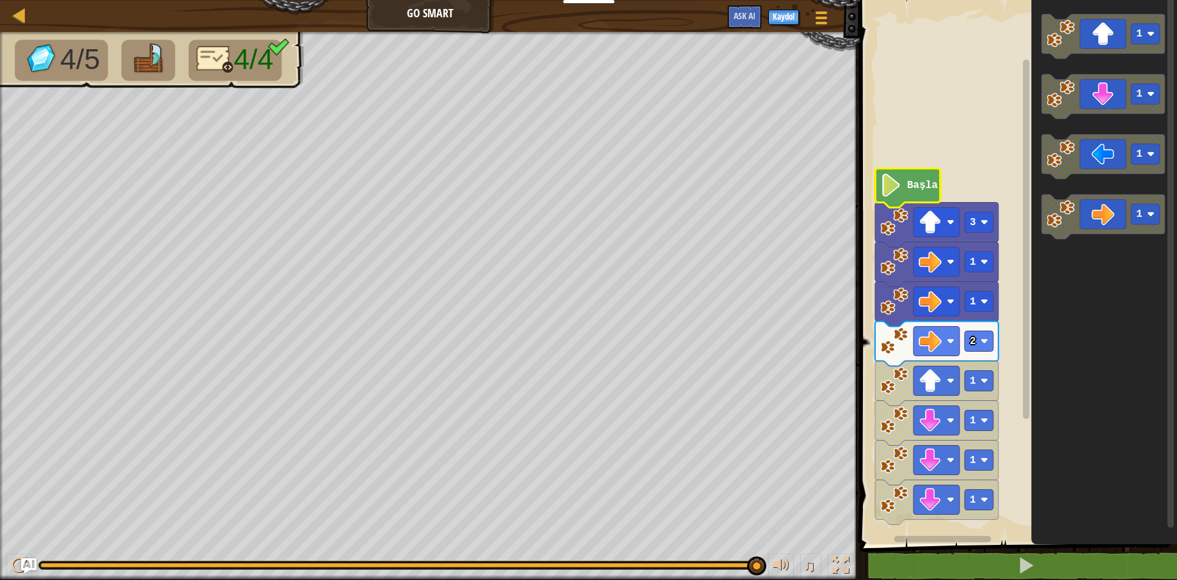
click at [901, 207] on g "Başla 3 1 1 2 1 1 1 1" at bounding box center [936, 347] width 123 height 356
click at [420, 22] on div "Harita Go Smart Oyun Menüsü Kaydol Ask AI" at bounding box center [430, 16] width 860 height 32
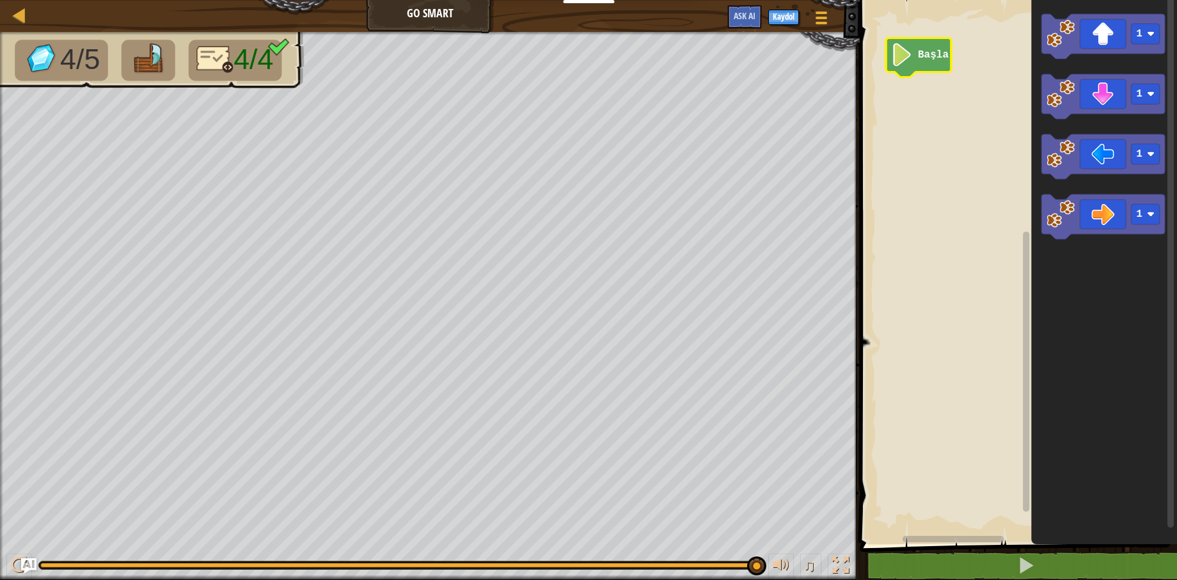
click at [920, 64] on icon "Blockly Çalışma Alanı" at bounding box center [918, 57] width 65 height 39
click at [951, 107] on div "Başla 1 1 1 1 1" at bounding box center [1016, 269] width 321 height 551
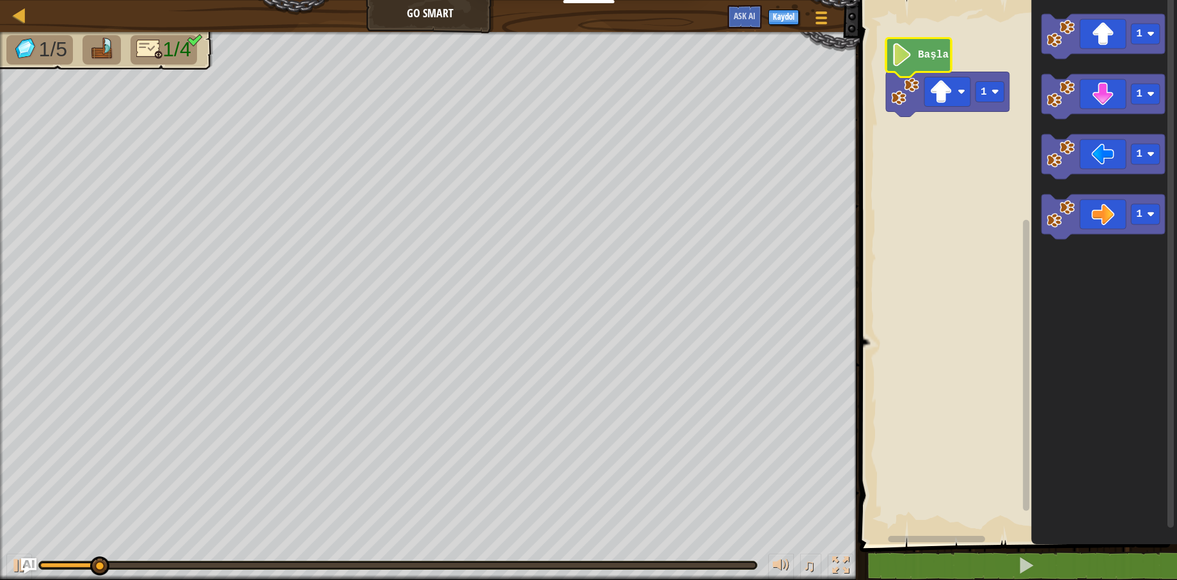
click at [928, 70] on icon "Blockly Çalışma Alanı" at bounding box center [918, 57] width 65 height 39
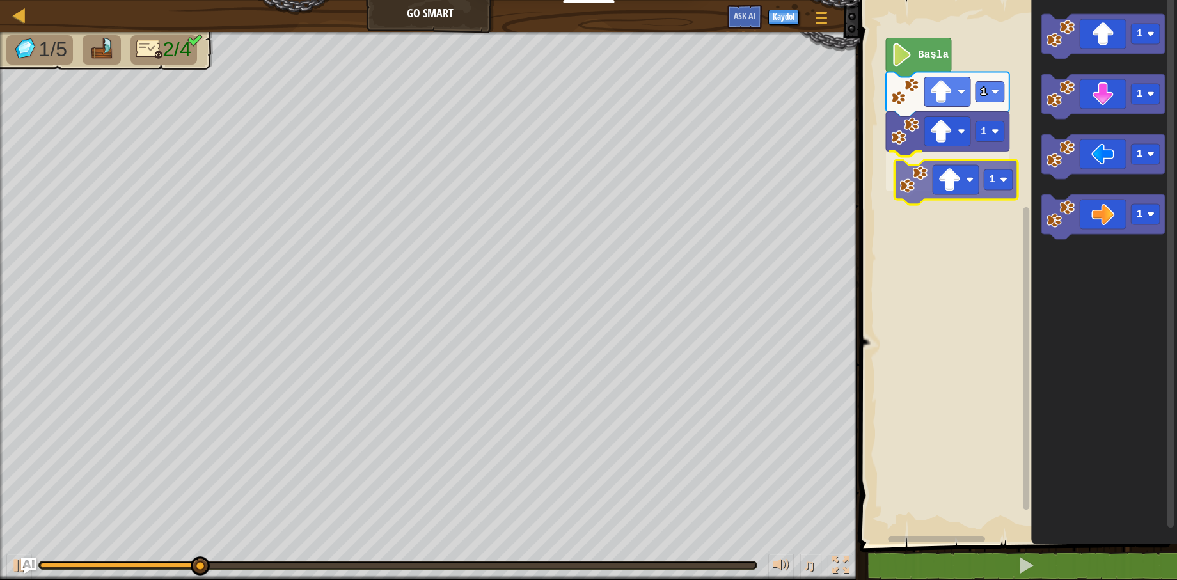
click at [938, 184] on div "Başla 1 1 1 1 1 1 1 1" at bounding box center [1016, 269] width 321 height 551
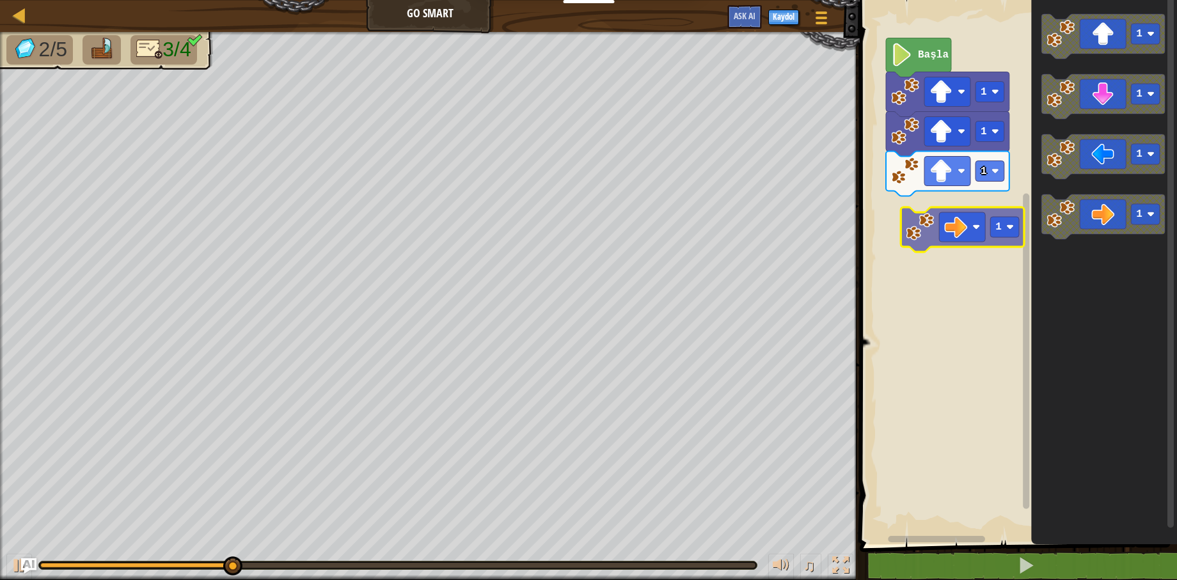
click at [980, 215] on div "Başla 1 1 1 1 1 1 1 1 1" at bounding box center [1016, 269] width 321 height 551
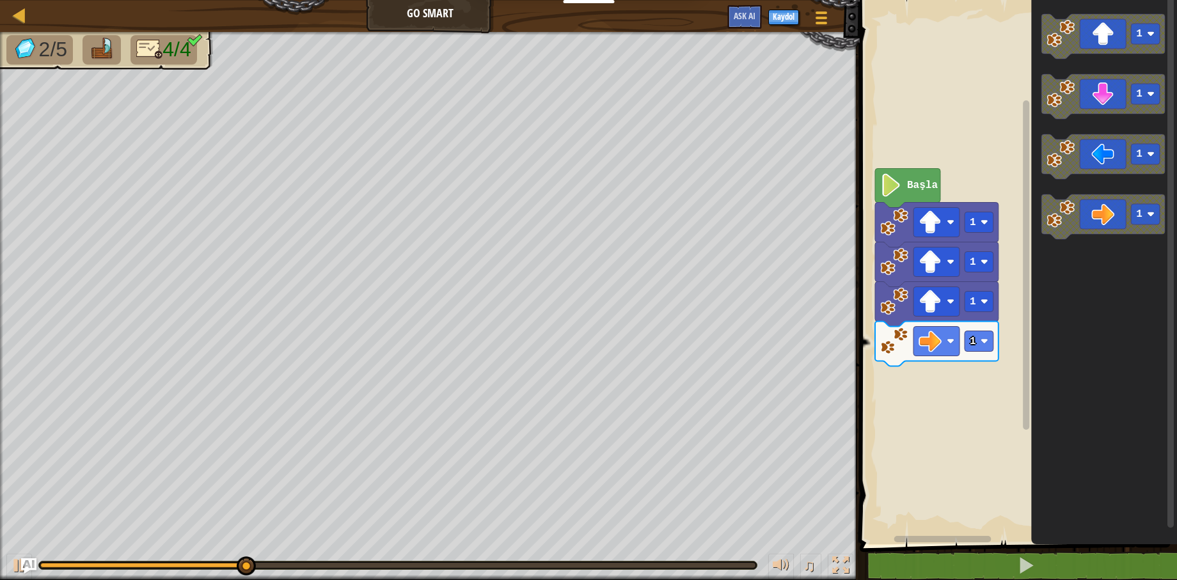
click at [970, 376] on div "1 1 1 1 Başla 1 1 1 1" at bounding box center [1016, 269] width 321 height 551
click at [954, 356] on div "1 1 1 1 Başla 1 1 1 1" at bounding box center [1016, 269] width 321 height 551
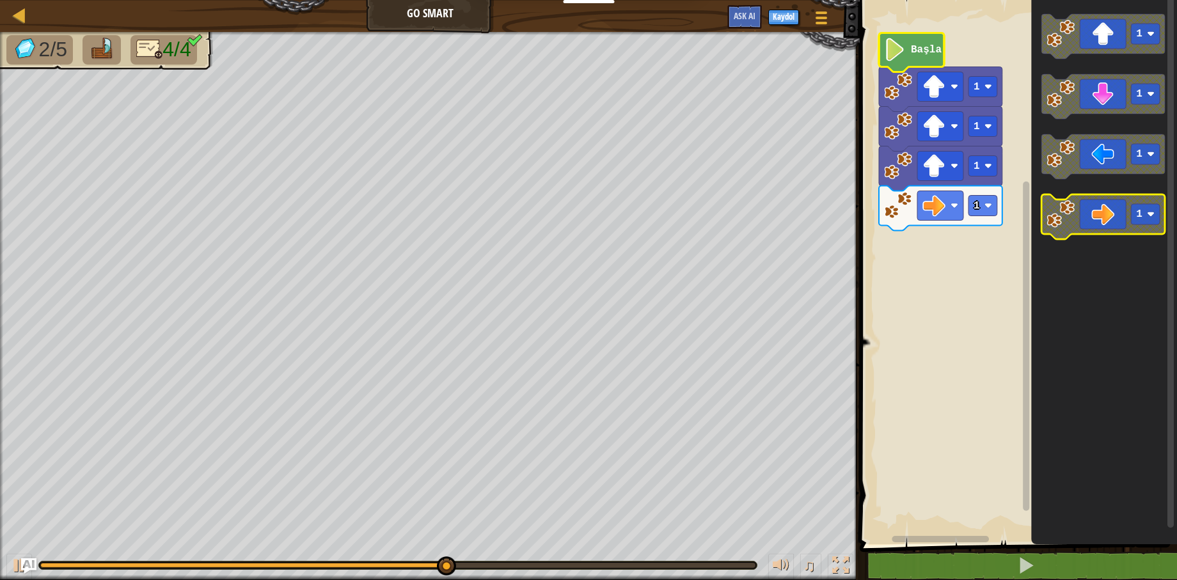
click at [1067, 219] on image "Blockly Çalışma Alanı" at bounding box center [1061, 214] width 28 height 28
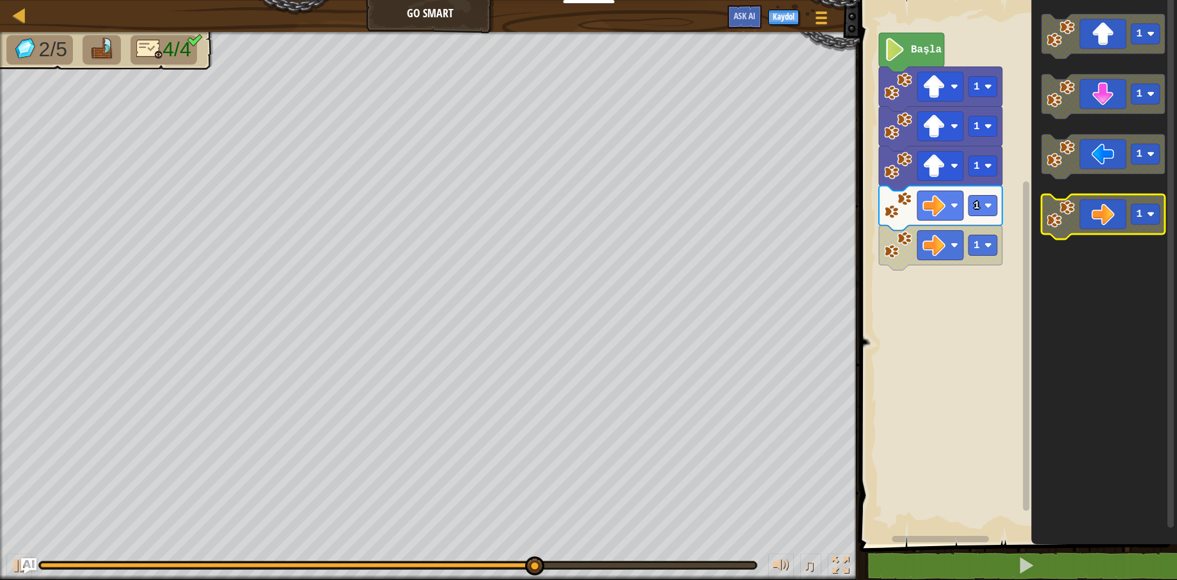
click at [1073, 207] on image "Blockly Çalışma Alanı" at bounding box center [1061, 214] width 28 height 28
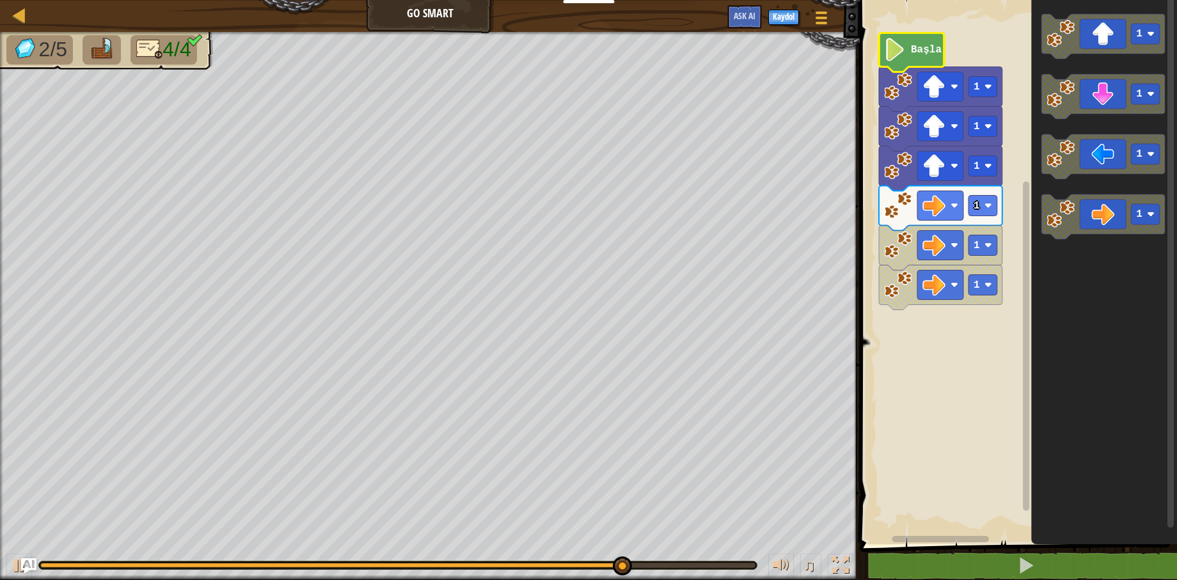
click at [922, 47] on text "Başla" at bounding box center [926, 50] width 31 height 12
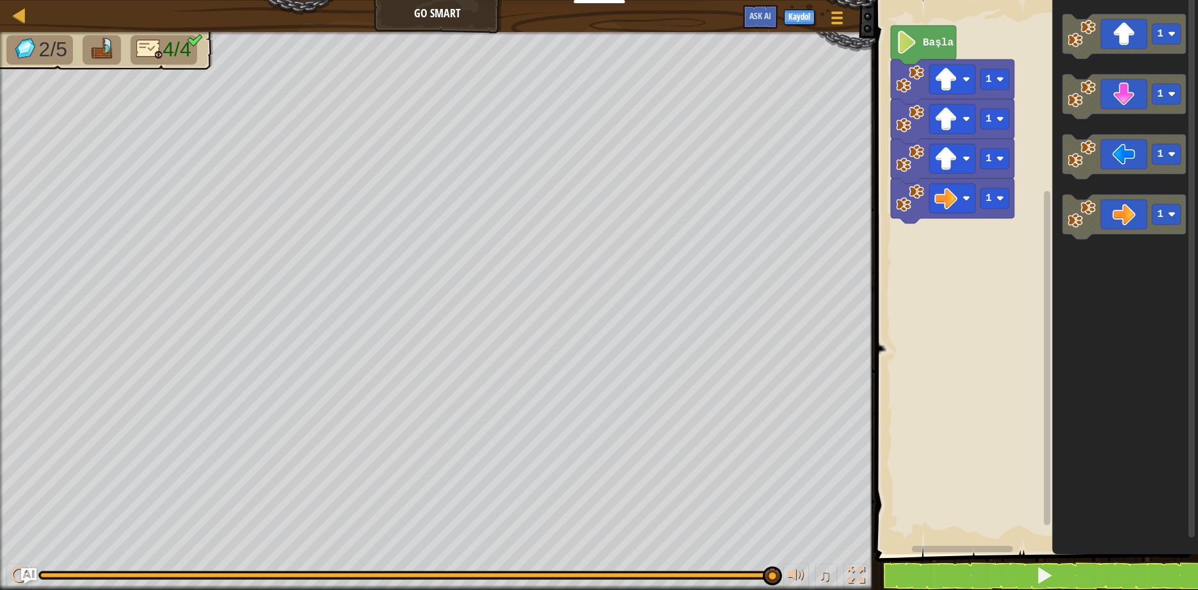
click at [164, 50] on span "4/4" at bounding box center [176, 49] width 28 height 23
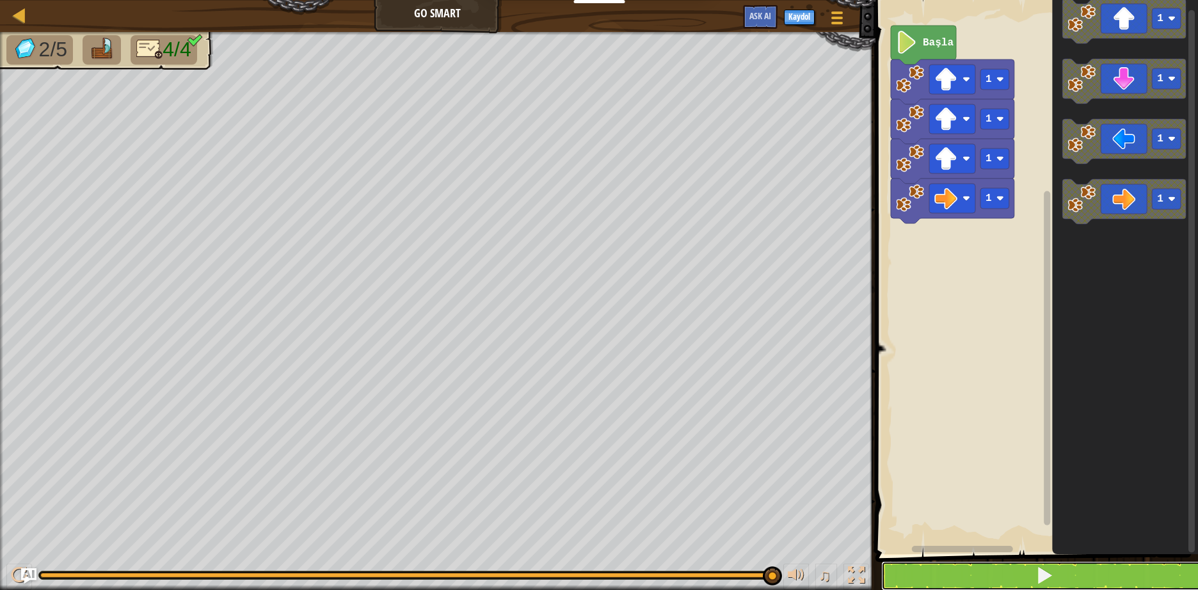
click at [1021, 572] on button at bounding box center [1044, 575] width 326 height 29
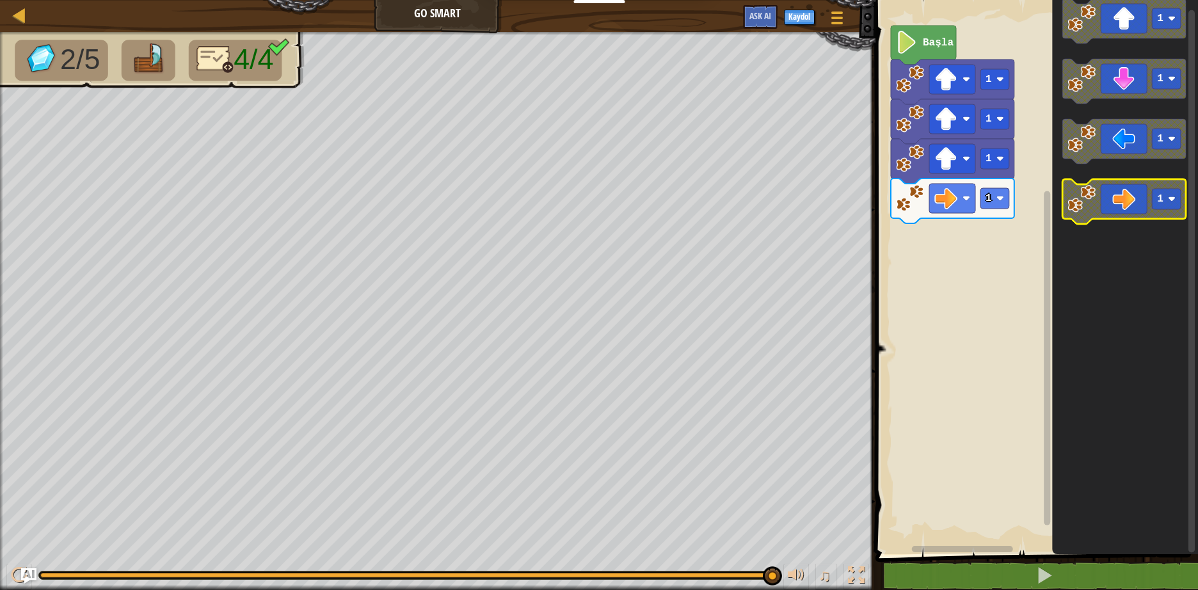
click at [1123, 207] on icon "Blockly Çalışma Alanı" at bounding box center [1123, 201] width 123 height 45
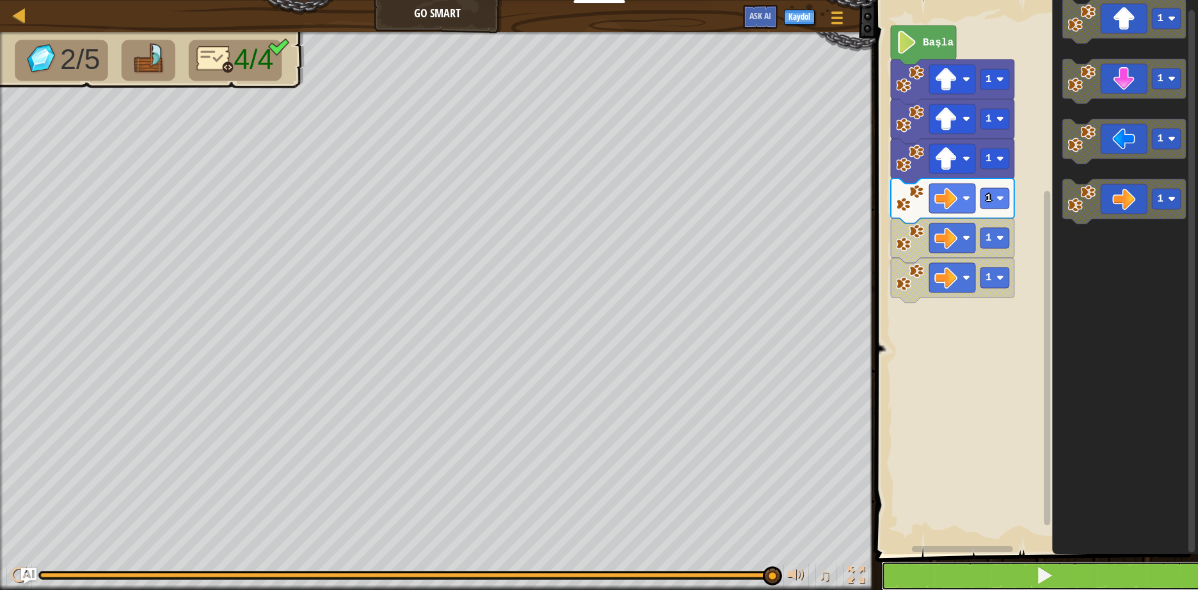
click at [1029, 574] on button at bounding box center [1044, 575] width 326 height 29
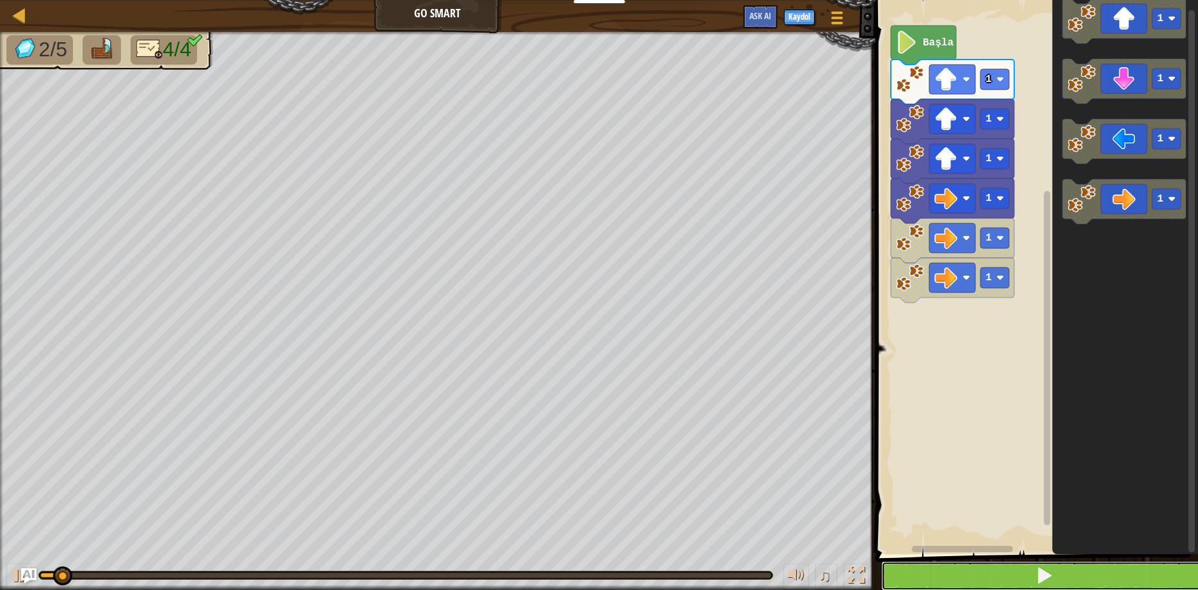
click at [1029, 573] on button at bounding box center [1044, 575] width 326 height 29
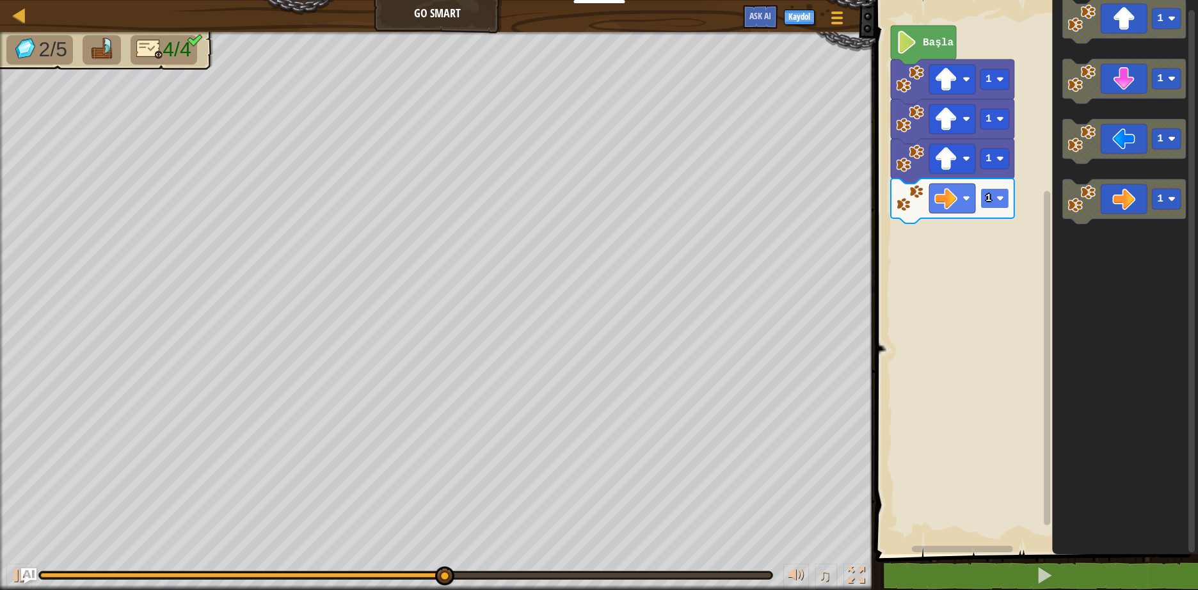
click at [988, 204] on text "1" at bounding box center [988, 199] width 6 height 12
click at [993, 196] on rect "Blockly Çalışma Alanı" at bounding box center [994, 198] width 29 height 20
click at [1127, 96] on icon "Blockly Çalışma Alanı" at bounding box center [1123, 81] width 123 height 45
click at [989, 238] on text "1" at bounding box center [988, 238] width 6 height 12
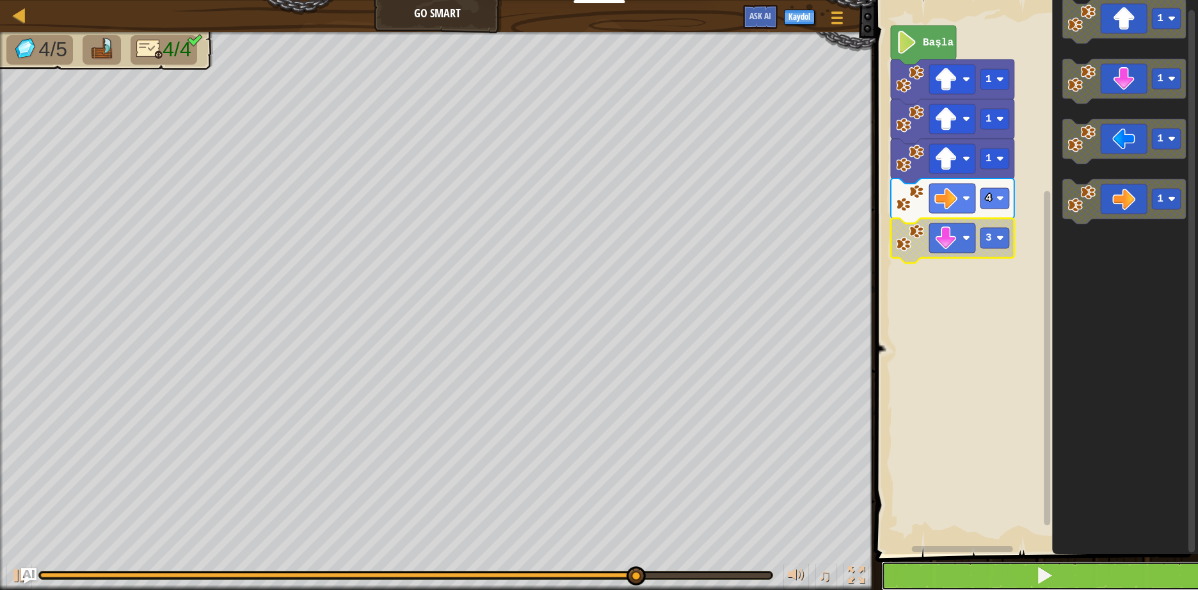
click at [1007, 574] on button at bounding box center [1044, 575] width 326 height 29
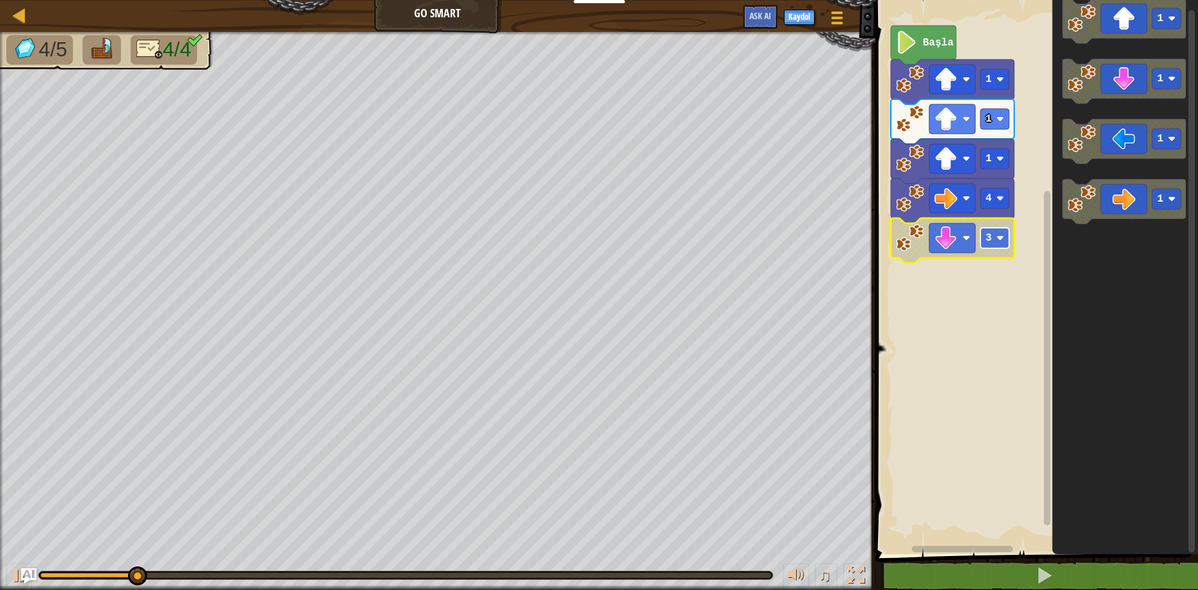
click at [995, 238] on rect "Blockly Çalışma Alanı" at bounding box center [994, 238] width 29 height 20
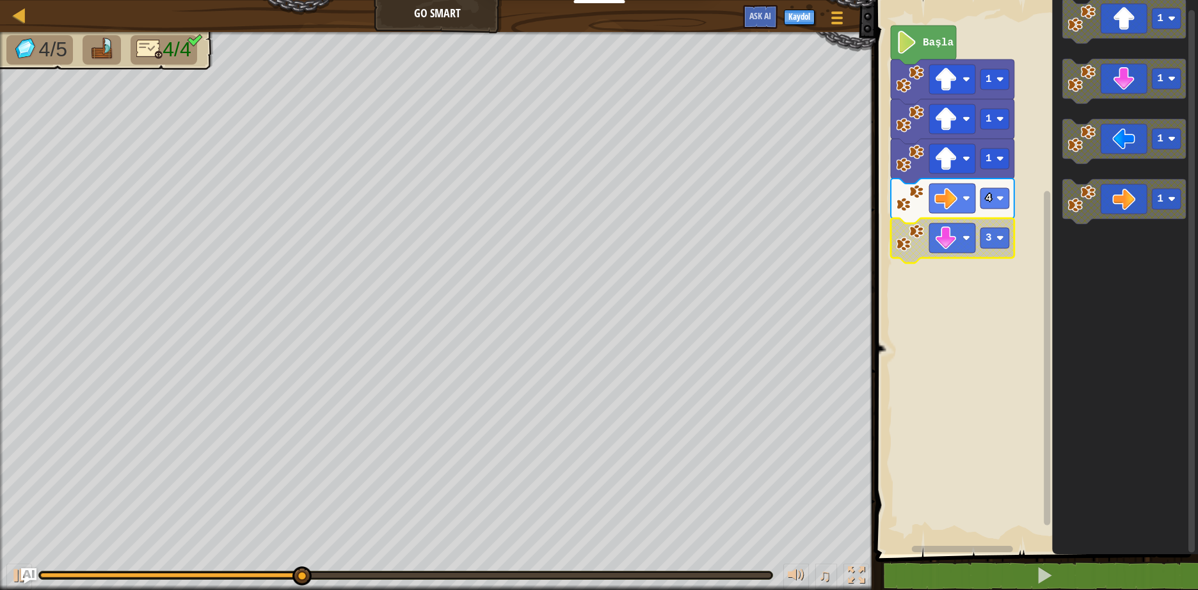
click at [907, 244] on image "Blockly Çalışma Alanı" at bounding box center [910, 238] width 28 height 28
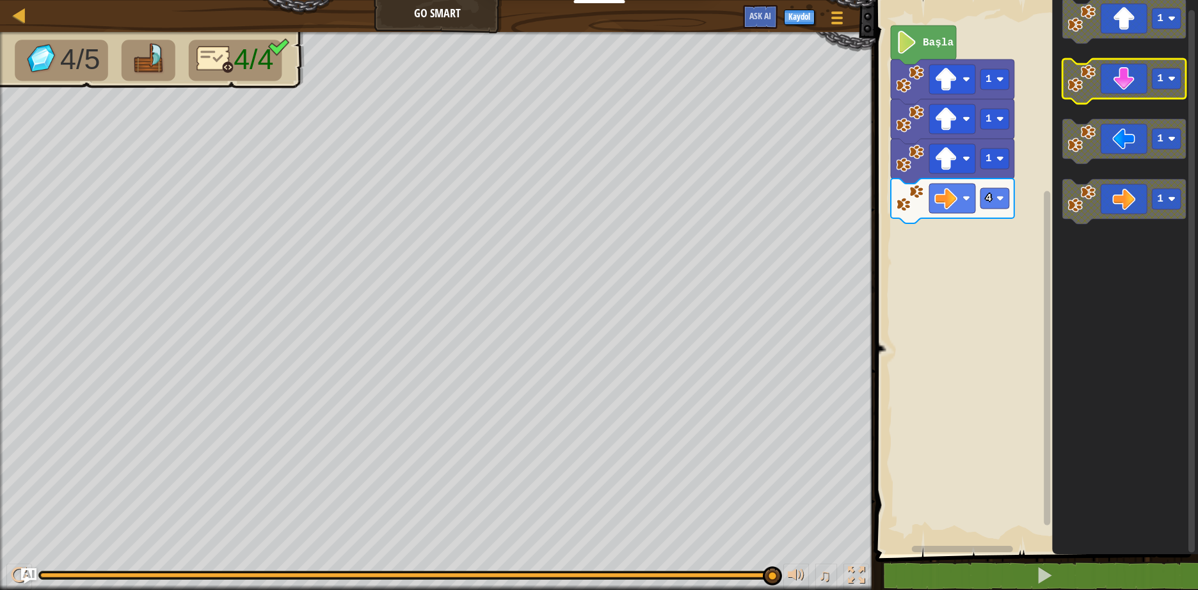
click at [1127, 83] on icon "Blockly Çalışma Alanı" at bounding box center [1123, 81] width 123 height 45
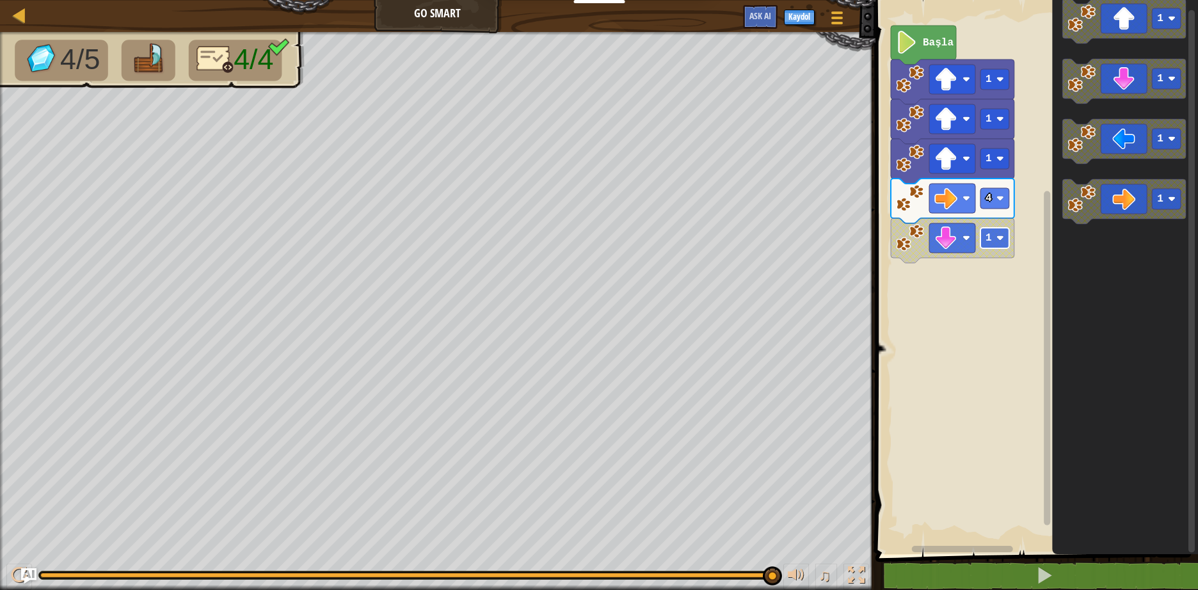
click at [995, 241] on rect "Blockly Çalışma Alanı" at bounding box center [994, 238] width 29 height 20
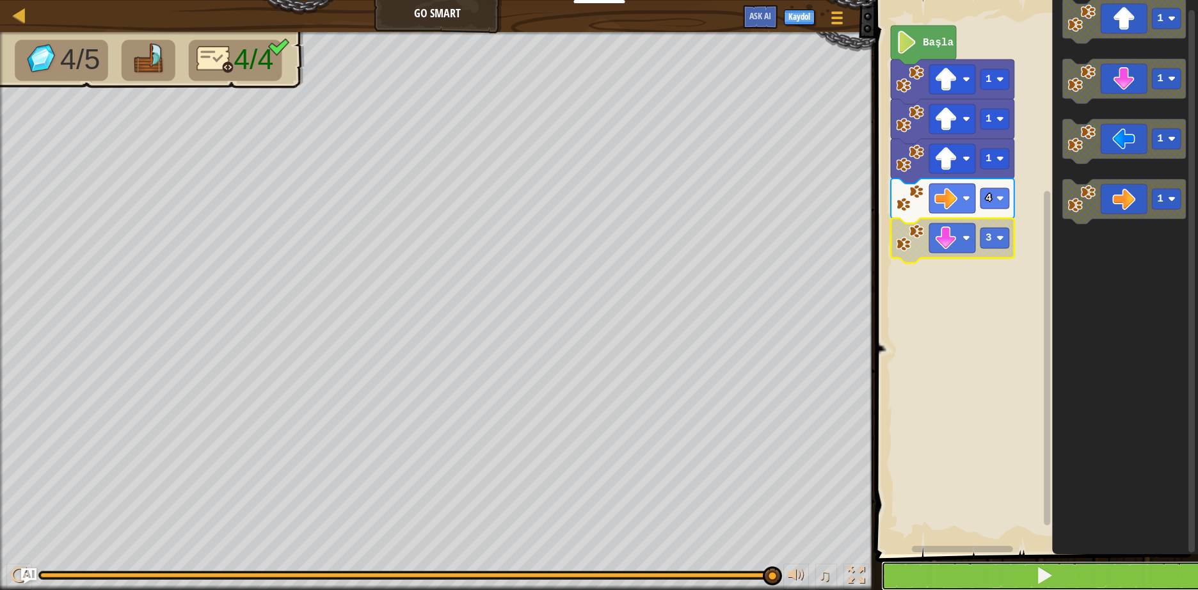
click at [1052, 578] on span at bounding box center [1044, 575] width 18 height 18
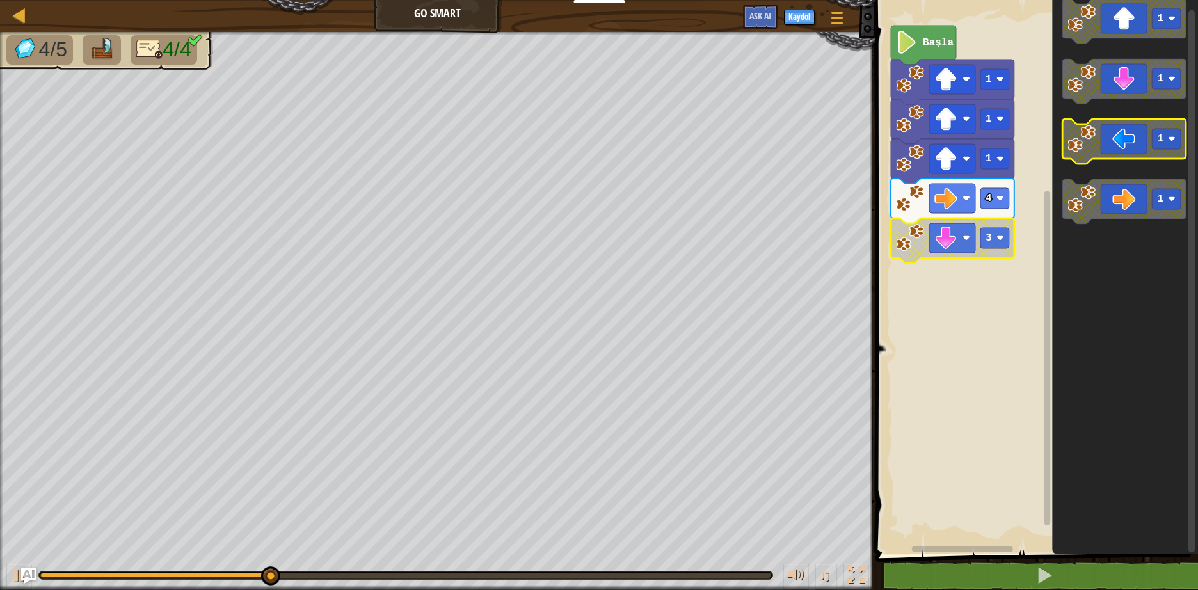
click at [1143, 139] on icon "Blockly Çalışma Alanı" at bounding box center [1123, 141] width 123 height 45
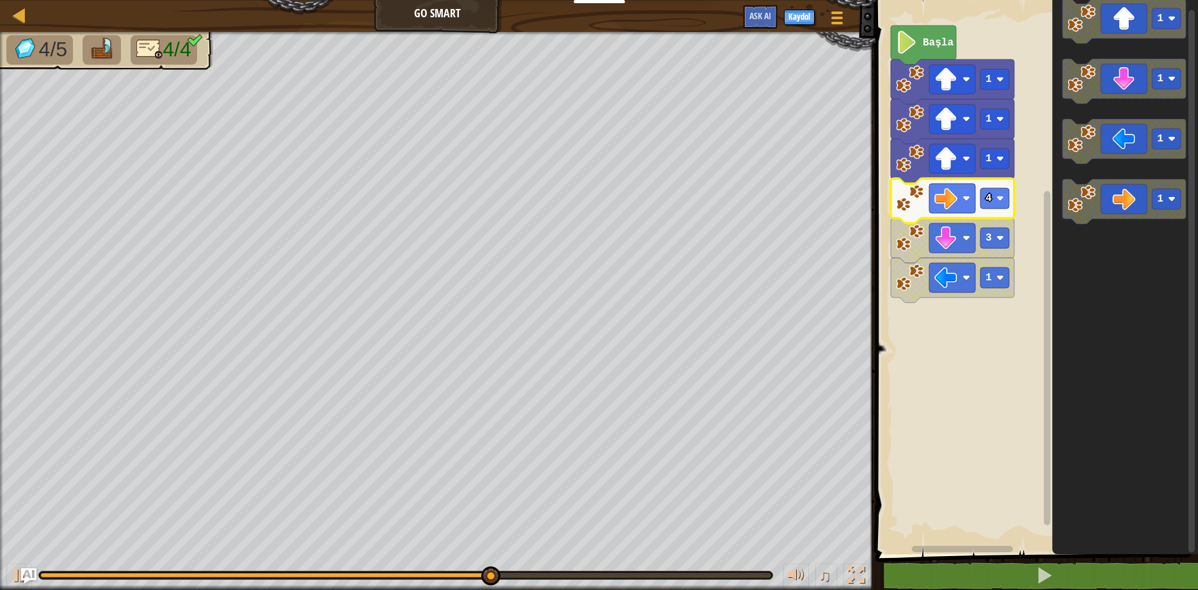
click at [913, 212] on icon "Blockly Çalışma Alanı" at bounding box center [951, 200] width 123 height 45
click at [923, 240] on image "Blockly Çalışma Alanı" at bounding box center [910, 238] width 28 height 28
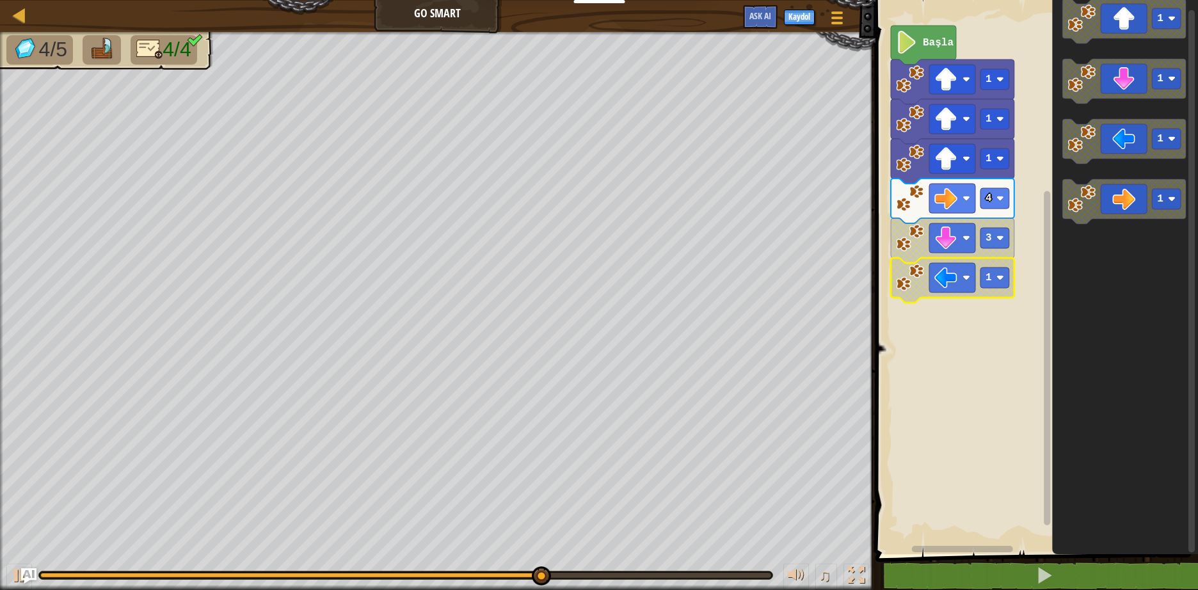
click at [924, 273] on icon "Blockly Çalışma Alanı" at bounding box center [951, 280] width 123 height 45
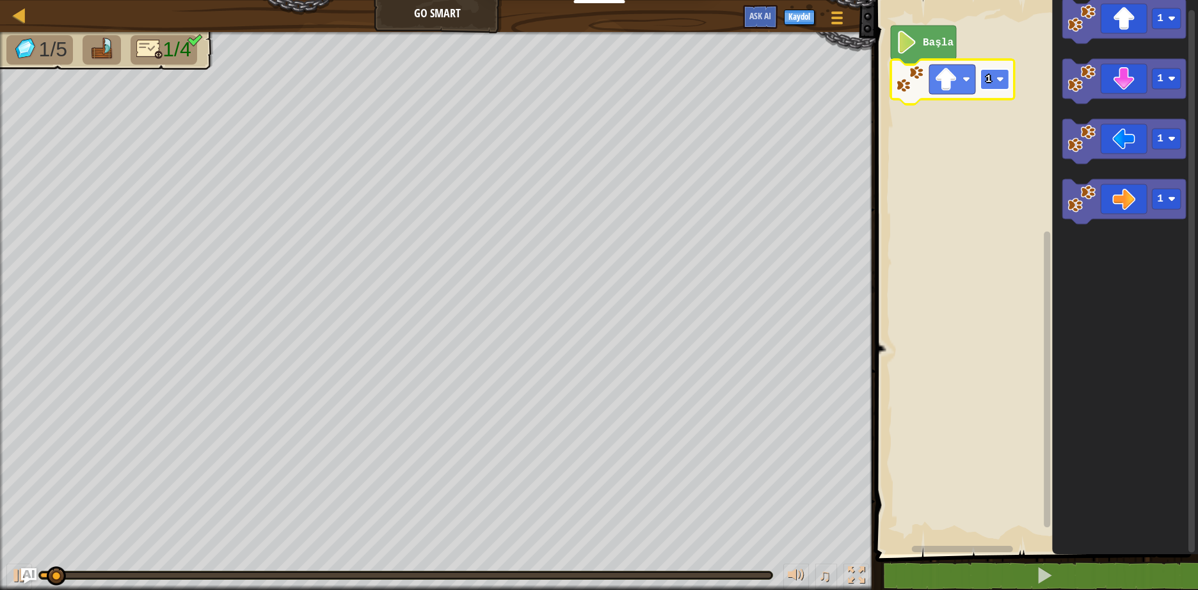
click at [998, 88] on rect "Blockly Çalışma Alanı" at bounding box center [994, 79] width 29 height 20
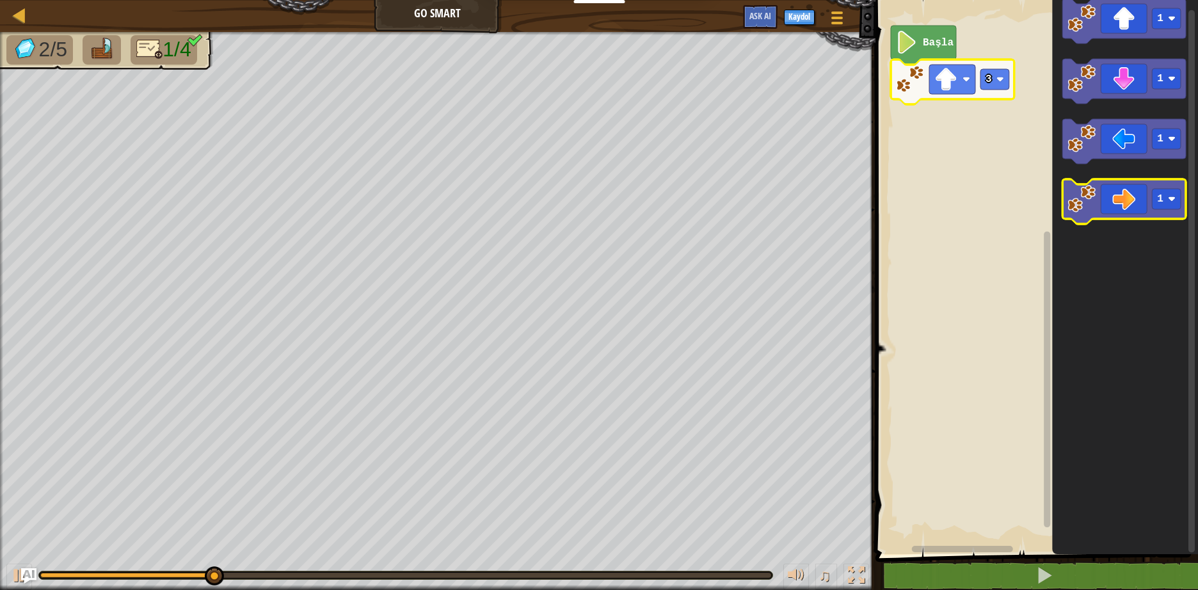
click at [1143, 202] on icon "Blockly Çalışma Alanı" at bounding box center [1123, 201] width 123 height 45
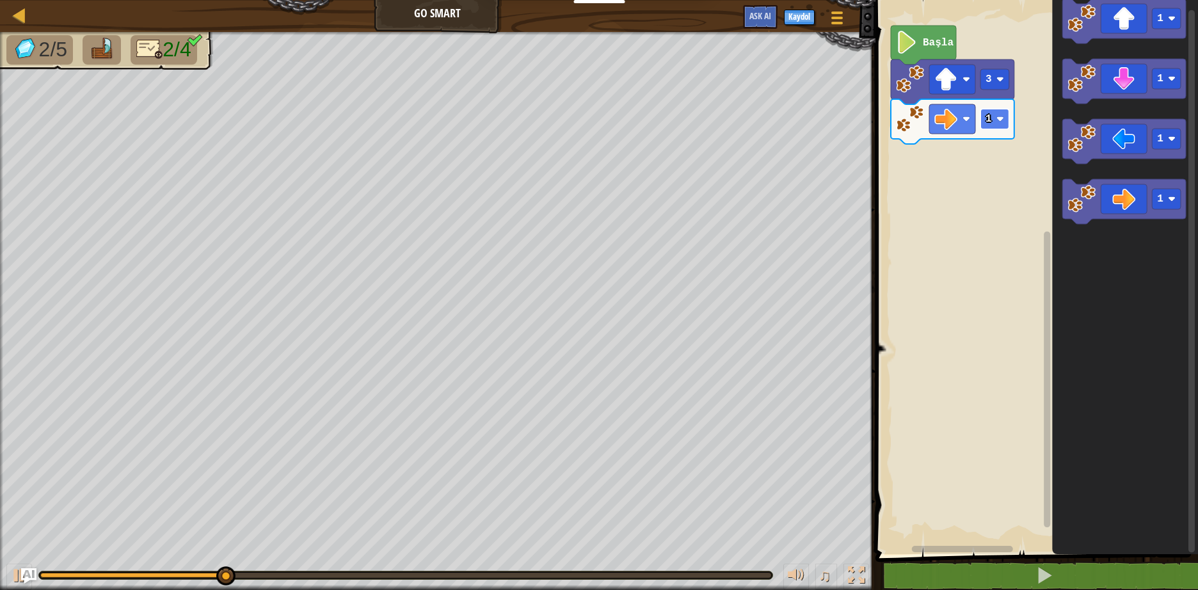
click at [991, 126] on rect "Blockly Çalışma Alanı" at bounding box center [994, 119] width 29 height 20
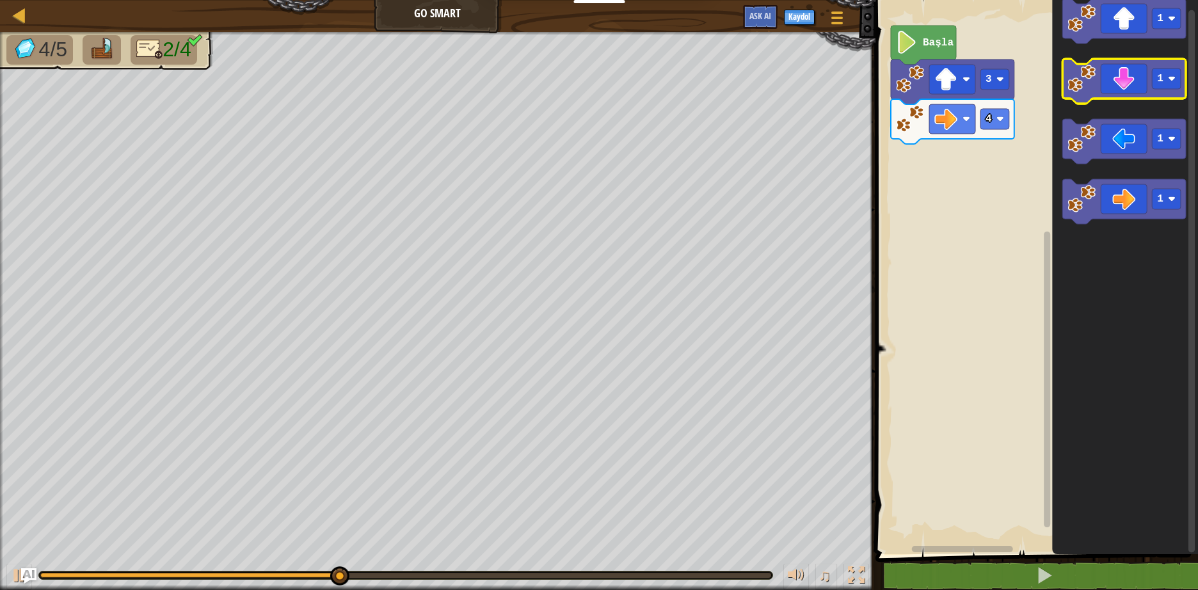
click at [1118, 79] on icon "Blockly Çalışma Alanı" at bounding box center [1123, 81] width 123 height 45
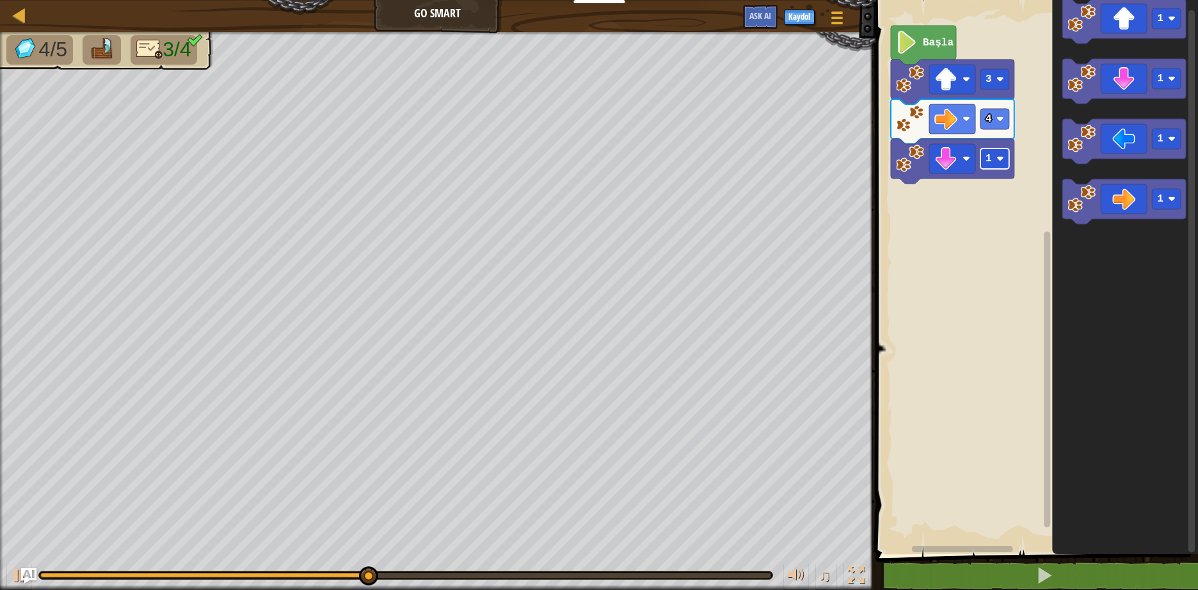
click at [993, 164] on rect "Blockly Çalışma Alanı" at bounding box center [994, 158] width 29 height 20
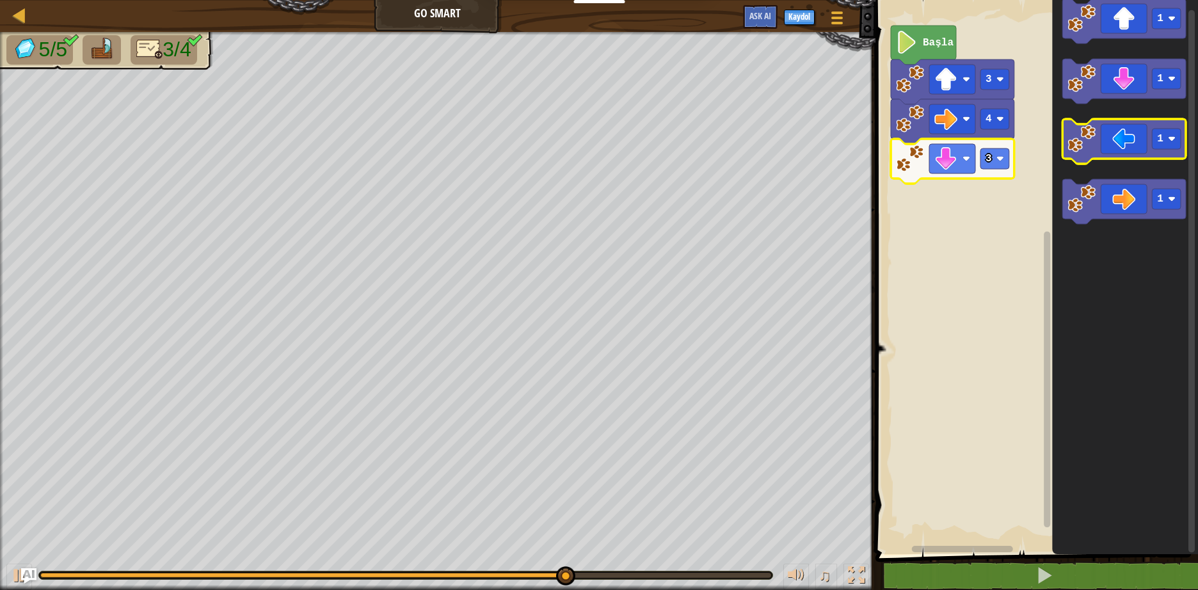
click at [1132, 150] on icon "Blockly Çalışma Alanı" at bounding box center [1123, 141] width 123 height 45
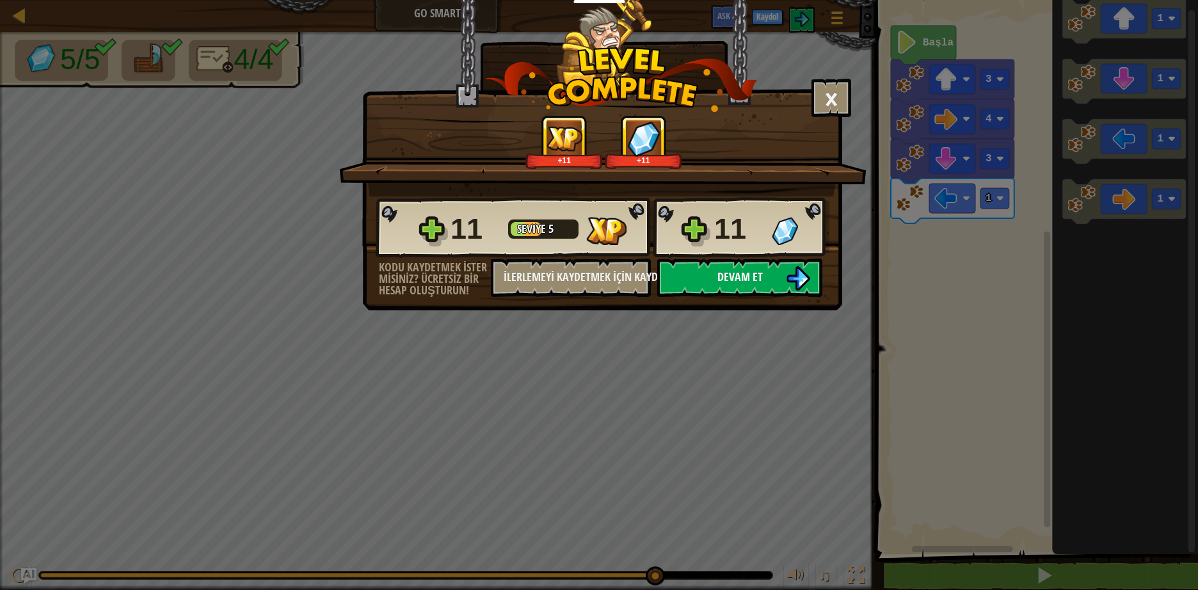
click at [796, 276] on img at bounding box center [798, 278] width 24 height 24
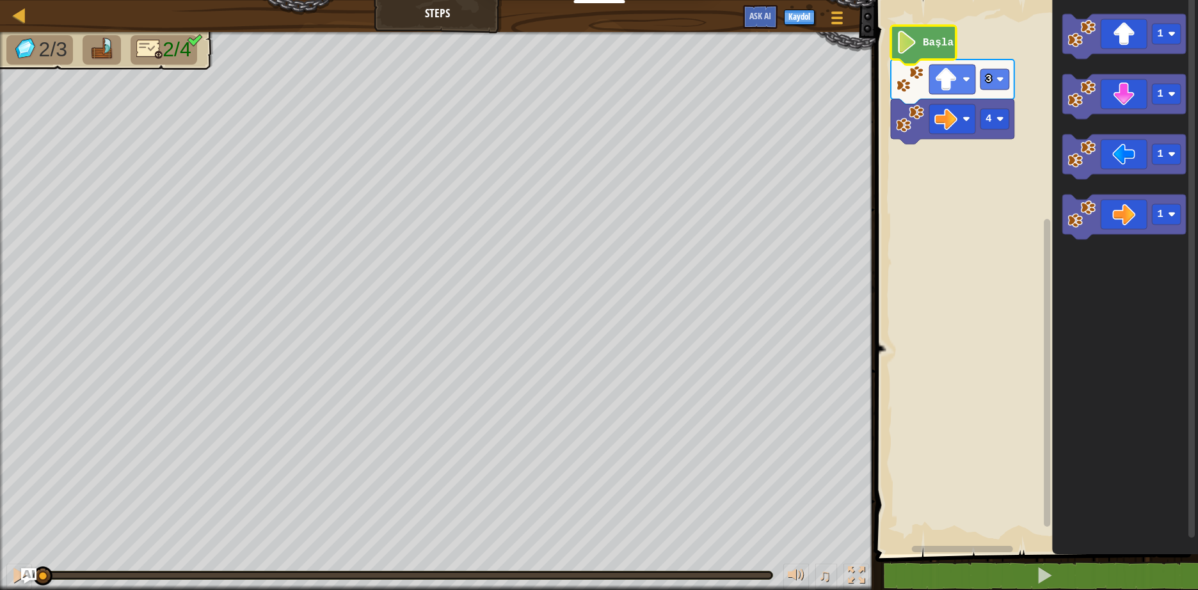
click at [924, 29] on icon "Blockly Çalışma Alanı" at bounding box center [922, 45] width 65 height 39
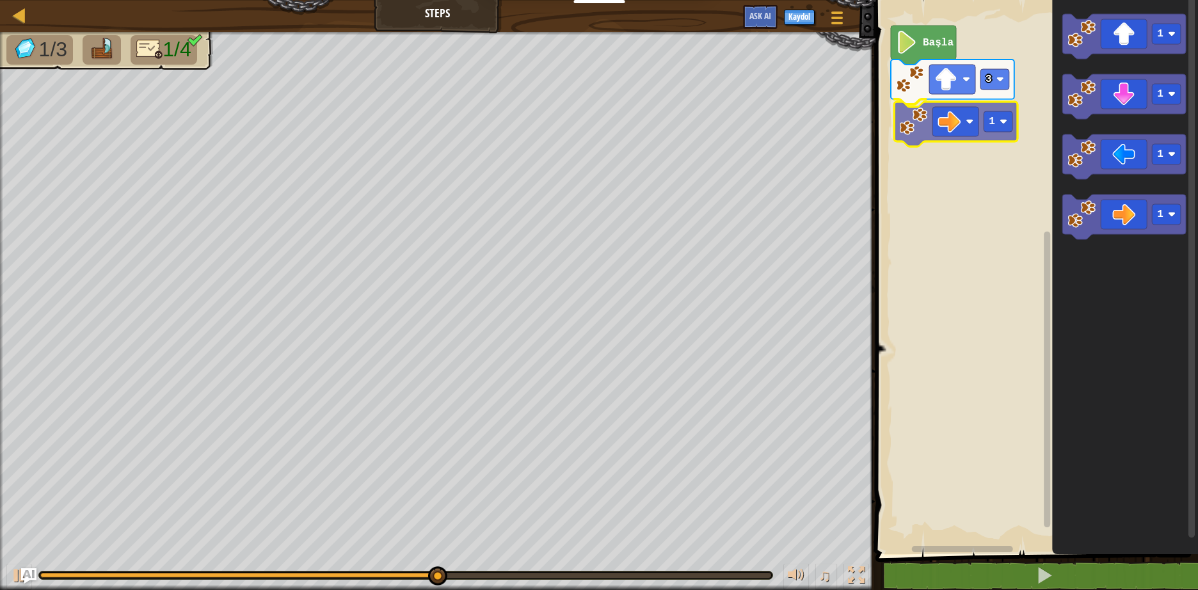
click at [935, 111] on div "Başla 3 1 1 1 1 1 1" at bounding box center [1034, 274] width 326 height 560
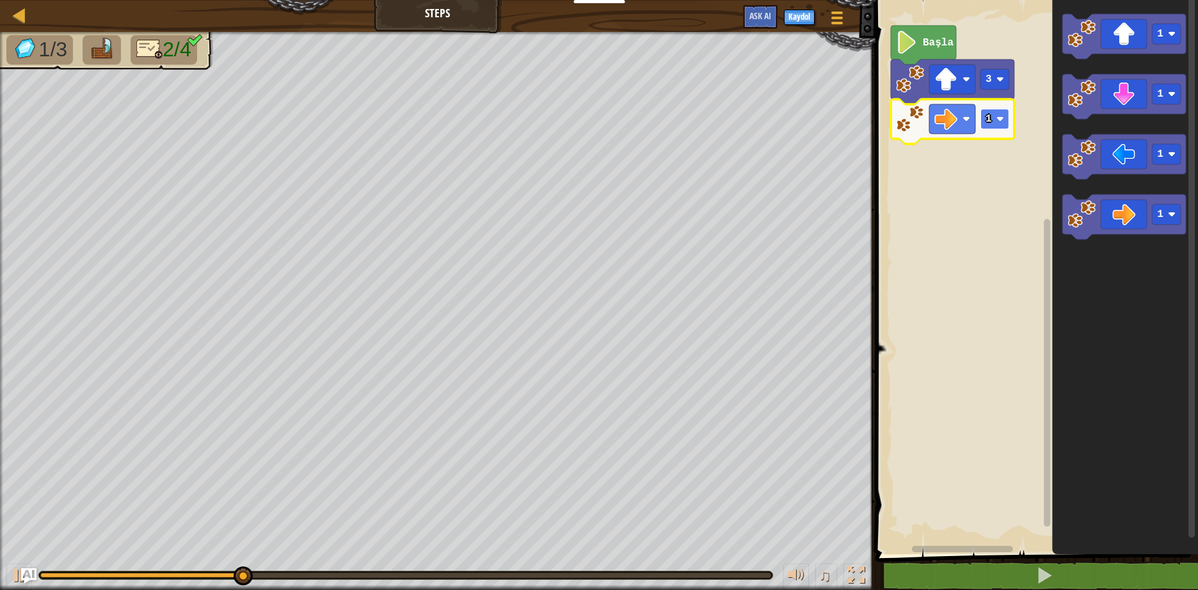
click at [1001, 115] on image "Blockly Çalışma Alanı" at bounding box center [1000, 119] width 8 height 8
click at [1001, 117] on image "Blockly Çalışma Alanı" at bounding box center [1000, 119] width 8 height 8
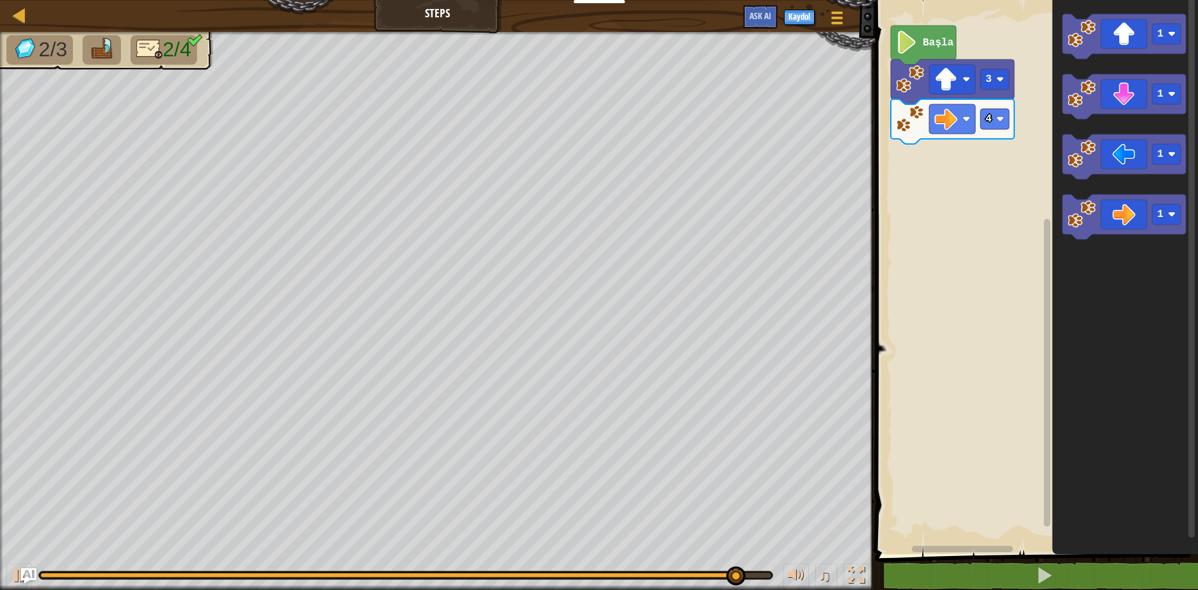
click at [1012, 170] on div "Başla 3 4 1 1 1 1" at bounding box center [1034, 274] width 326 height 560
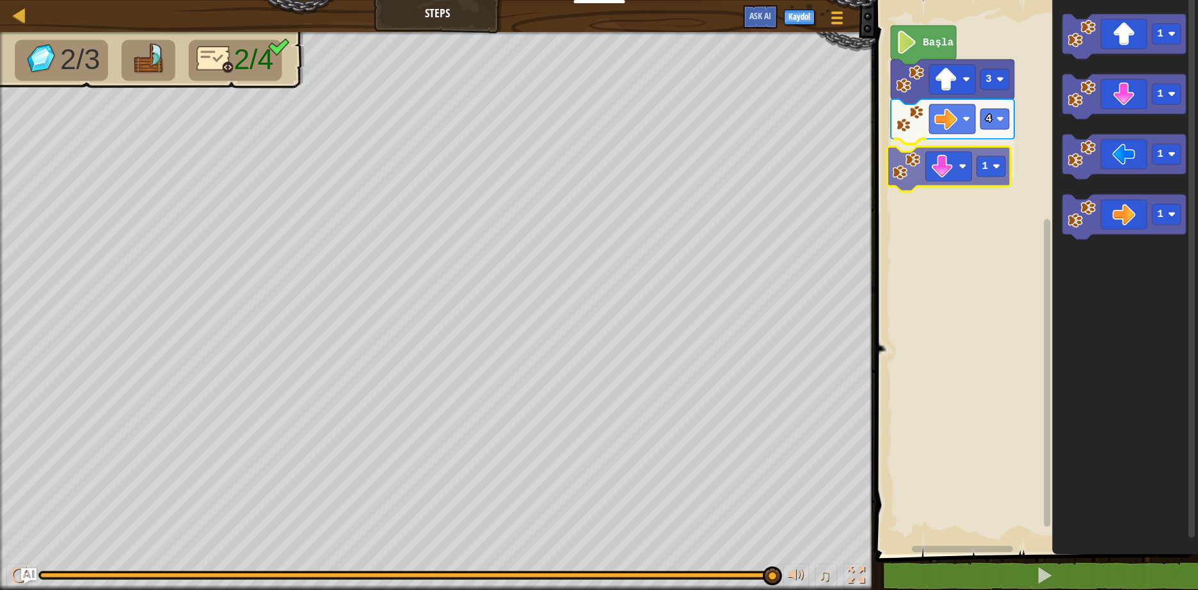
click at [901, 155] on div "Başla 3 4 1 1 1 1 1 1" at bounding box center [1034, 274] width 326 height 560
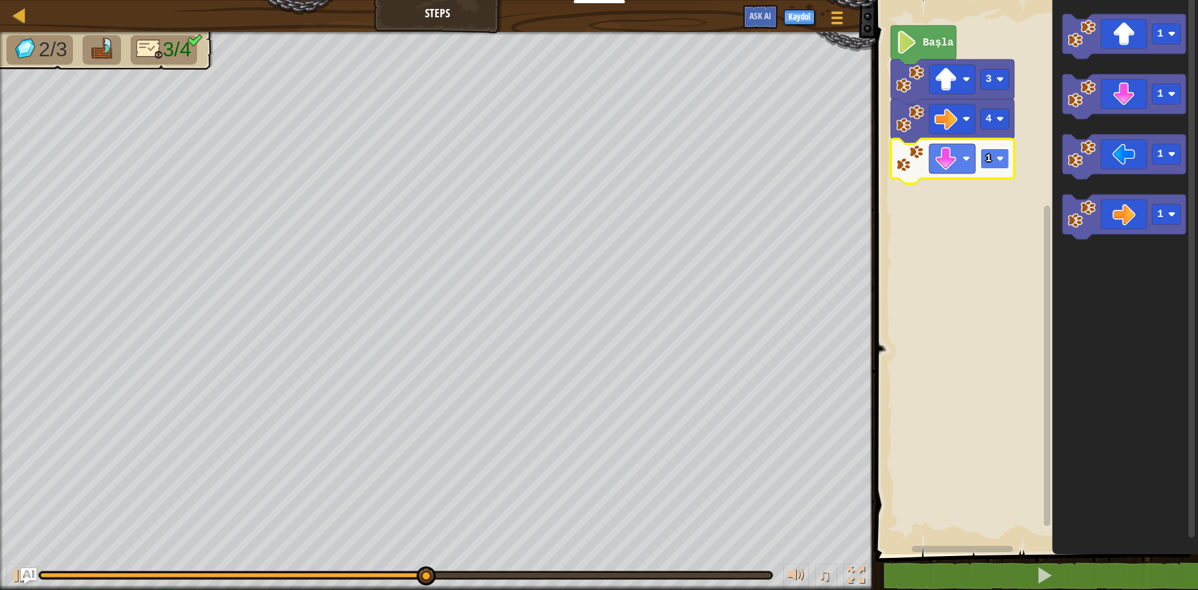
click at [999, 155] on image "Blockly Çalışma Alanı" at bounding box center [1000, 159] width 8 height 8
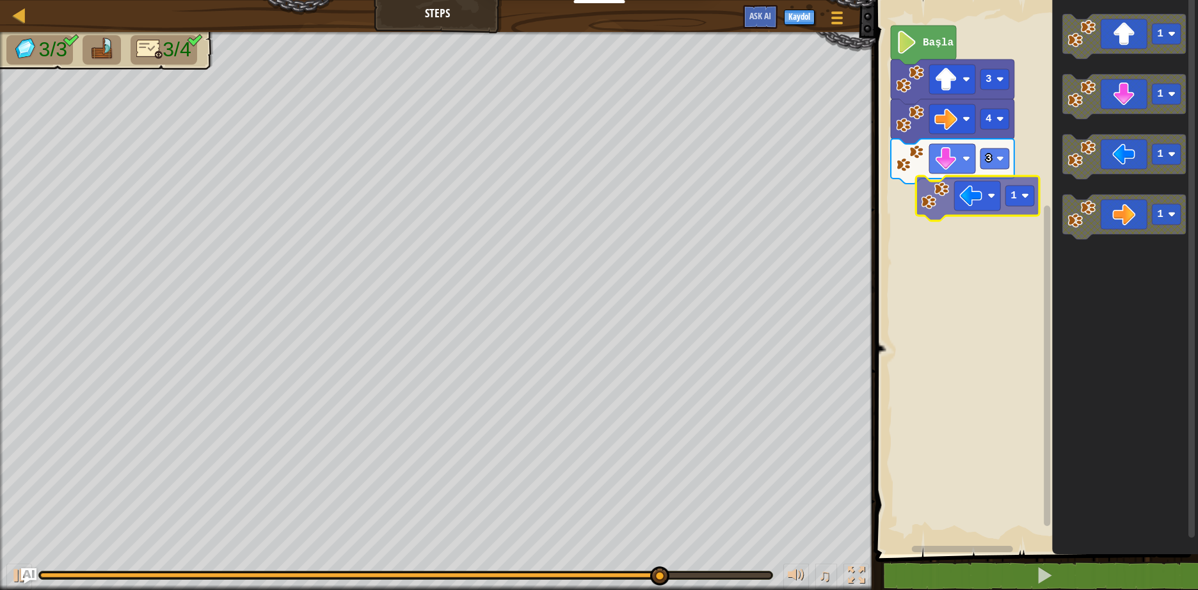
click at [958, 194] on div "Başla 3 4 3 1 1 1 1 1" at bounding box center [1034, 274] width 326 height 560
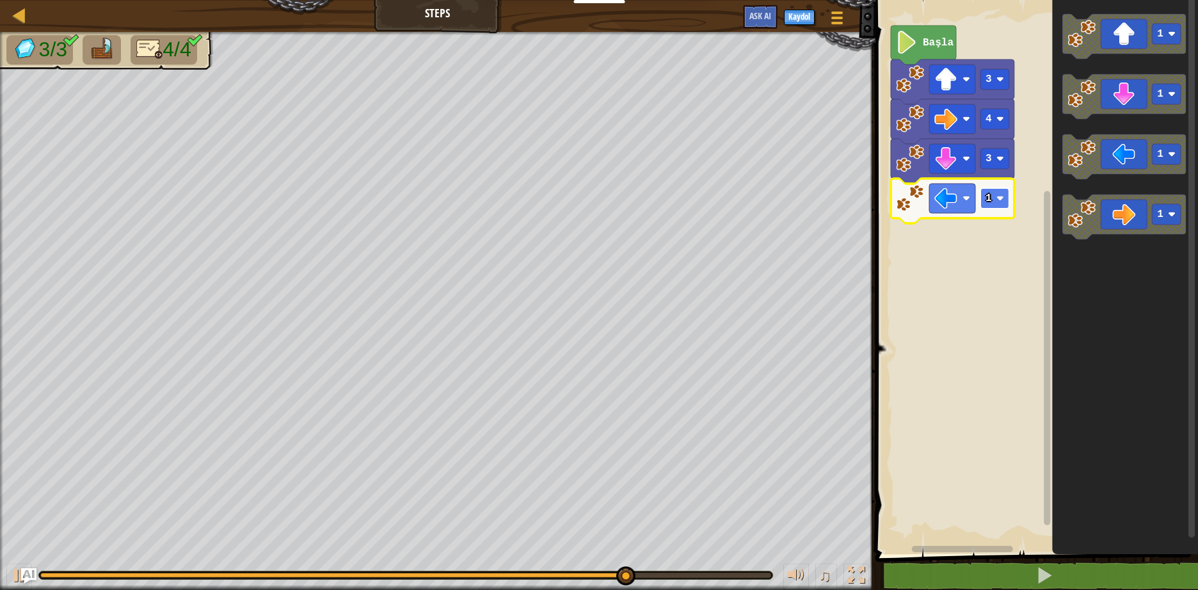
click at [996, 196] on image "Blockly Çalışma Alanı" at bounding box center [1000, 198] width 8 height 8
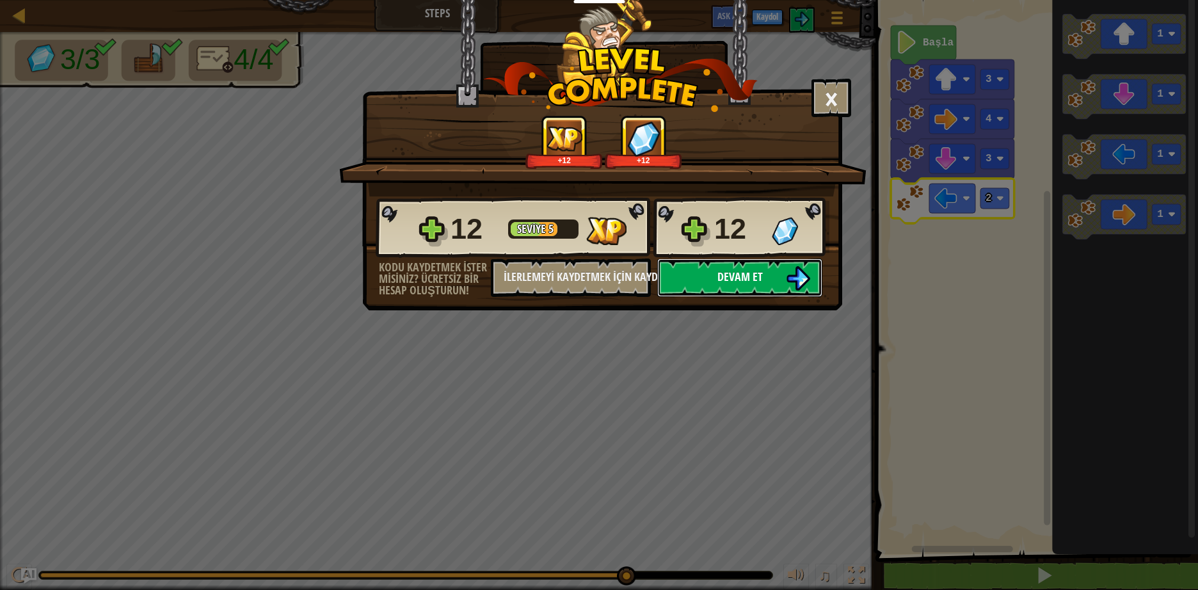
click at [788, 274] on img at bounding box center [798, 278] width 24 height 24
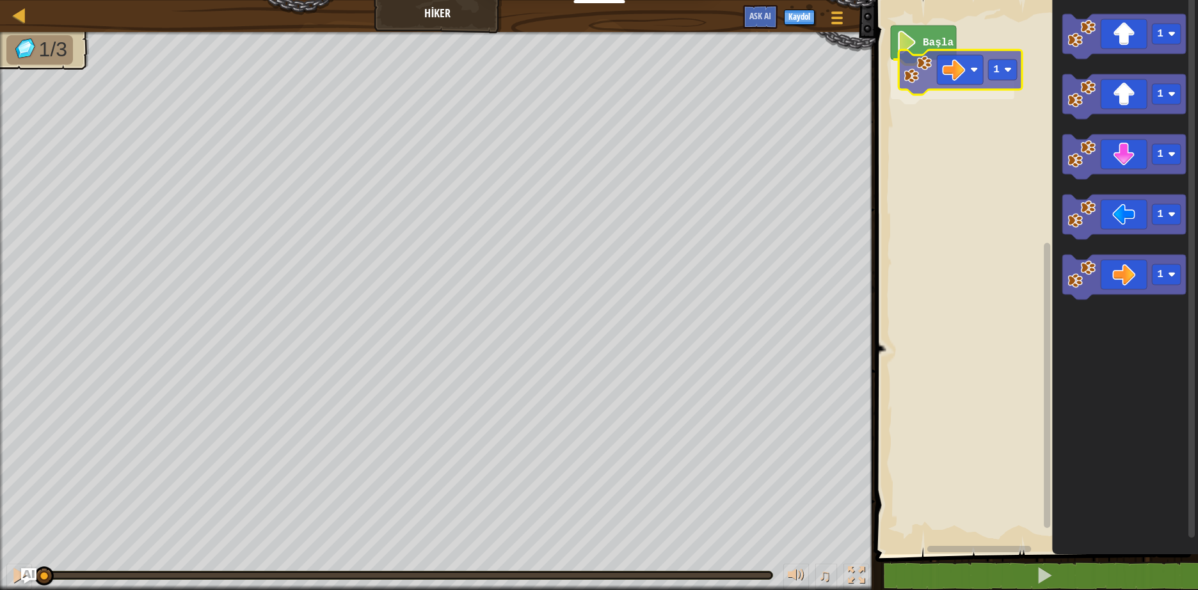
click at [971, 77] on div "Başla 1 1 1 1 1 1 1" at bounding box center [1034, 274] width 326 height 560
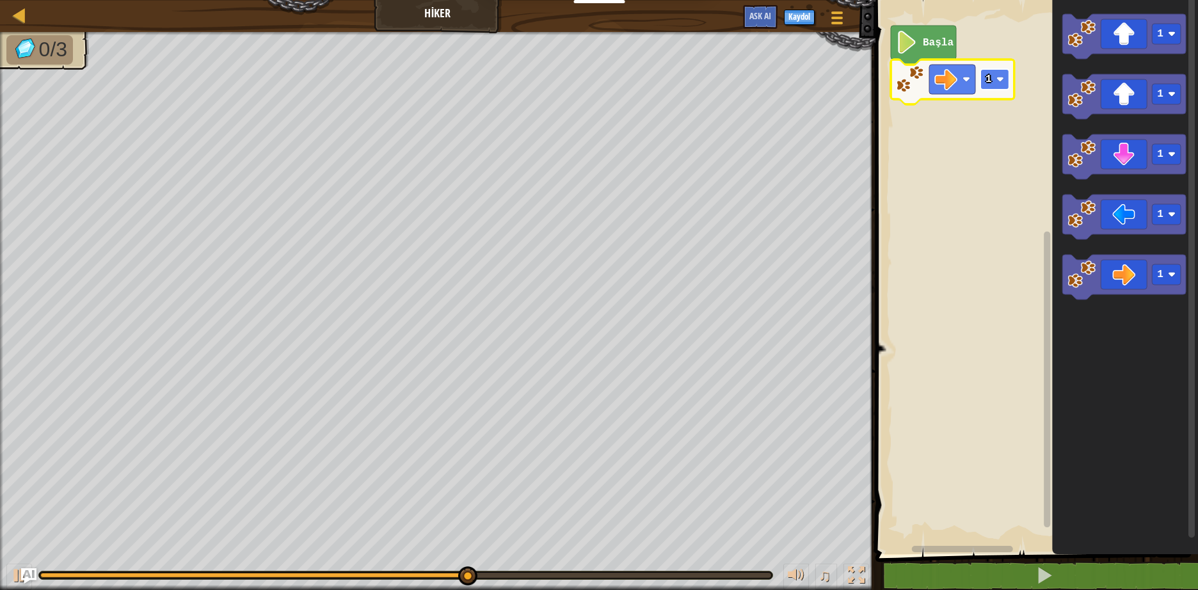
click at [999, 76] on image "Blockly Çalışma Alanı" at bounding box center [1000, 79] width 8 height 8
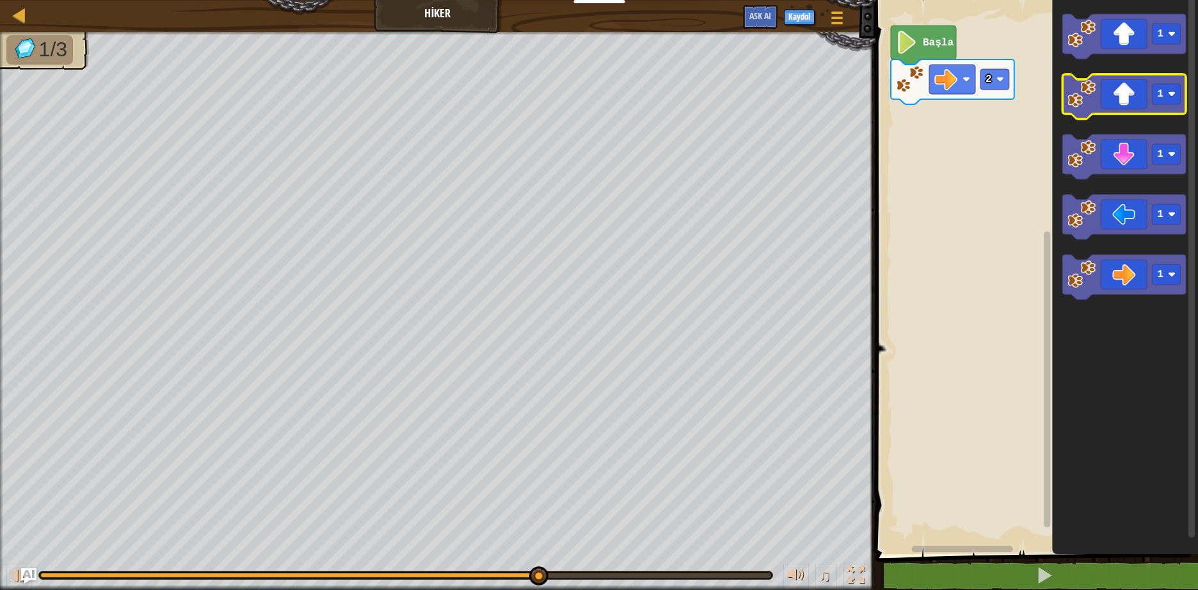
click at [1093, 71] on icon "1 1 1 1 1" at bounding box center [1125, 274] width 146 height 560
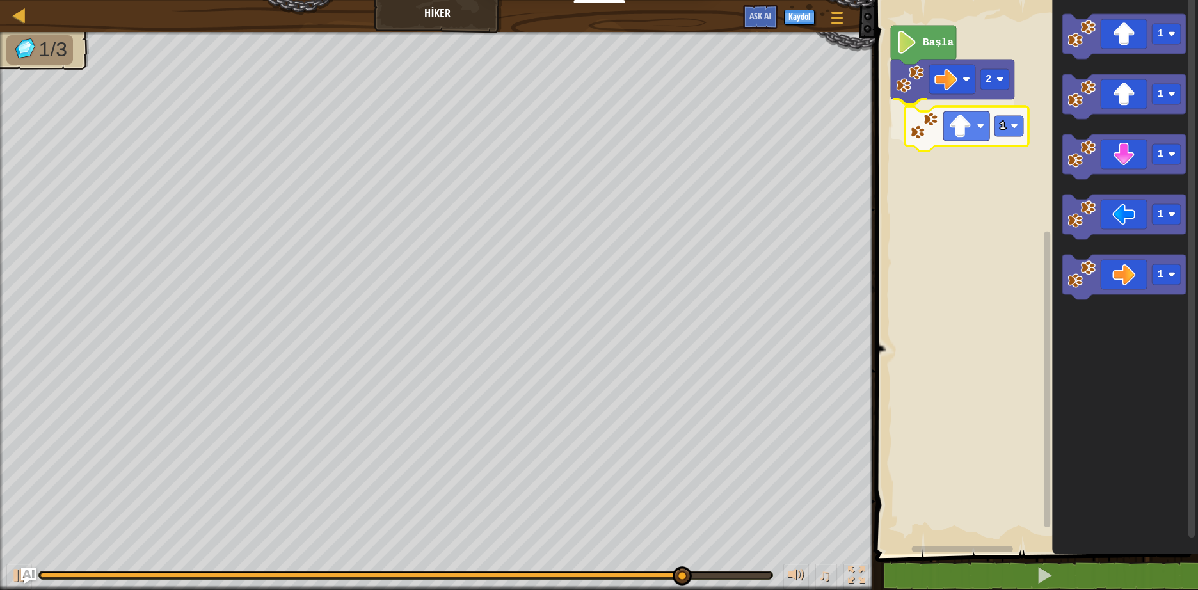
click at [937, 128] on div "Başla 2 1 1 1 1 1 1 1" at bounding box center [1034, 274] width 326 height 560
click at [1002, 112] on rect "Blockly Çalışma Alanı" at bounding box center [994, 119] width 29 height 20
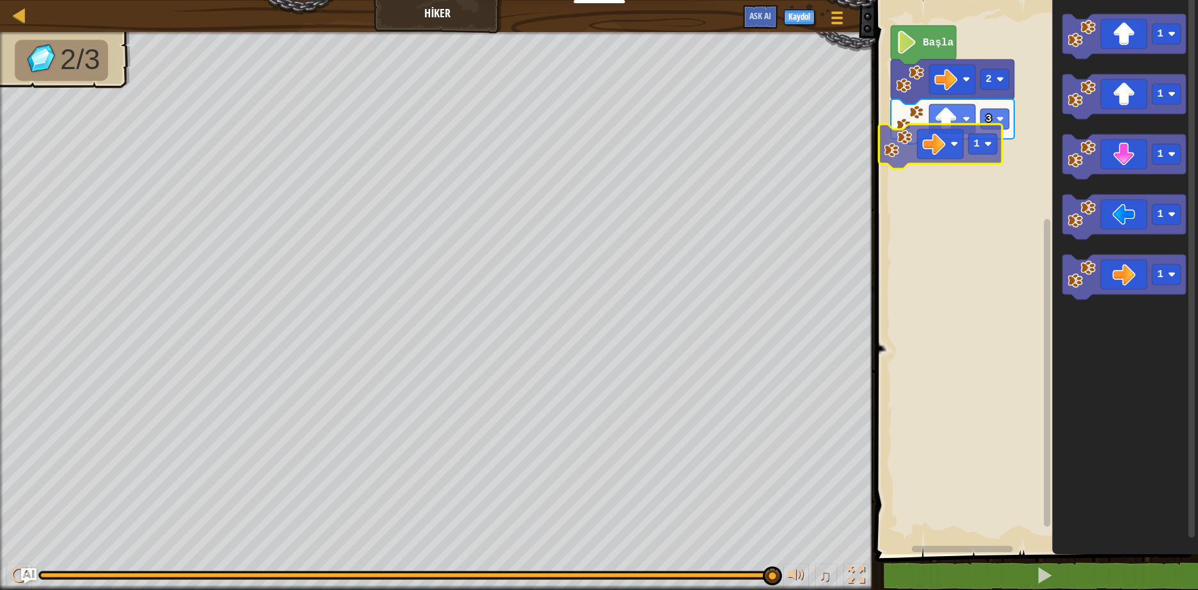
click at [952, 142] on div "Başla 2 3 1 1 1 1 1 1 1" at bounding box center [1034, 274] width 326 height 560
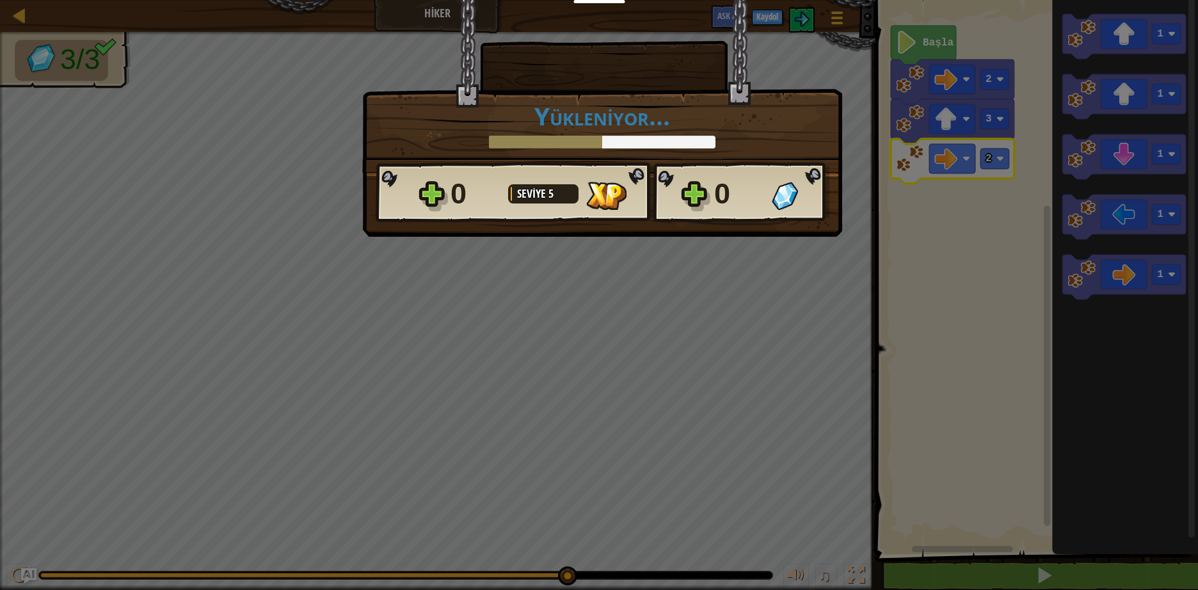
click at [839, 52] on div "× Seviyeyi oyla: Yükleniyor... Reticulating Splines... Yükleniyor... 0 Seviye 5…" at bounding box center [602, 85] width 480 height 173
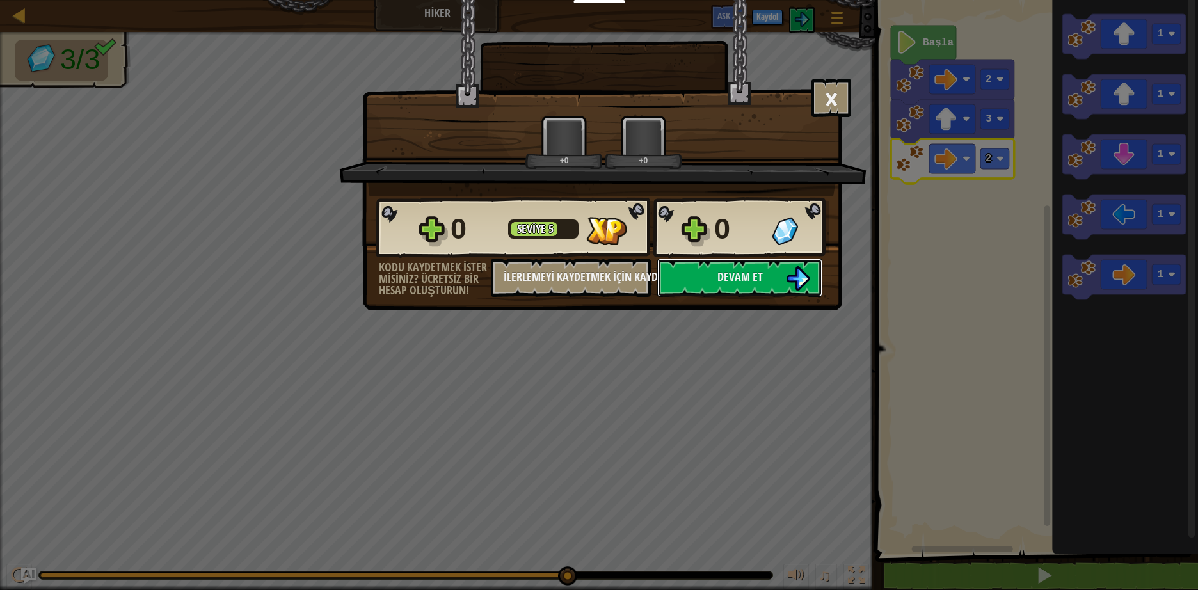
click at [806, 134] on div "+0 +0" at bounding box center [603, 142] width 496 height 54
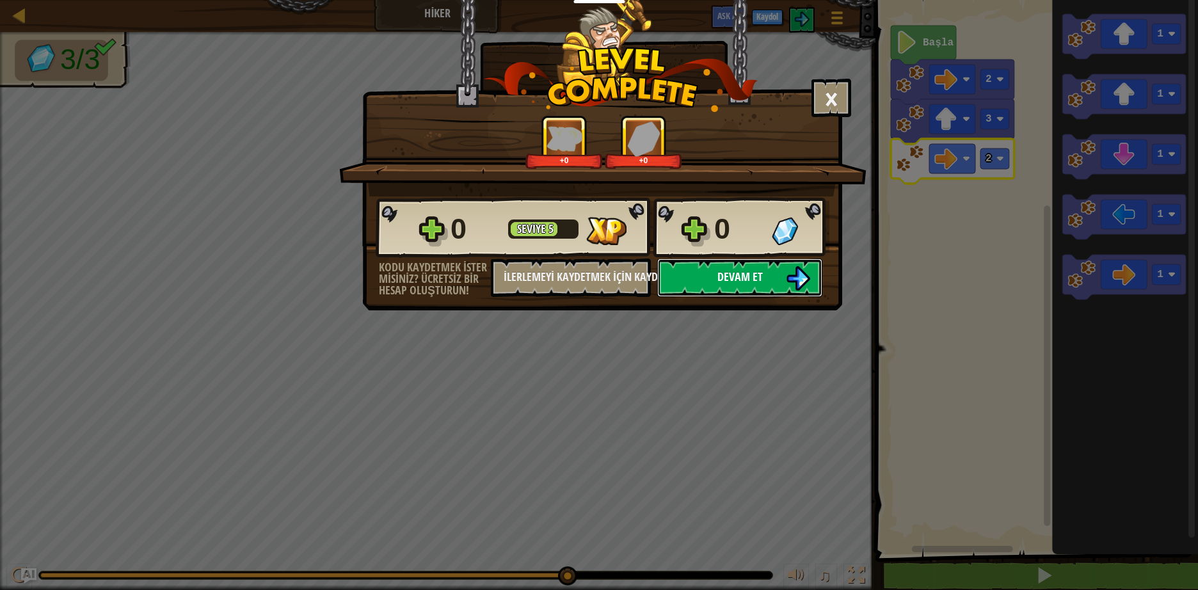
click at [783, 274] on button "Devam et" at bounding box center [739, 277] width 165 height 38
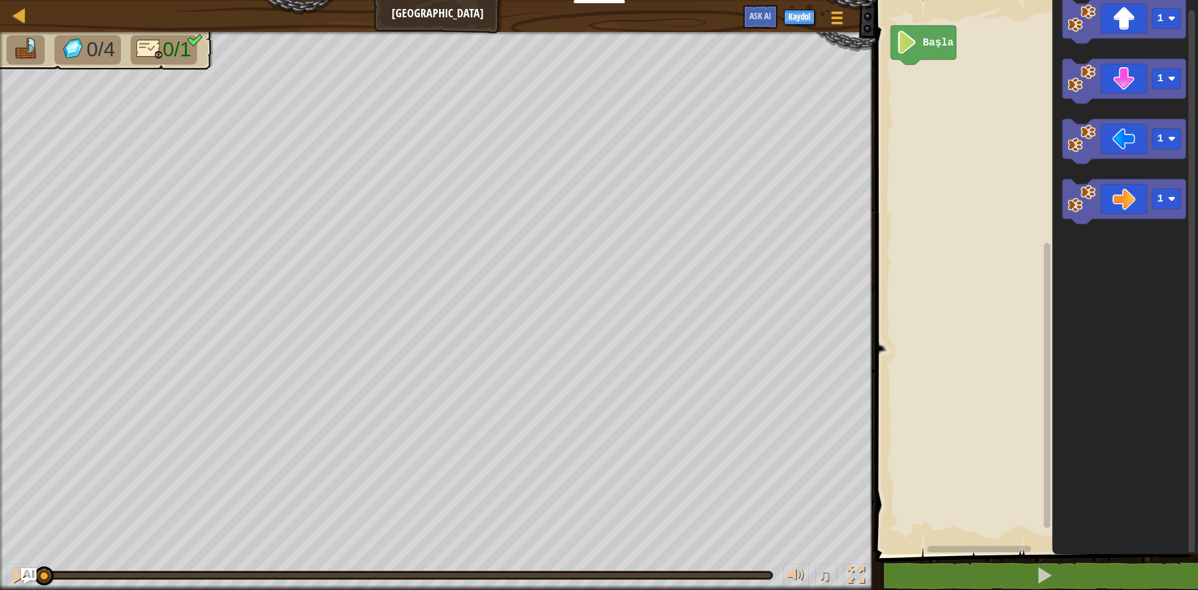
click at [947, 126] on div "Başla 1 1 1 1" at bounding box center [1034, 274] width 326 height 560
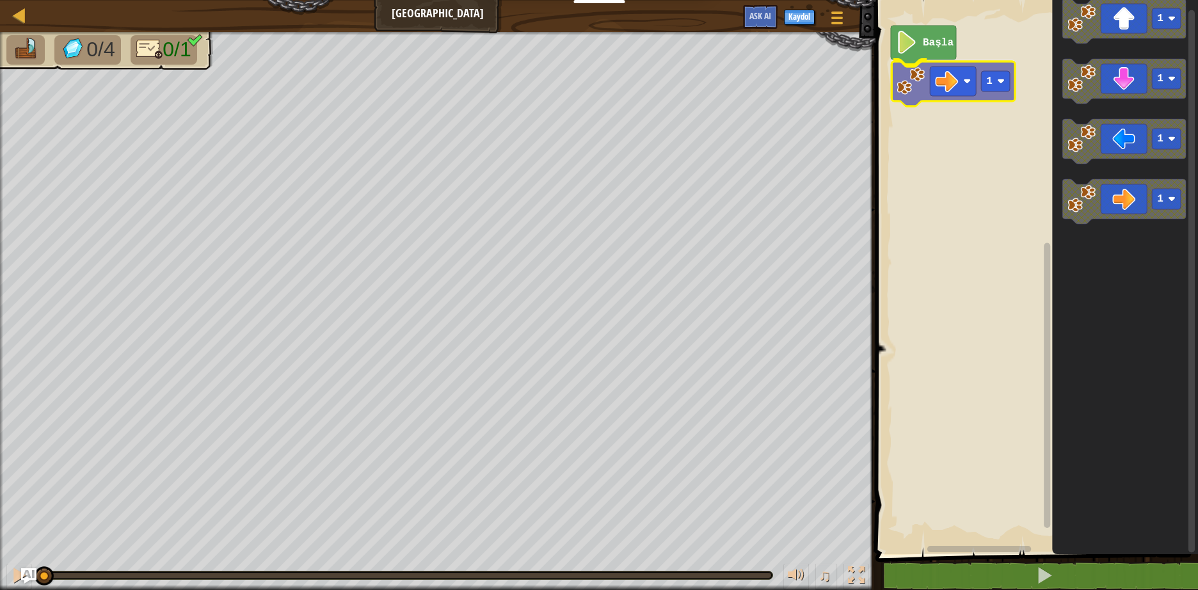
click at [929, 88] on div "Başla 1 1 1 1 1 1" at bounding box center [1034, 274] width 326 height 560
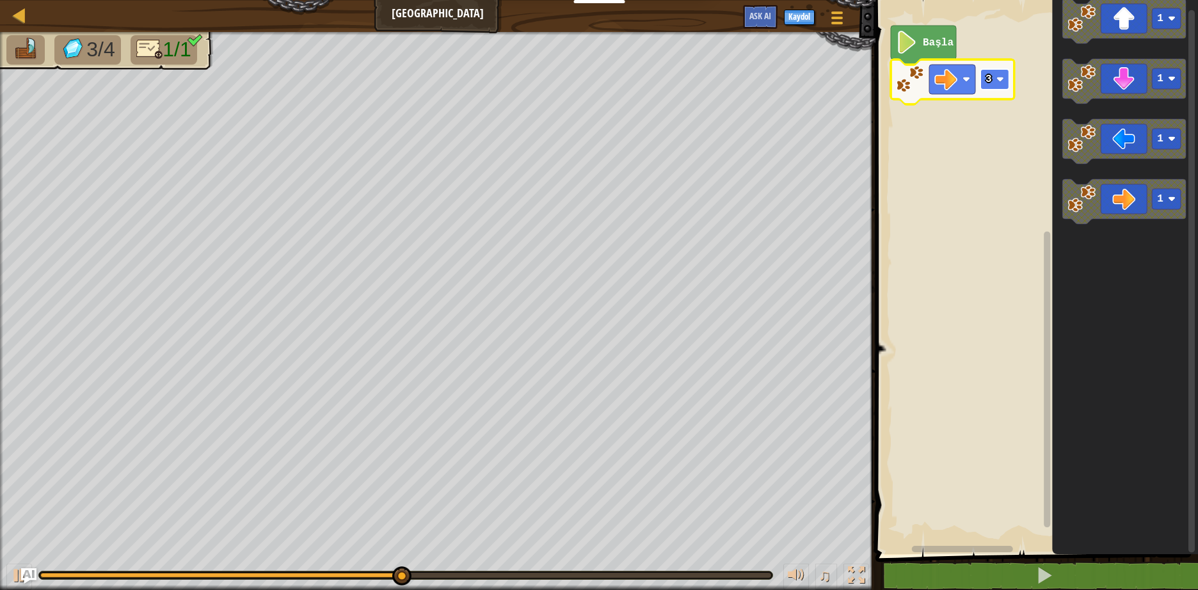
click at [1001, 73] on rect "Blockly Çalışma Alanı" at bounding box center [994, 79] width 29 height 20
click at [1001, 74] on rect "Blockly Çalışma Alanı" at bounding box center [994, 79] width 29 height 20
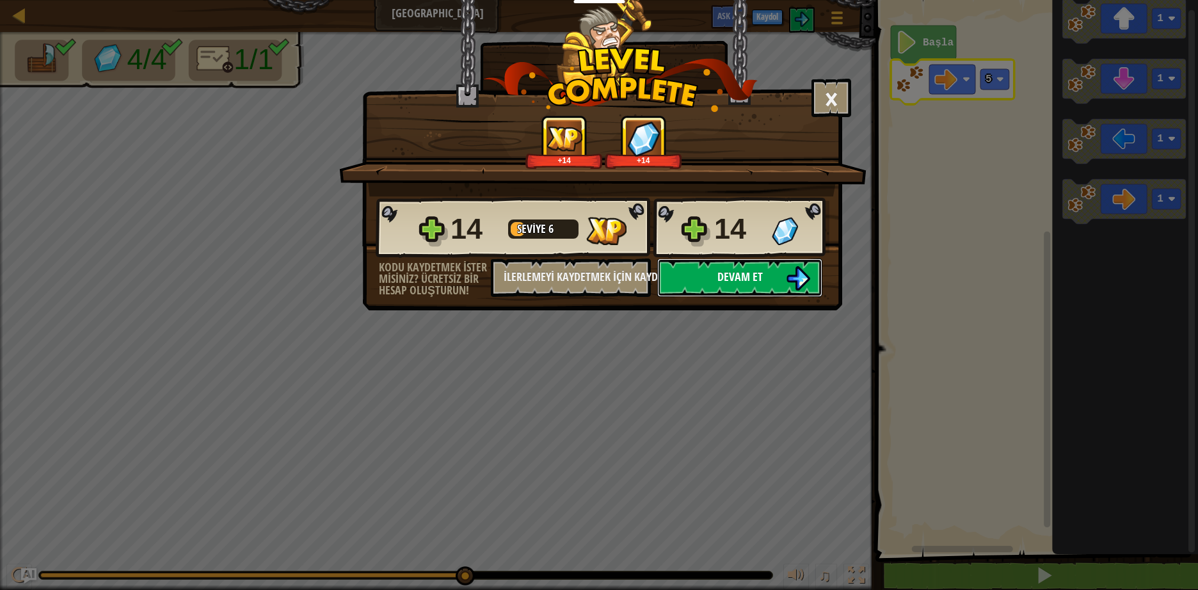
click at [779, 278] on button "Devam et" at bounding box center [739, 277] width 165 height 38
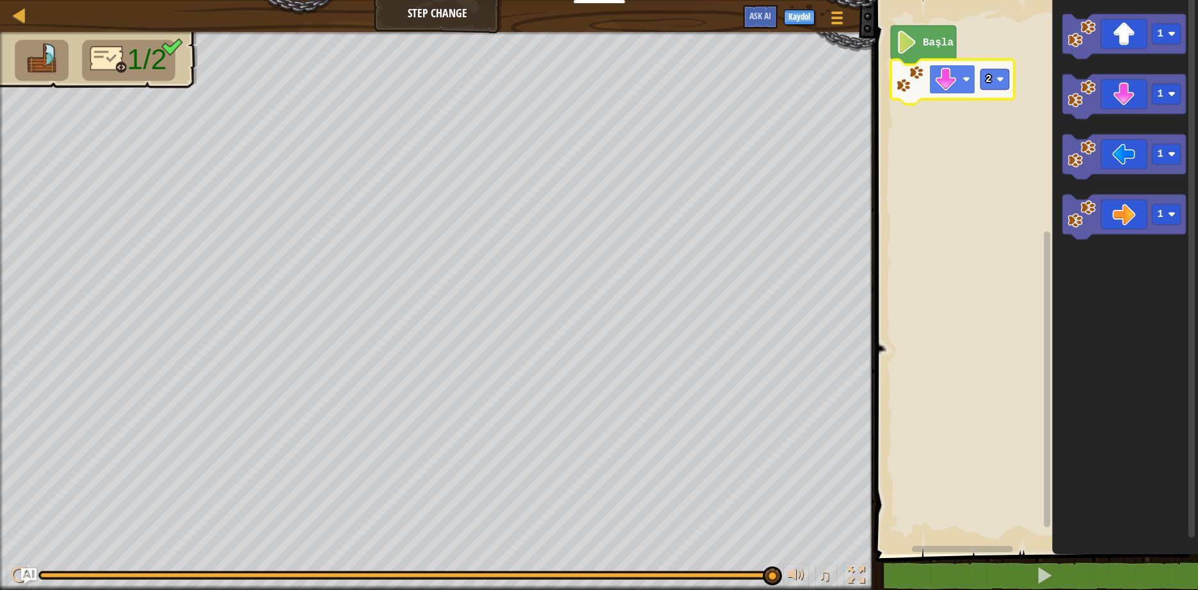
click at [967, 79] on image "Blockly Çalışma Alanı" at bounding box center [966, 79] width 8 height 8
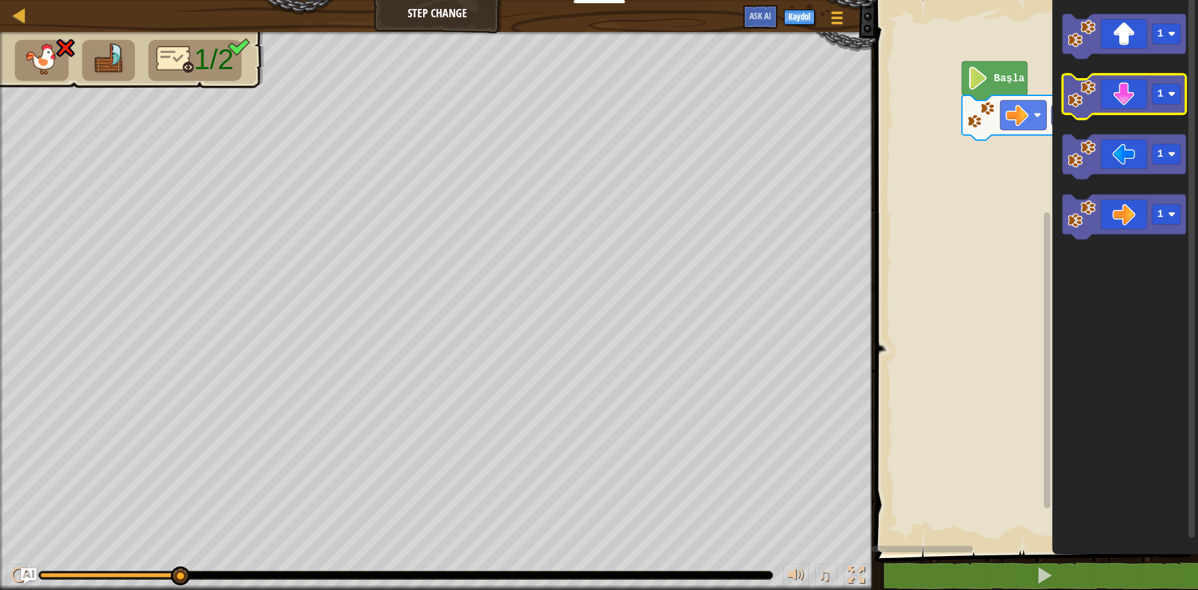
click at [1167, 93] on div "Başla 2 1 1 1 1" at bounding box center [1034, 274] width 326 height 560
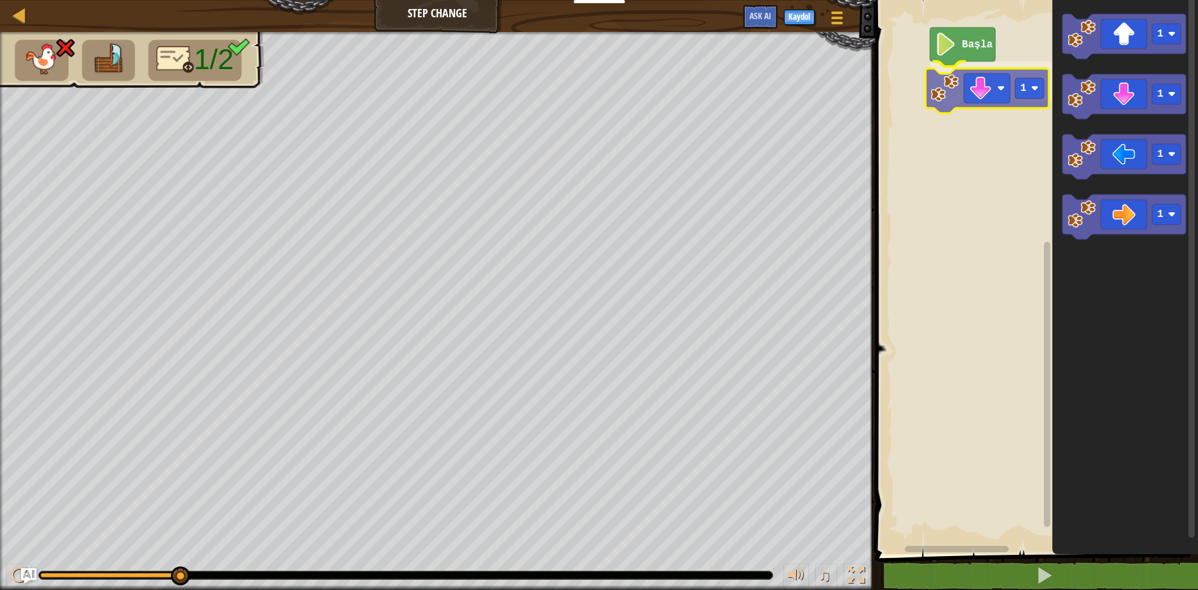
click at [949, 93] on div "Başla 1 1 1 1 1 1" at bounding box center [1034, 274] width 326 height 560
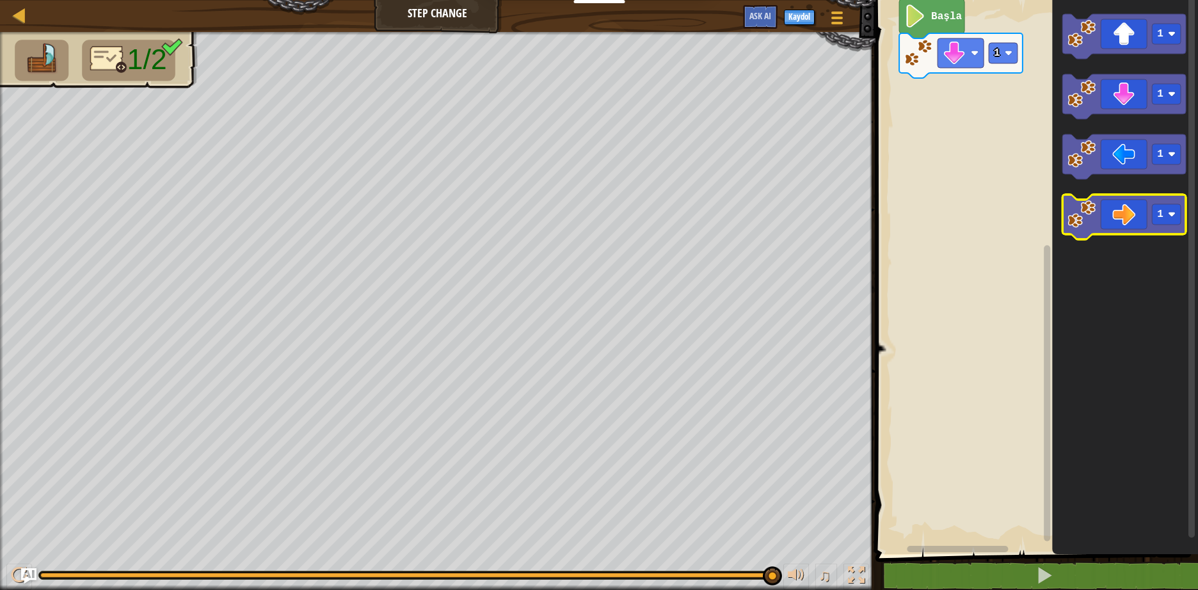
click at [1116, 218] on icon "Blockly Çalışma Alanı" at bounding box center [1123, 216] width 123 height 45
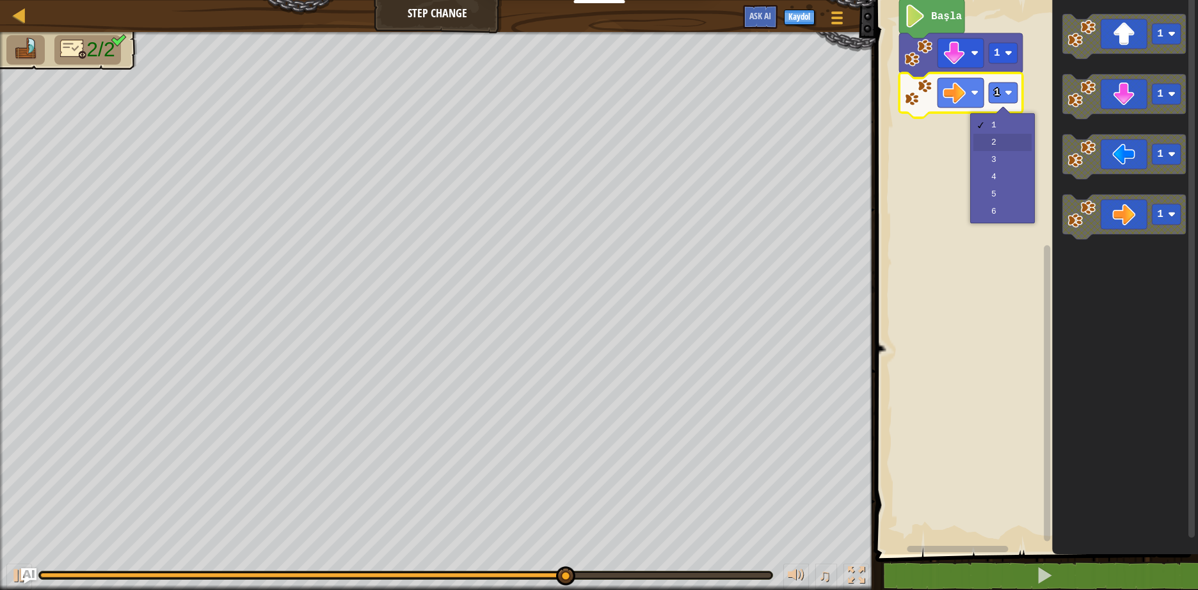
drag, startPoint x: 1008, startPoint y: 134, endPoint x: 1008, endPoint y: 143, distance: 8.3
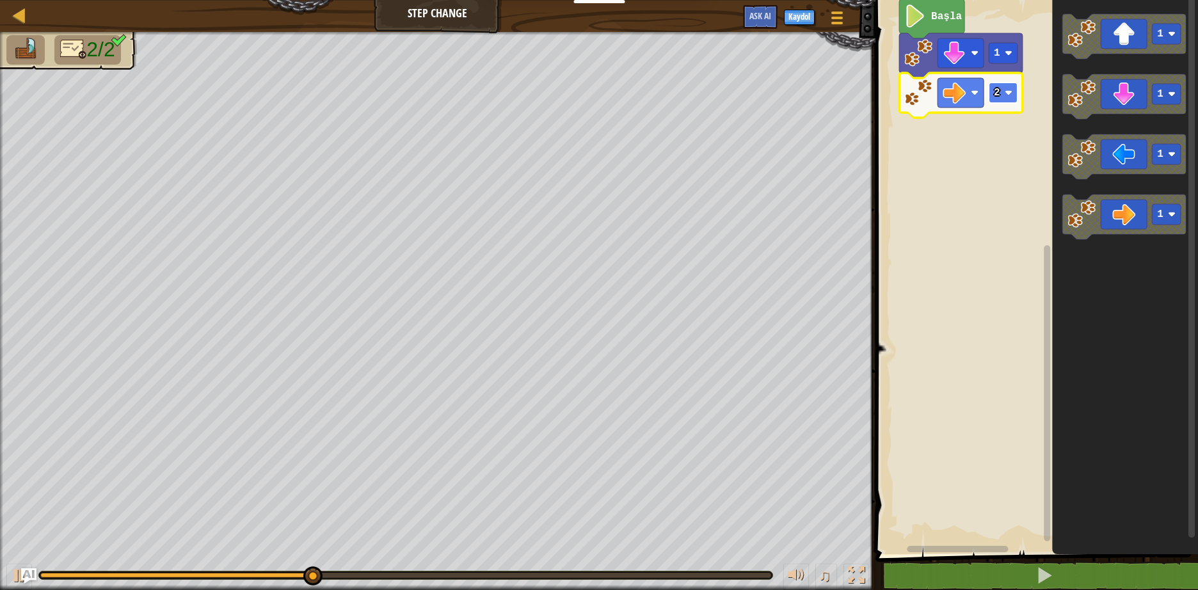
click at [1011, 90] on image "Blockly Çalışma Alanı" at bounding box center [1008, 93] width 8 height 8
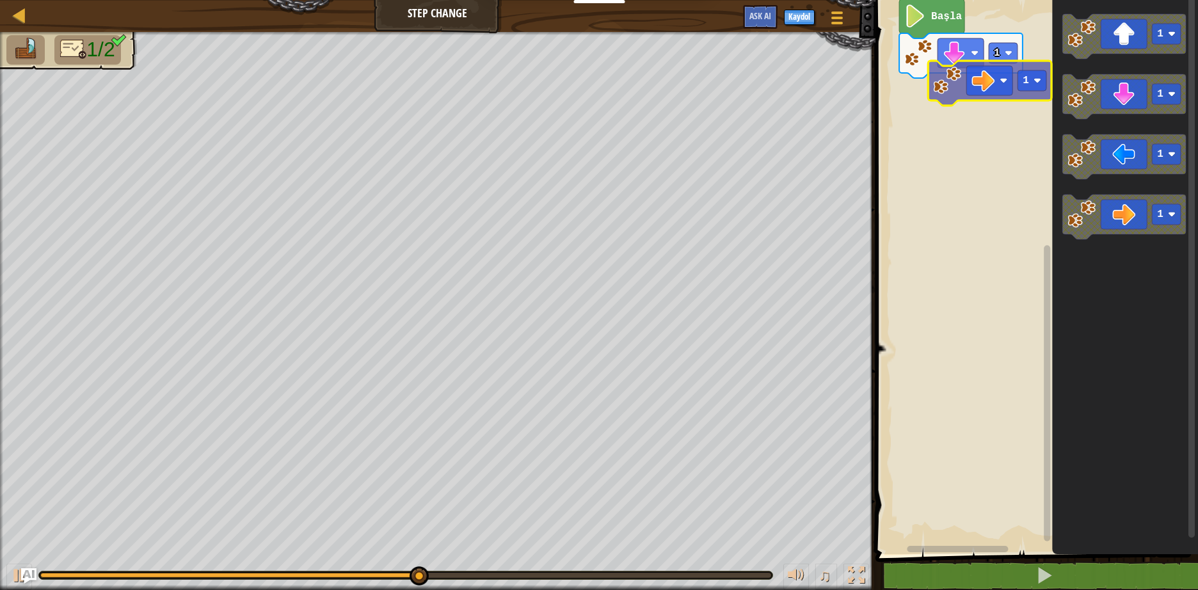
click at [989, 90] on div "Başla 1 1 1 1 1 1" at bounding box center [1034, 274] width 326 height 560
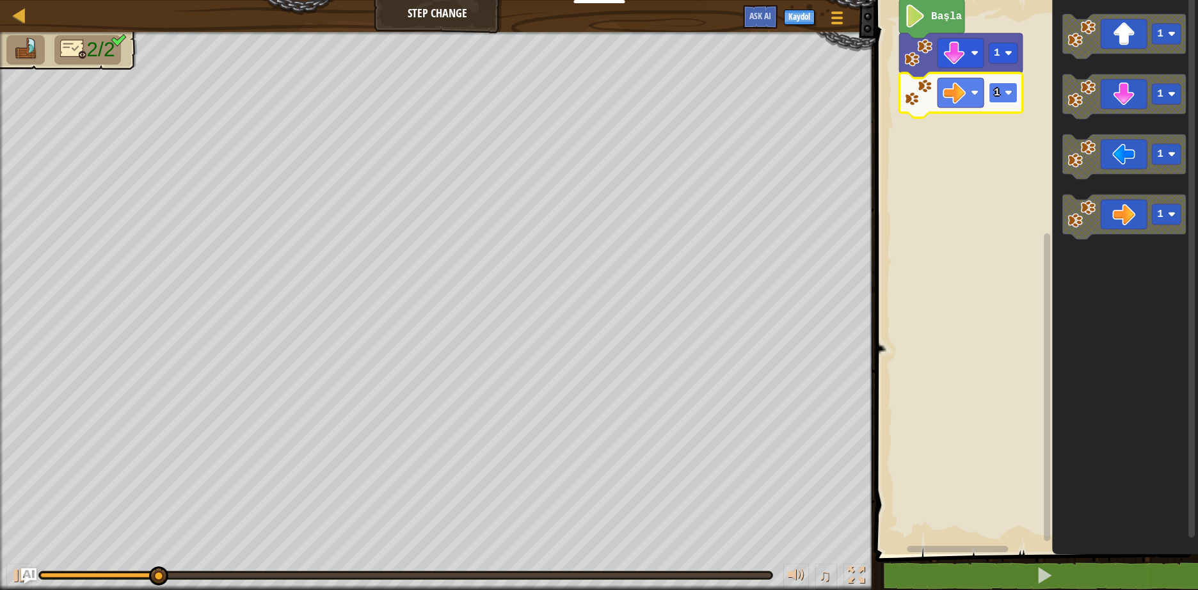
click at [1007, 86] on rect "Blockly Çalışma Alanı" at bounding box center [1002, 93] width 29 height 20
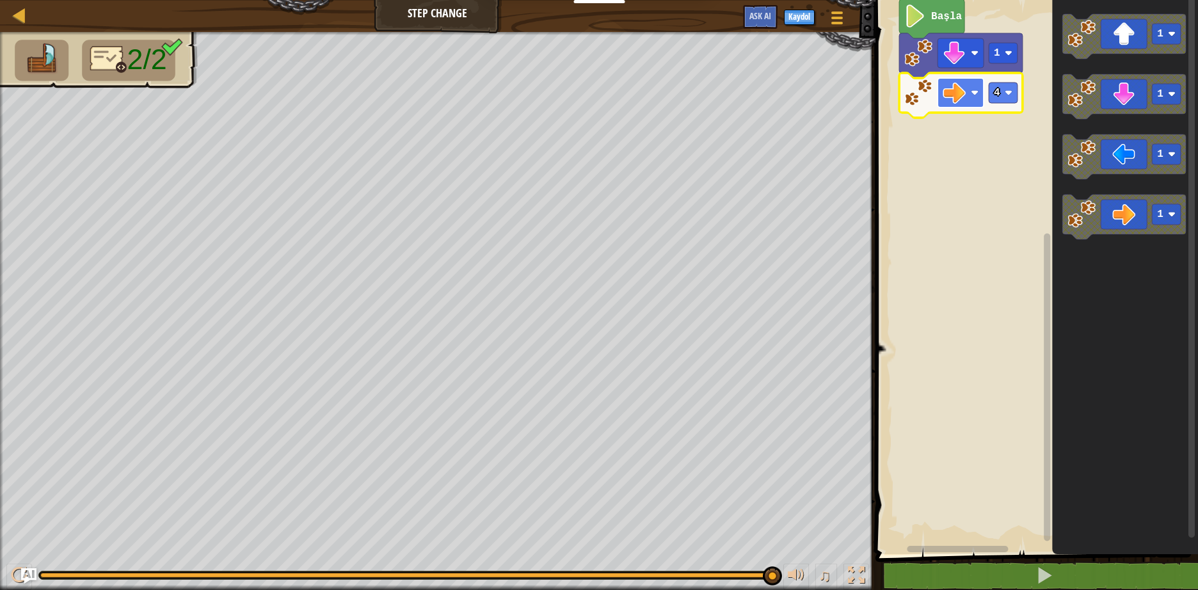
click at [974, 90] on image "Blockly Çalışma Alanı" at bounding box center [974, 93] width 8 height 8
click at [1002, 136] on rect "Blockly Çalışma Alanı" at bounding box center [1034, 274] width 326 height 560
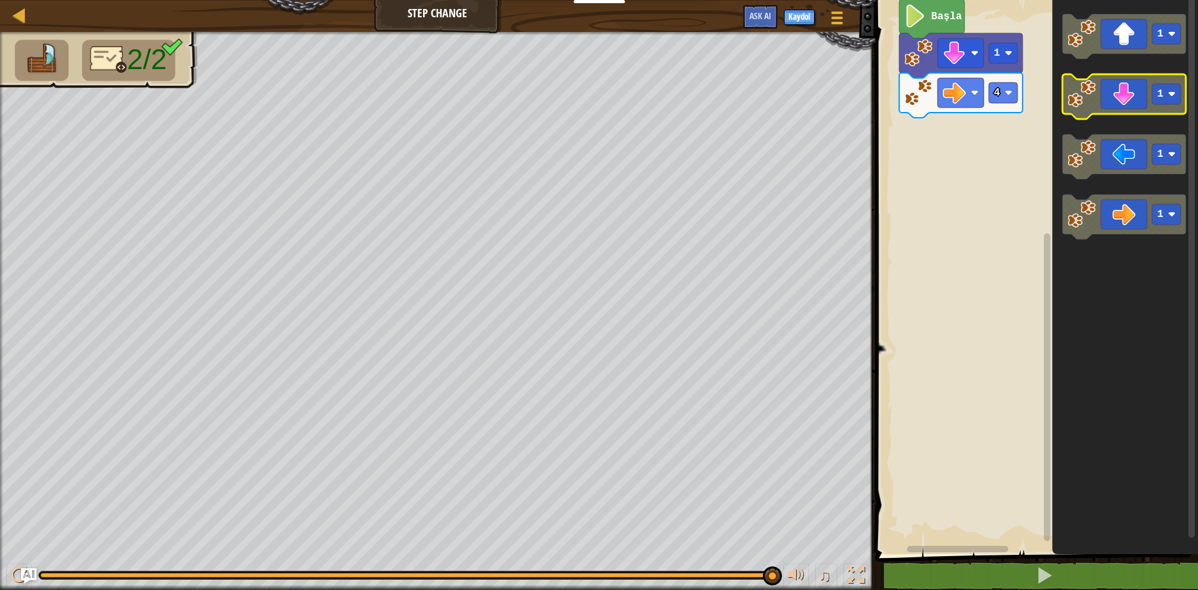
click at [1086, 116] on icon "Blockly Çalışma Alanı" at bounding box center [1123, 96] width 123 height 45
click at [1064, 116] on g "1 1 1 1" at bounding box center [1123, 126] width 123 height 225
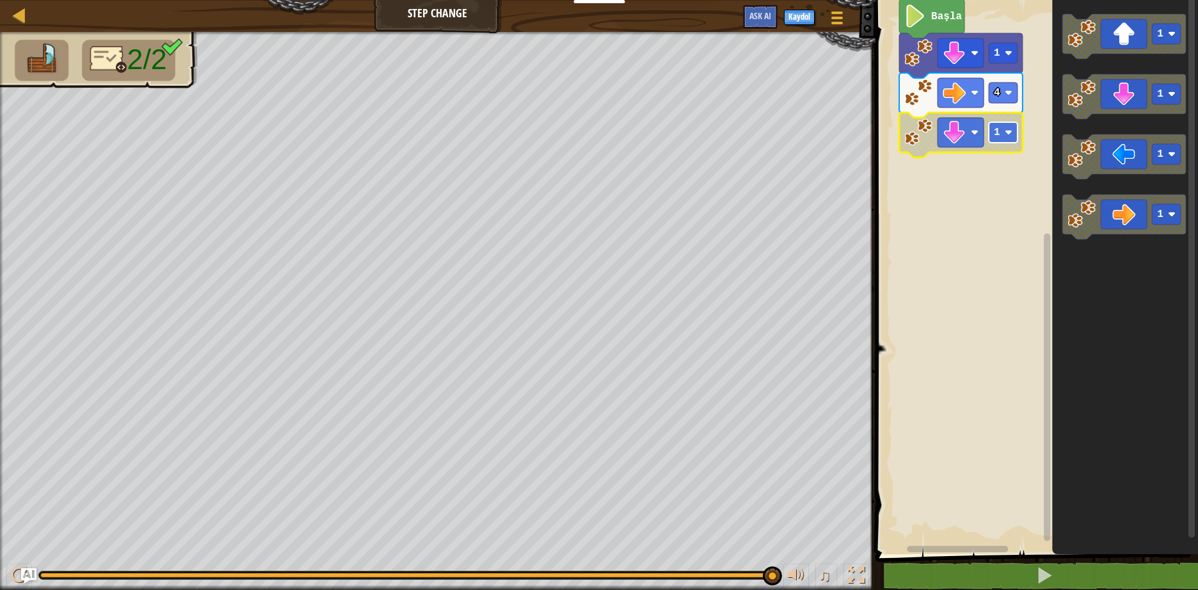
click at [1009, 131] on image "Blockly Çalışma Alanı" at bounding box center [1008, 133] width 8 height 8
click at [1010, 129] on g "1" at bounding box center [1002, 132] width 29 height 20
click at [973, 89] on image "Blockly Çalışma Alanı" at bounding box center [974, 93] width 8 height 8
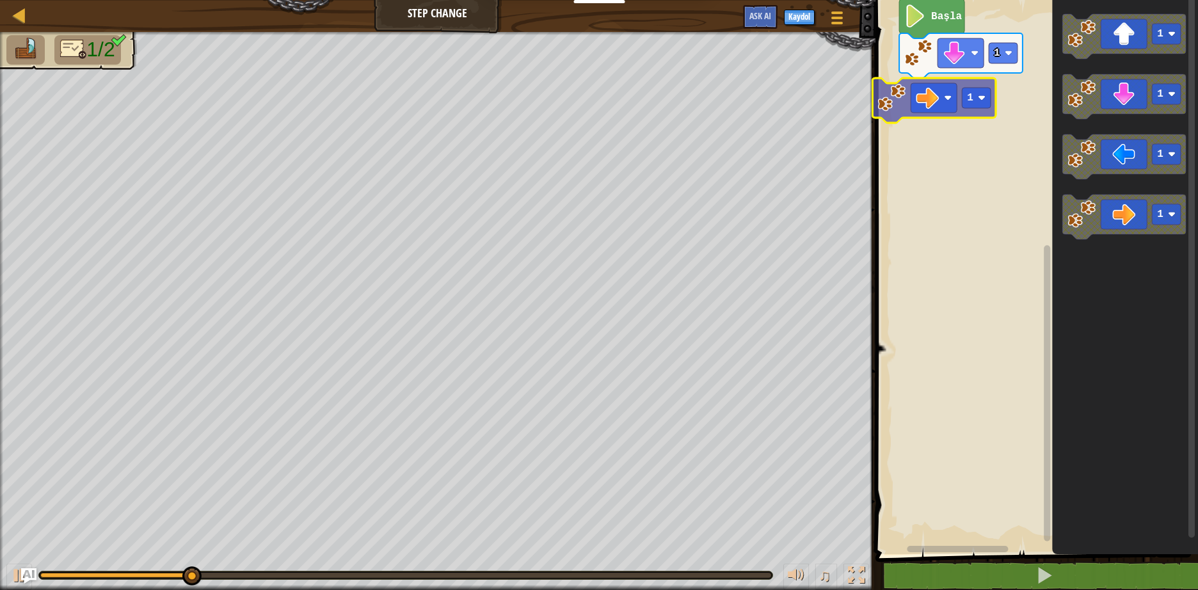
click at [938, 99] on div "Başla 1 1 1 1 1 1" at bounding box center [1034, 274] width 326 height 560
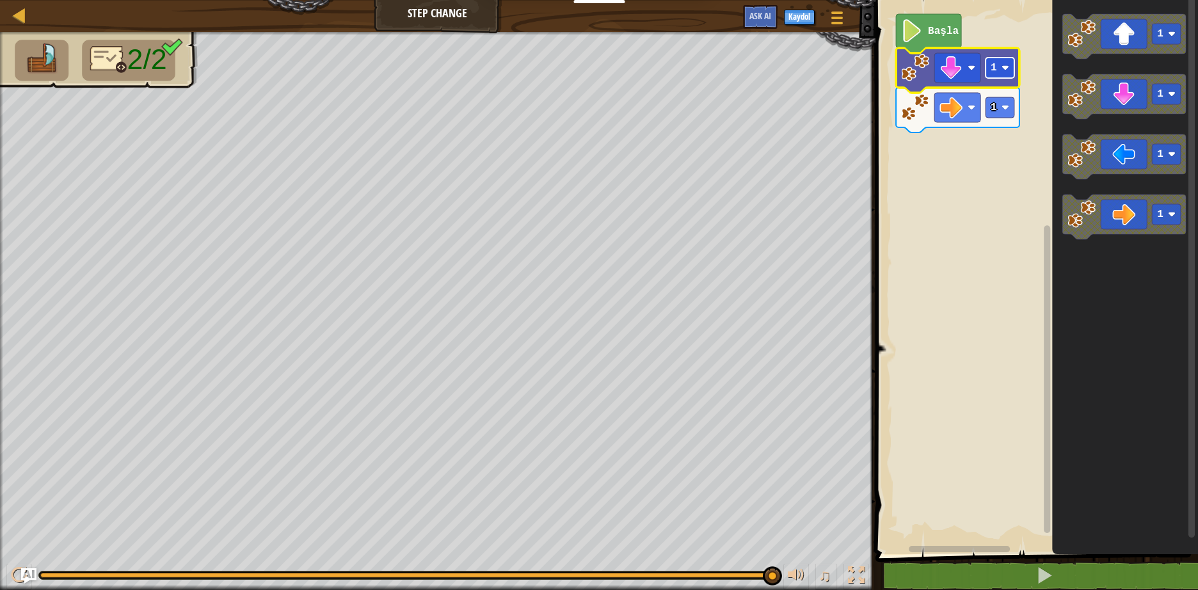
click at [1004, 63] on rect "Blockly Çalışma Alanı" at bounding box center [999, 68] width 29 height 20
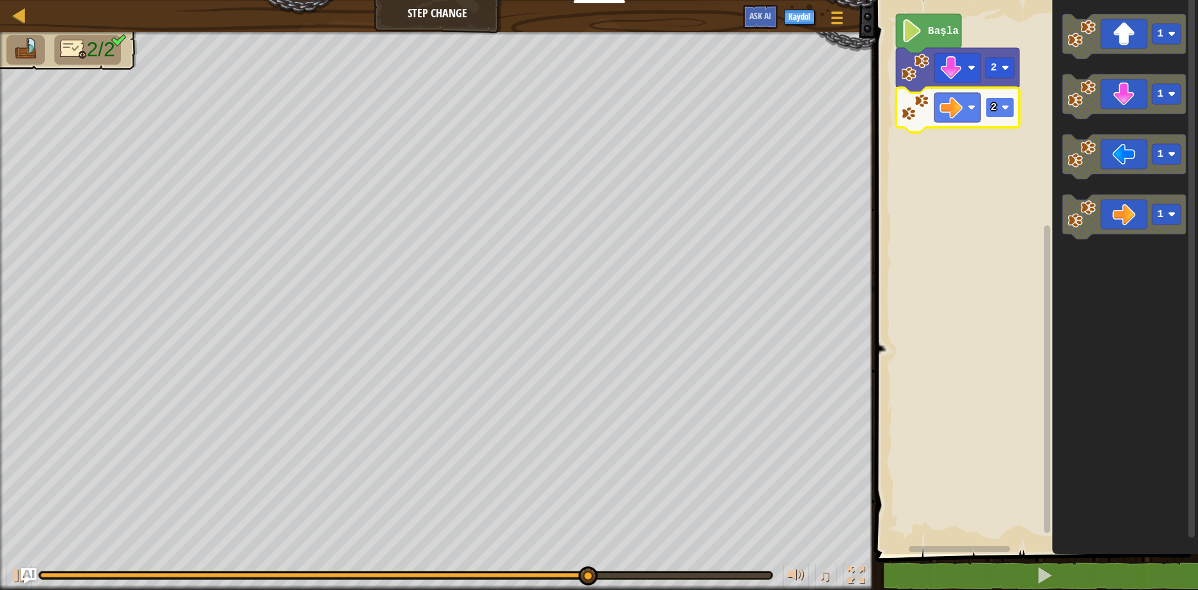
click at [1006, 104] on image "Blockly Çalışma Alanı" at bounding box center [1005, 108] width 8 height 8
click at [1004, 106] on image "Blockly Çalışma Alanı" at bounding box center [1005, 108] width 8 height 8
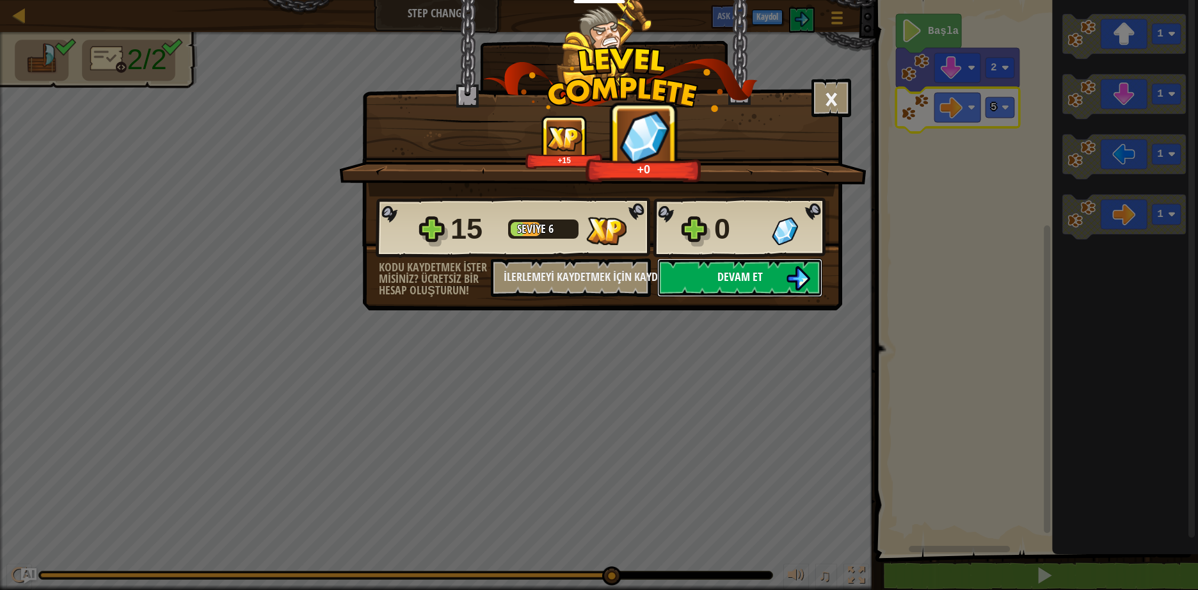
click at [741, 271] on span "Devam et" at bounding box center [739, 277] width 45 height 16
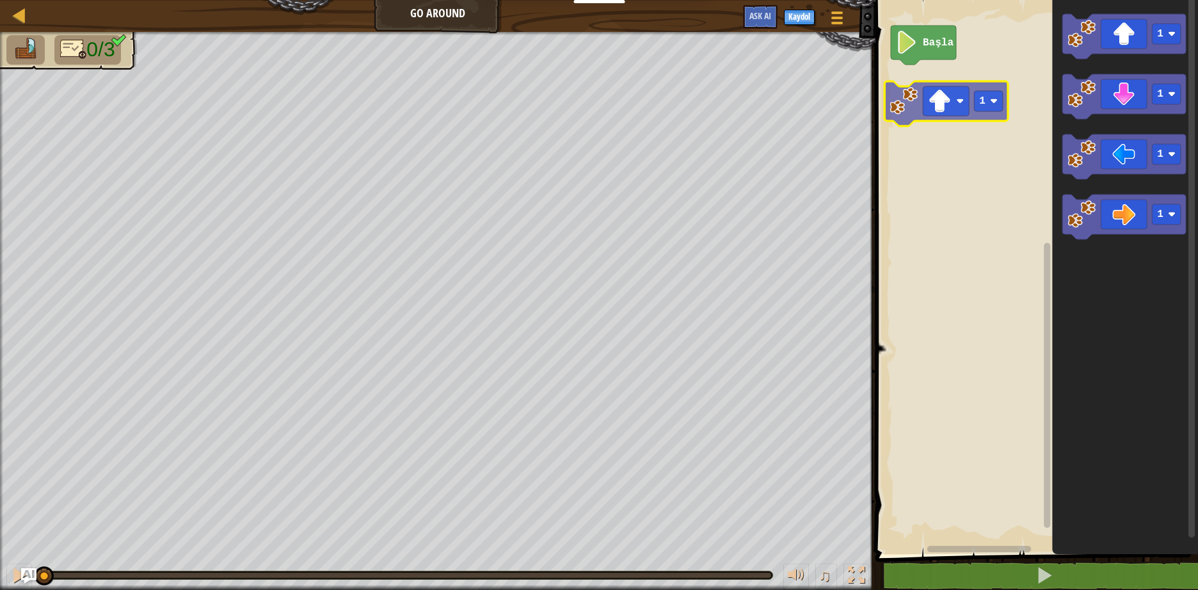
click at [945, 87] on div "Başla 1 1 1 1 1" at bounding box center [1034, 274] width 326 height 560
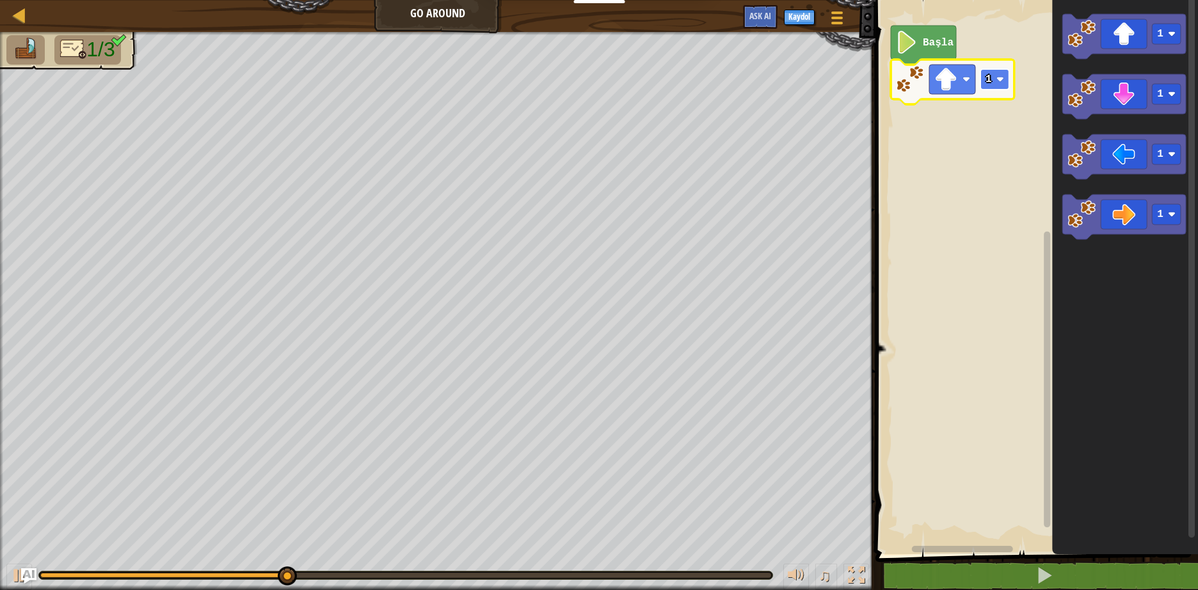
click at [1000, 77] on image "Blockly Çalışma Alanı" at bounding box center [1000, 79] width 8 height 8
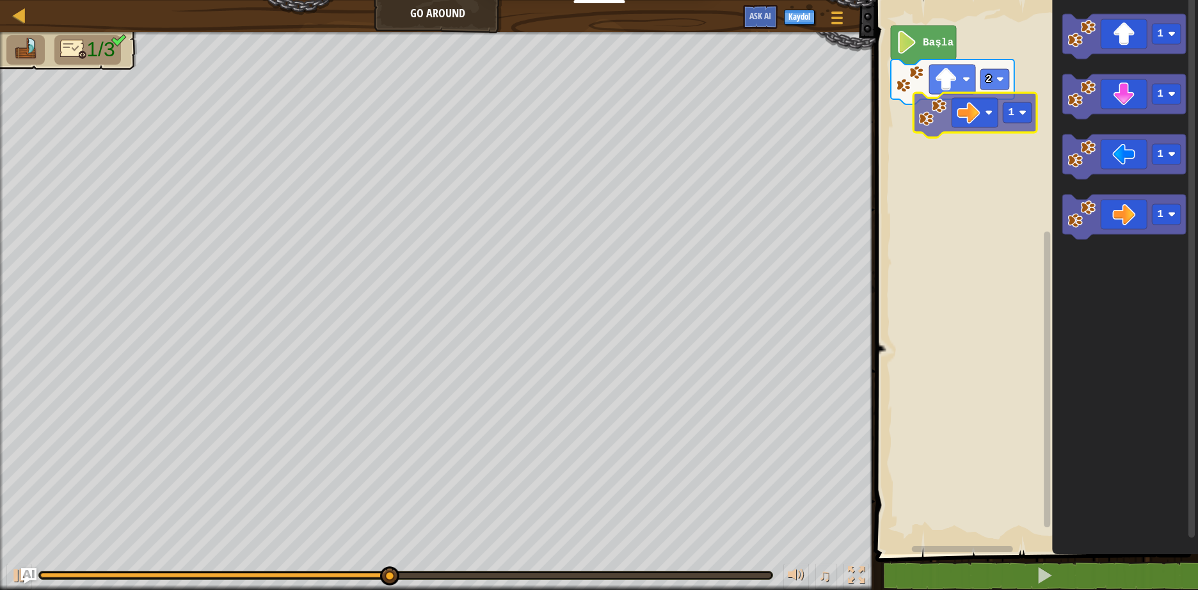
click at [983, 118] on div "Başla 2 1 1 1 1 1" at bounding box center [1034, 274] width 326 height 560
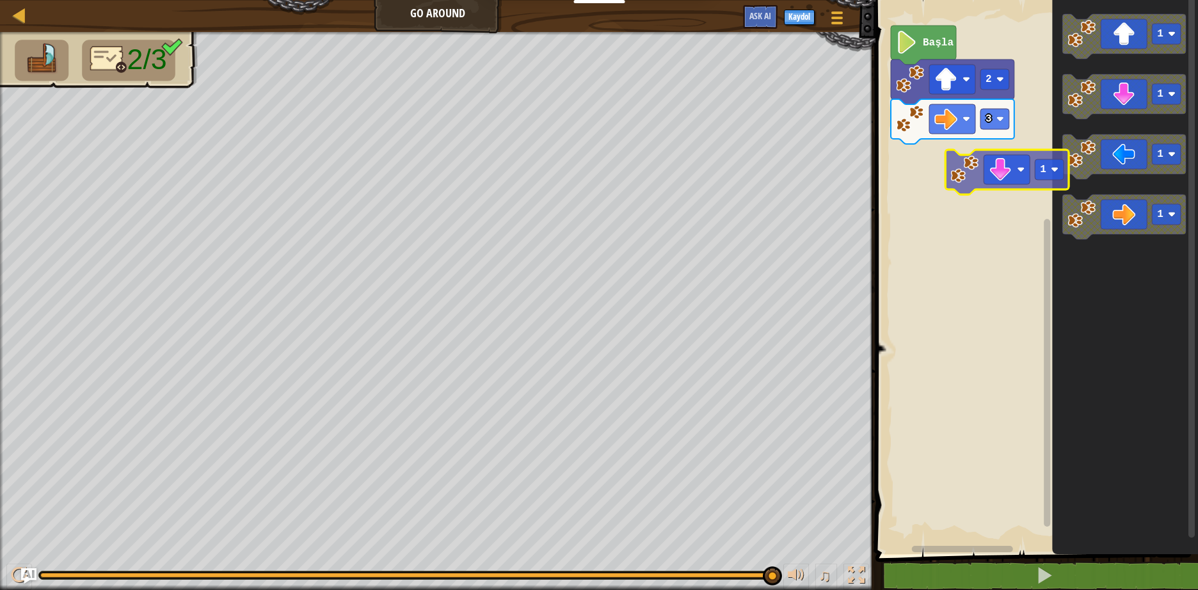
click at [960, 157] on div "Başla 2 3 1 1 1 1 1" at bounding box center [1034, 274] width 326 height 560
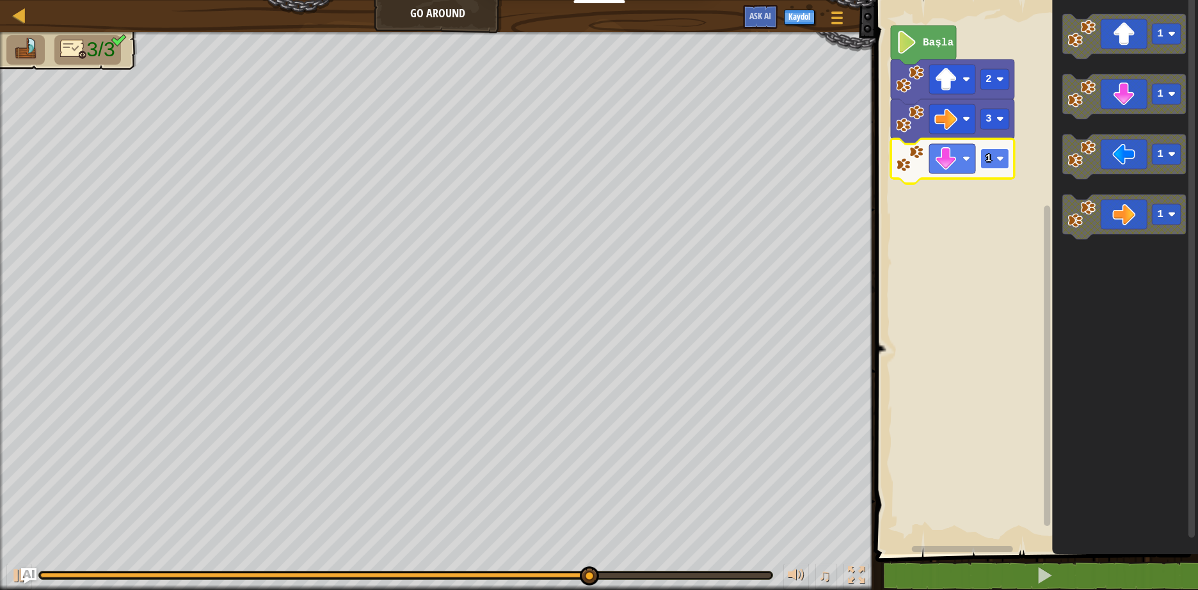
click at [1001, 156] on image "Blockly Çalışma Alanı" at bounding box center [1000, 159] width 8 height 8
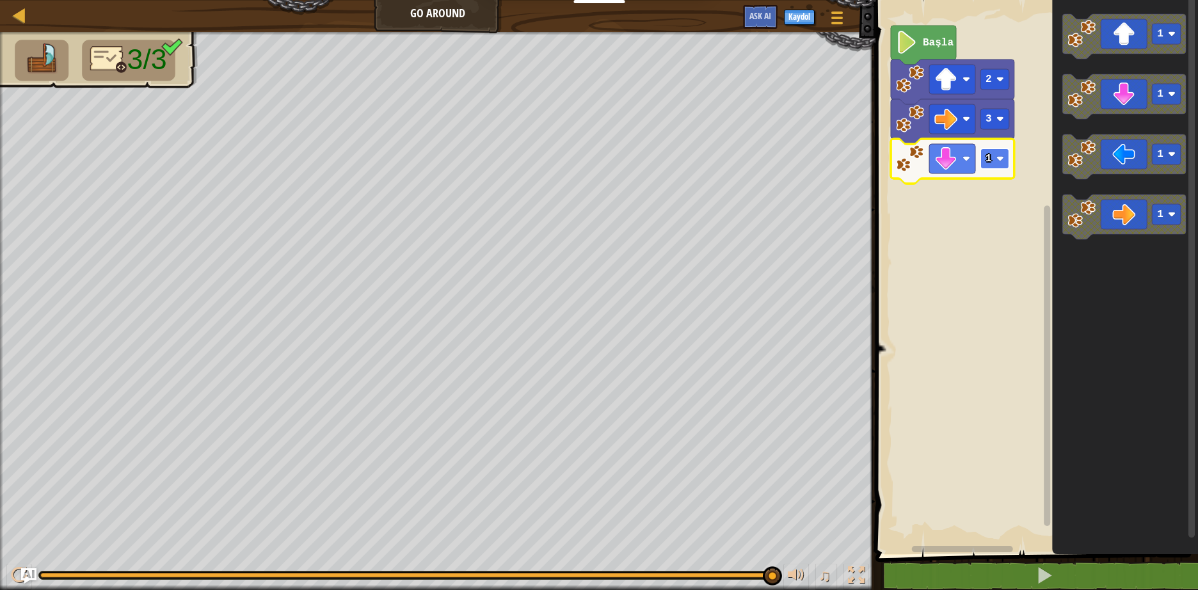
click at [1000, 153] on rect "Blockly Çalışma Alanı" at bounding box center [994, 158] width 29 height 20
